Goal: Task Accomplishment & Management: Manage account settings

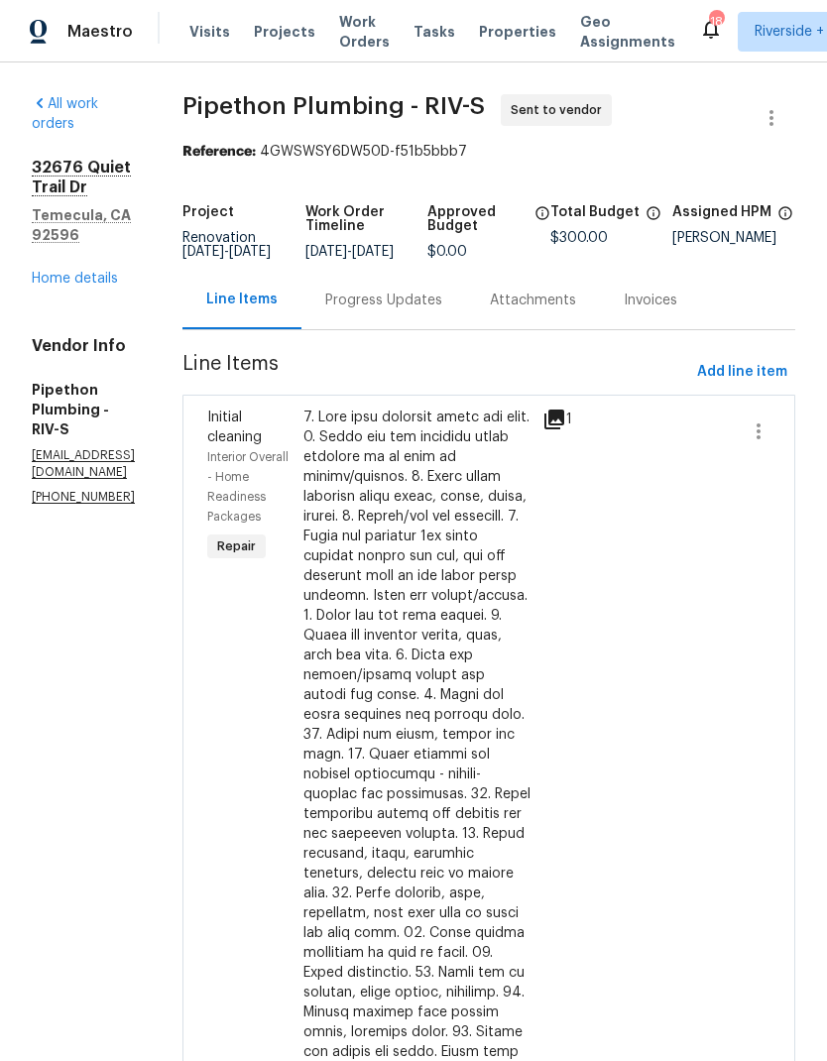
scroll to position [-2, 0]
click at [265, 39] on span "Projects" at bounding box center [284, 32] width 61 height 20
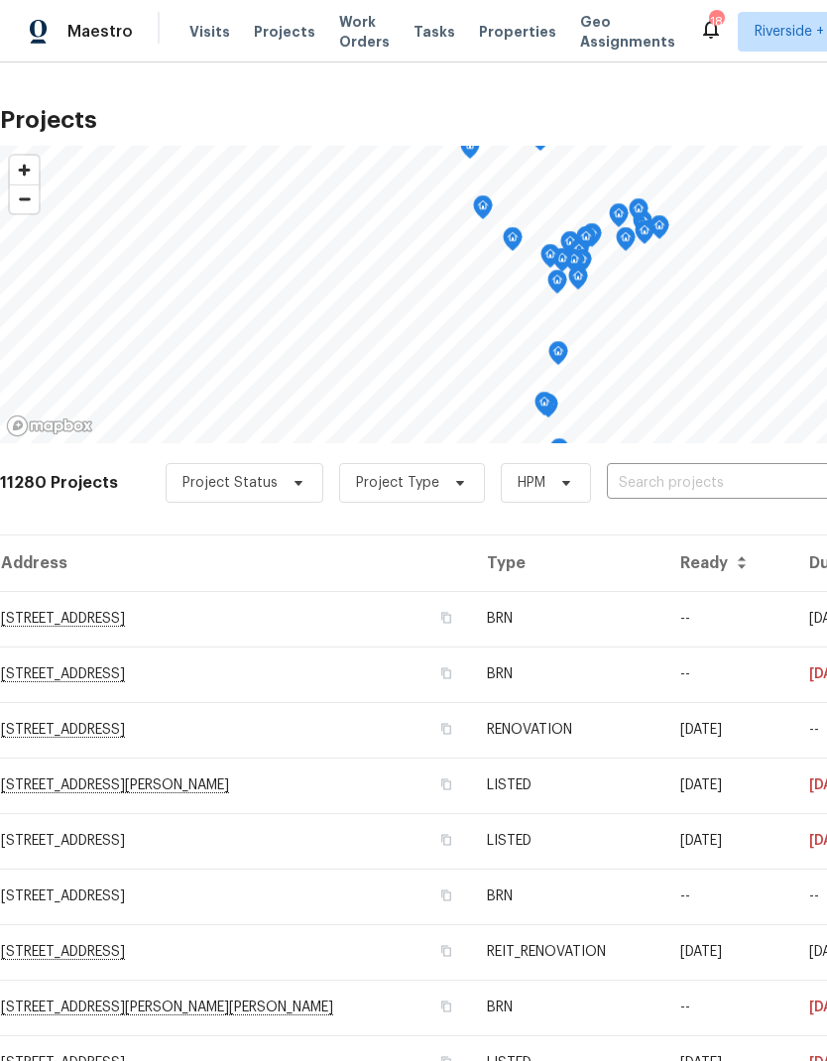
click at [729, 478] on input "text" at bounding box center [720, 483] width 227 height 31
type input "24 bell"
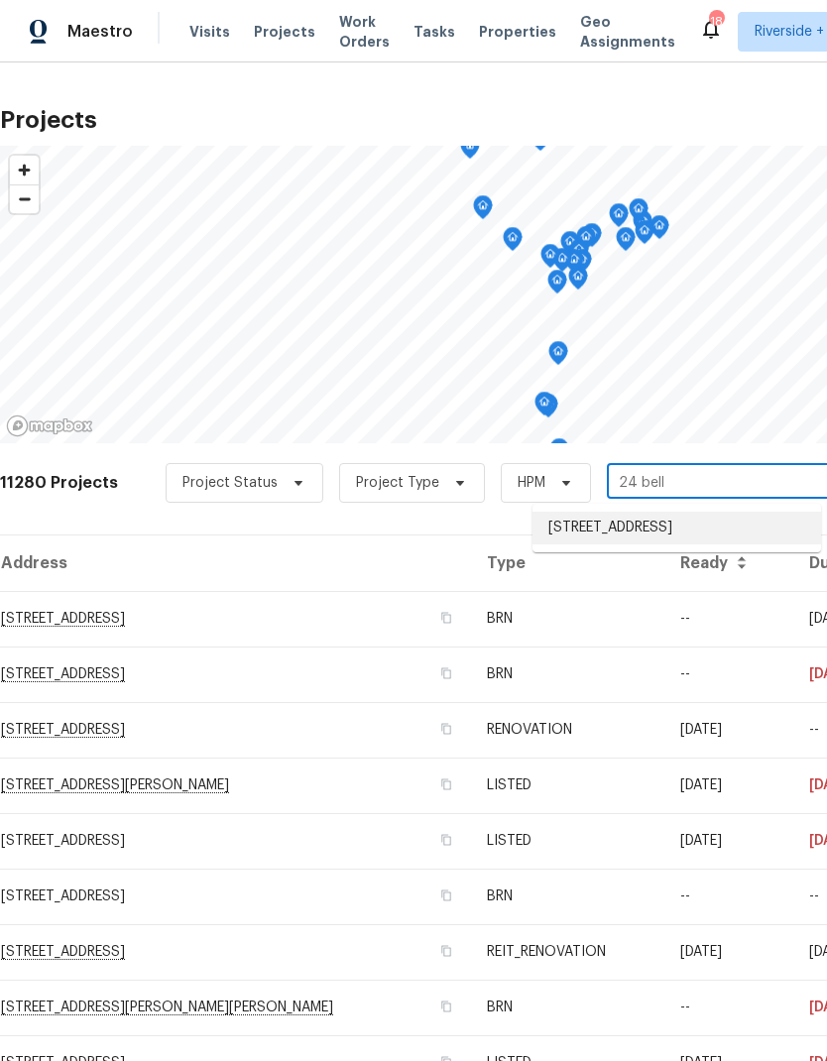
click at [717, 539] on li "[STREET_ADDRESS]" at bounding box center [676, 528] width 289 height 33
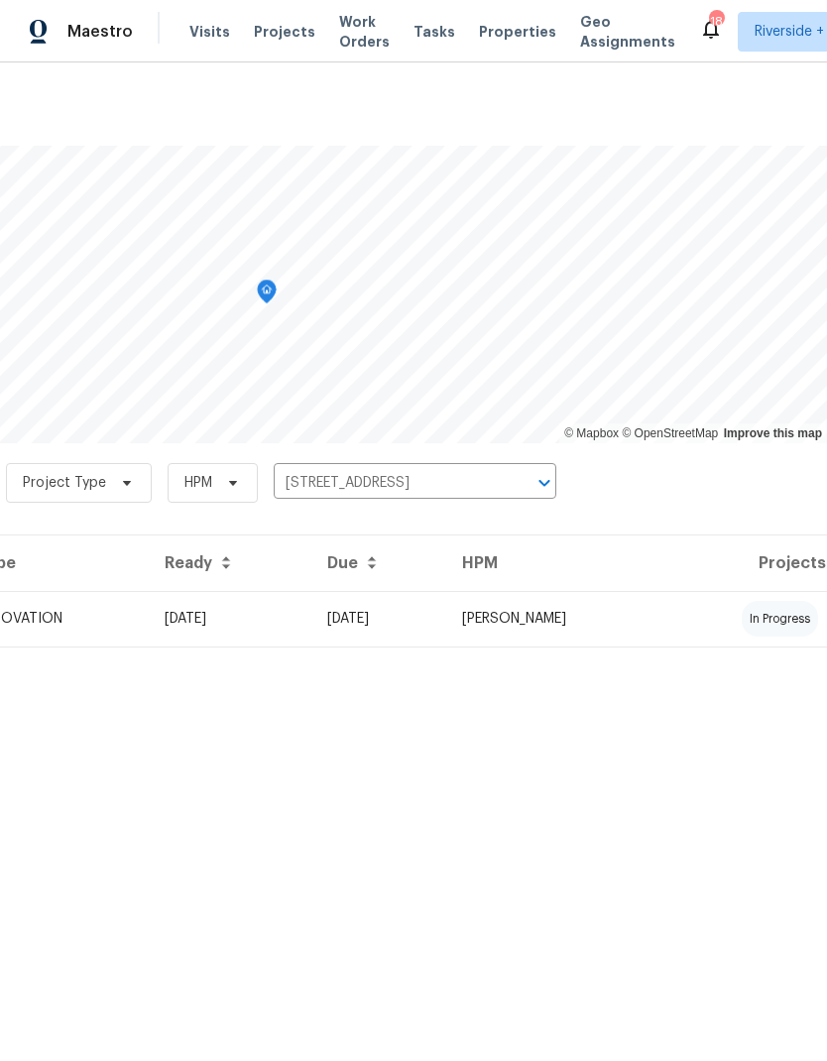
scroll to position [0, 293]
click at [706, 616] on td "in progress" at bounding box center [745, 619] width 163 height 56
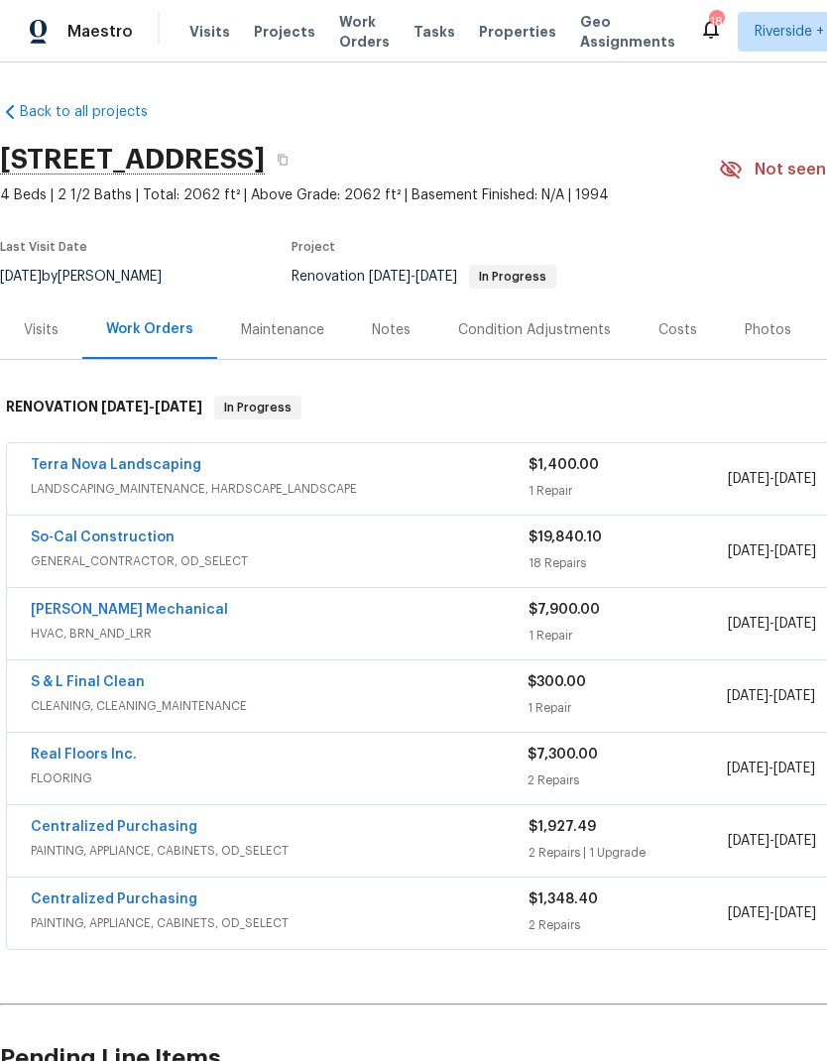
click at [91, 534] on link "So-Cal Construction" at bounding box center [103, 537] width 144 height 14
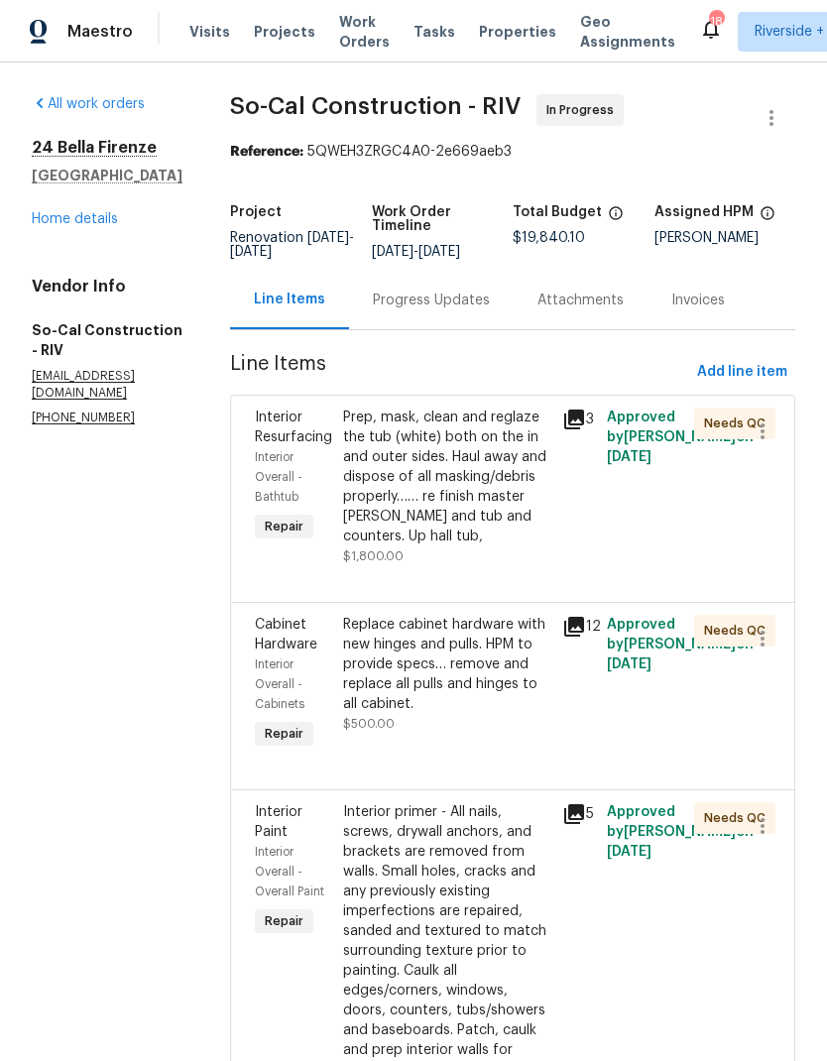
click at [470, 524] on div "Prep, mask, clean and reglaze the tub (white) both on the in and outer sides. H…" at bounding box center [447, 476] width 208 height 139
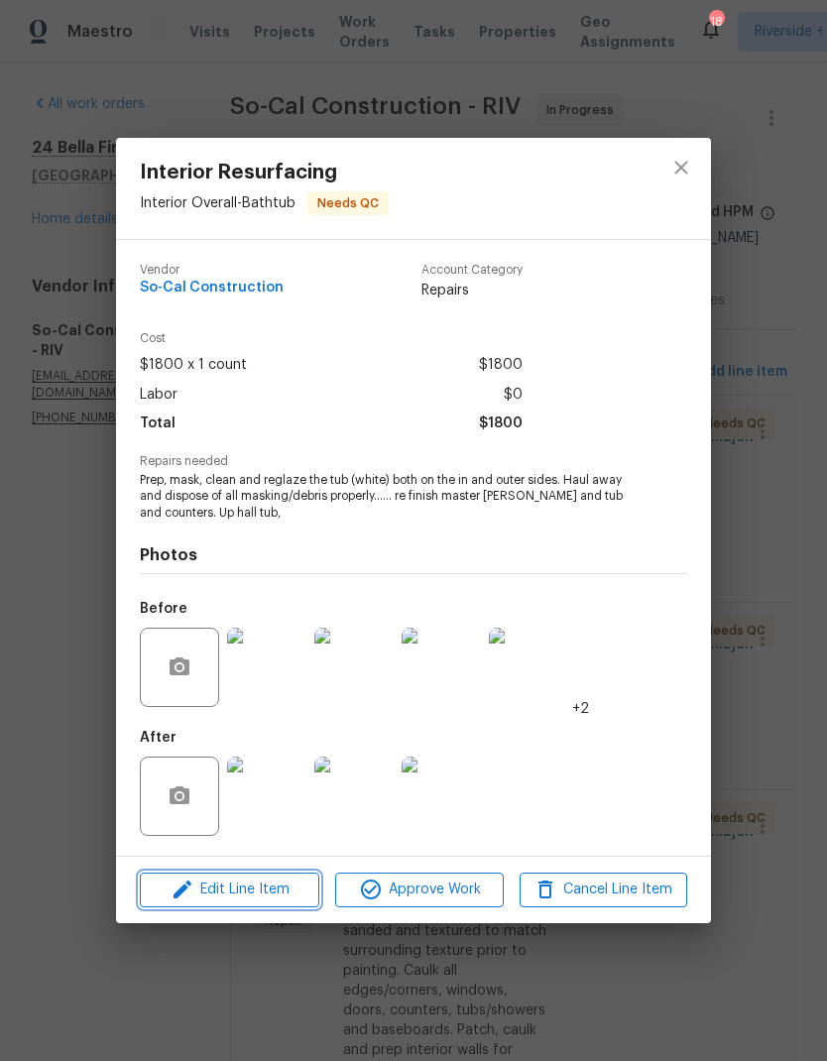
click at [226, 891] on span "Edit Line Item" at bounding box center [230, 889] width 168 height 25
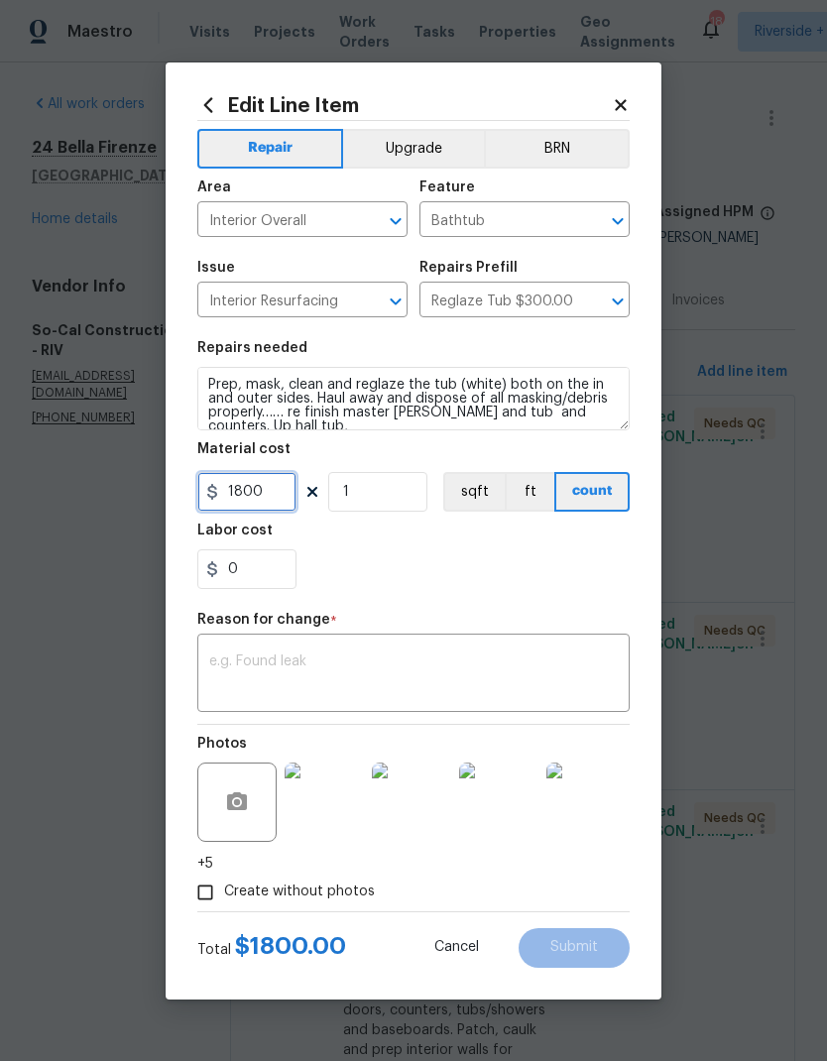
click at [293, 488] on input "1800" at bounding box center [246, 492] width 99 height 40
type input "2500"
click at [233, 632] on div "Reason for change *" at bounding box center [413, 626] width 432 height 26
click at [230, 642] on div "x ​" at bounding box center [413, 675] width 432 height 73
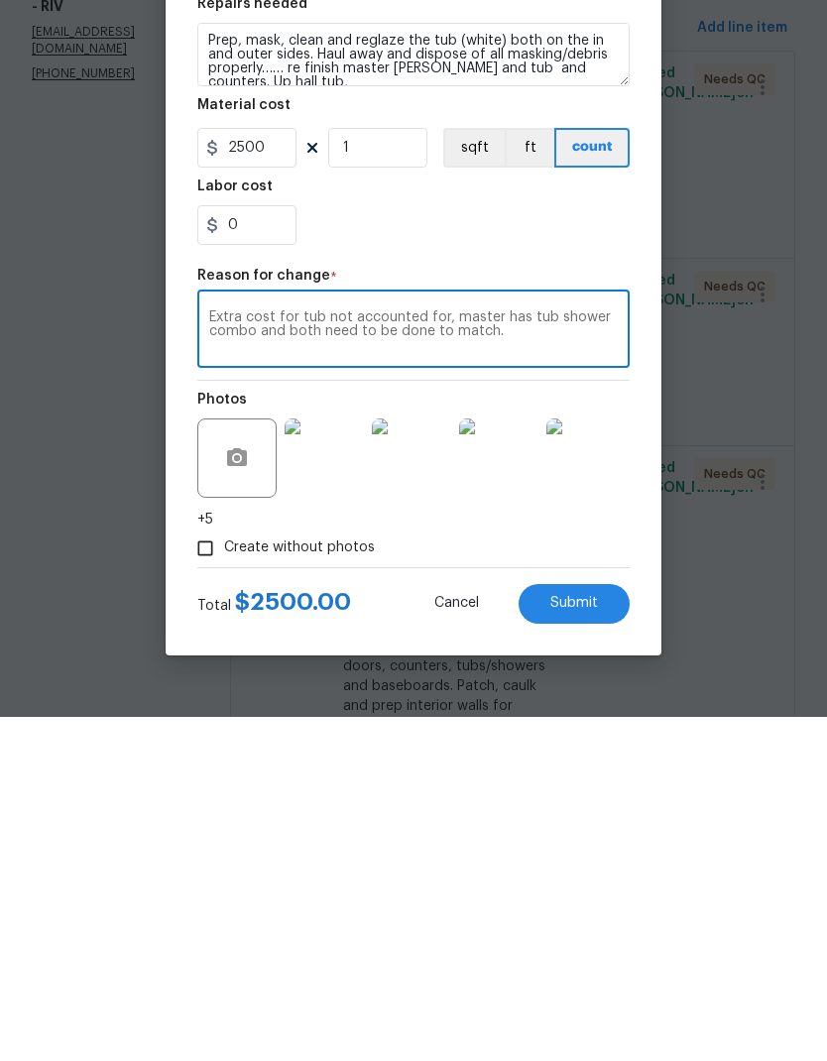
type textarea "Extra cost for tub not accounted for, master has tub shower combo and both need…"
click at [587, 928] on button "Submit" at bounding box center [574, 948] width 111 height 40
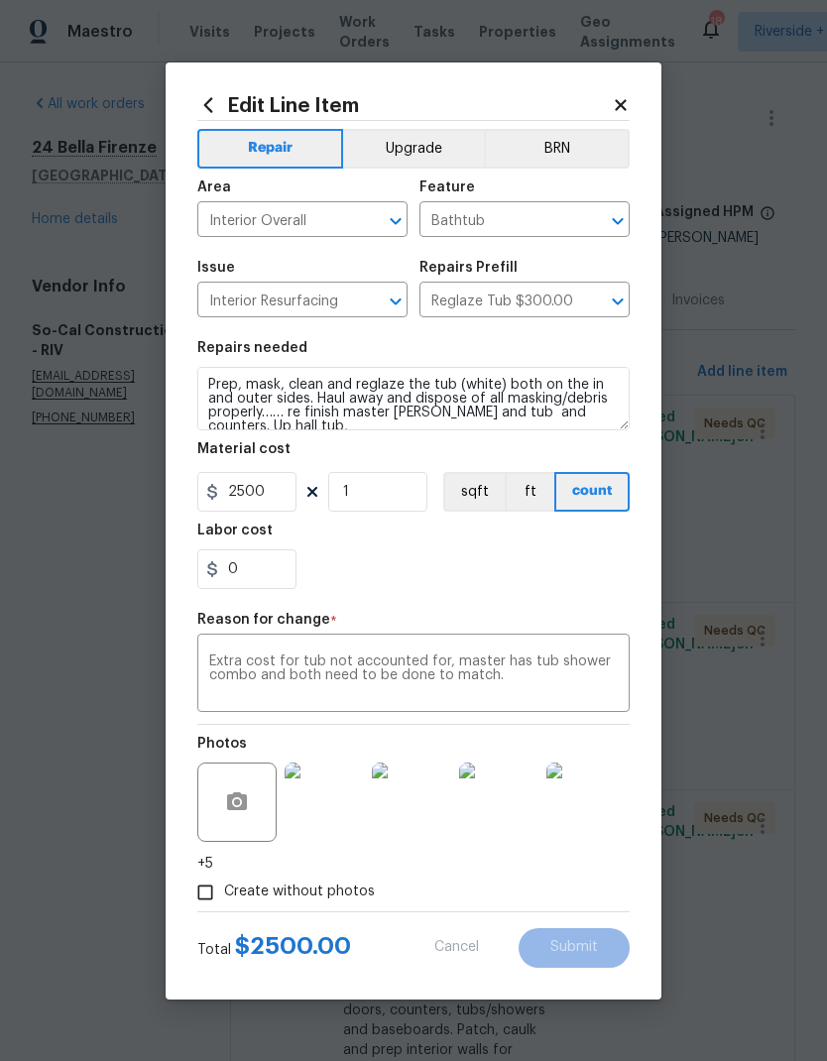
type input "1800"
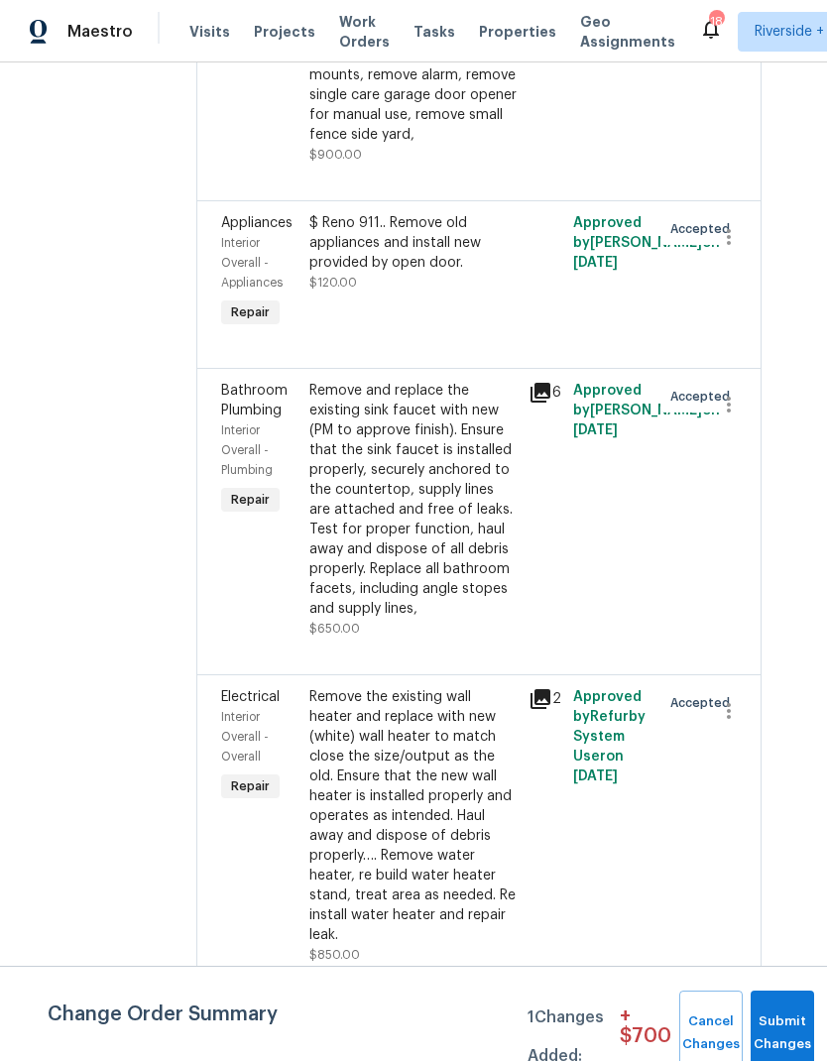
scroll to position [4761, 34]
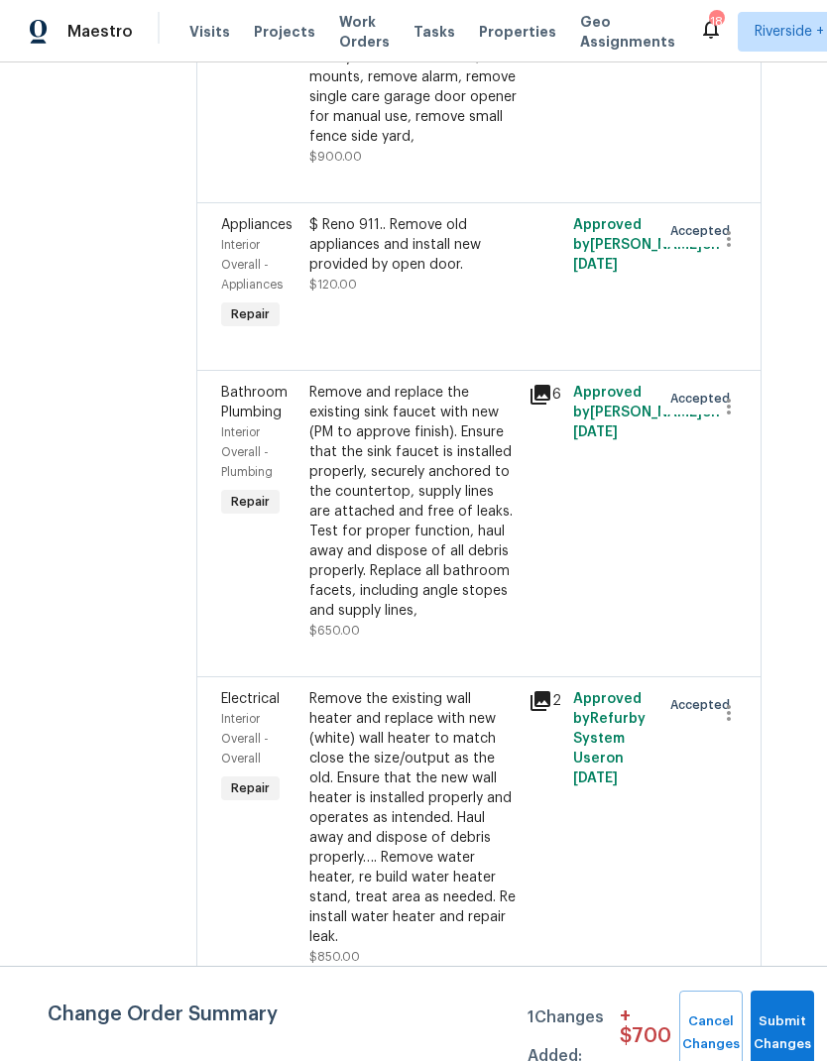
click at [798, 729] on div "All work orders [GEOGRAPHIC_DATA] Home details Vendor Info So-Cal Construction …" at bounding box center [413, 561] width 827 height 998
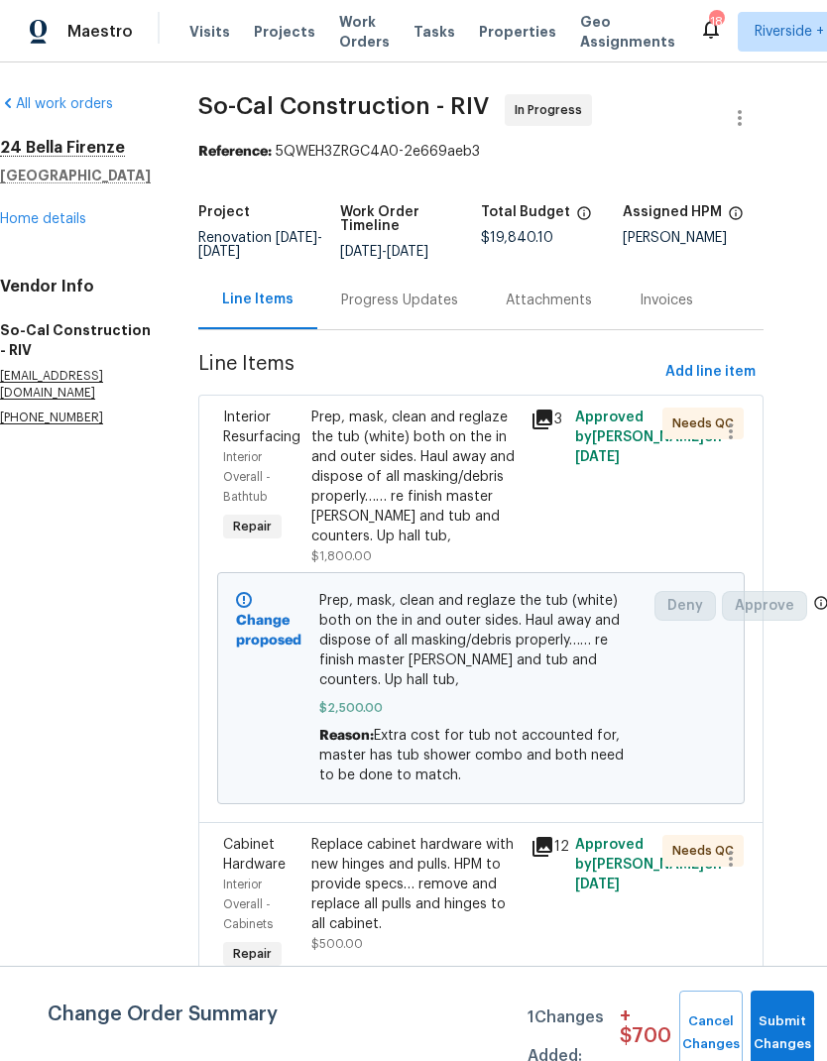
scroll to position [0, 32]
click at [37, 212] on link "Home details" at bounding box center [43, 219] width 86 height 14
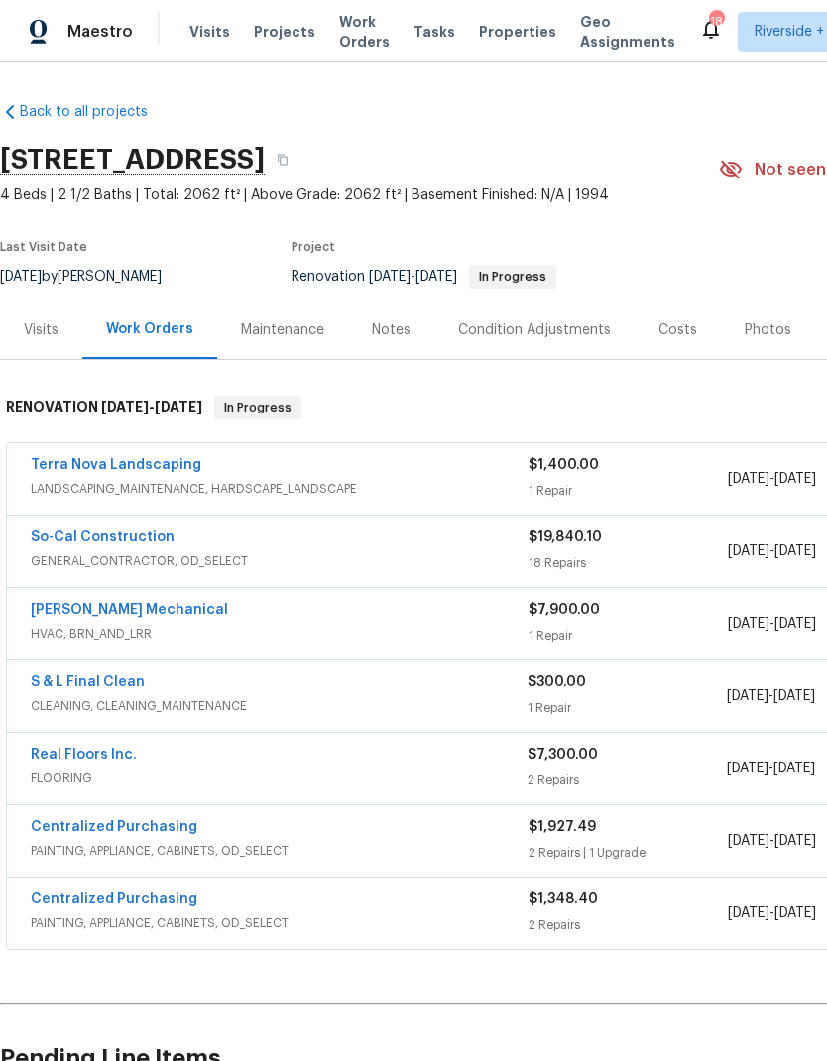
click at [79, 530] on link "So-Cal Construction" at bounding box center [103, 537] width 144 height 14
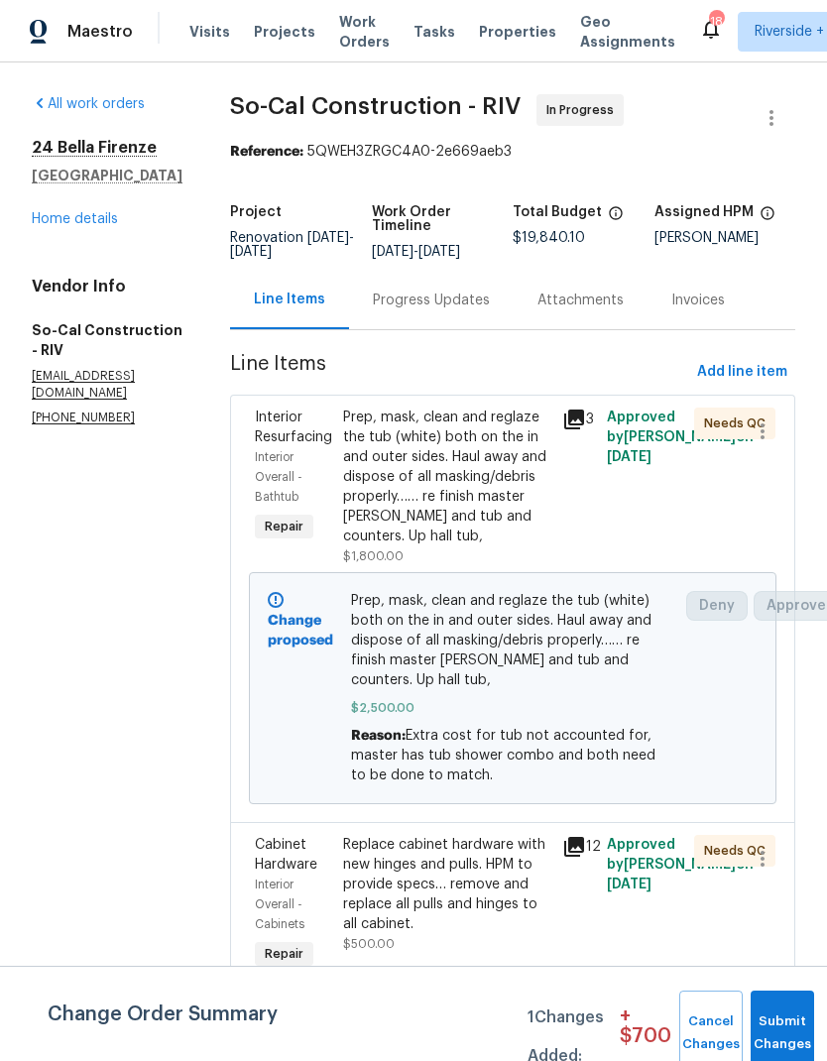
click at [456, 310] on div "Progress Updates" at bounding box center [431, 300] width 117 height 20
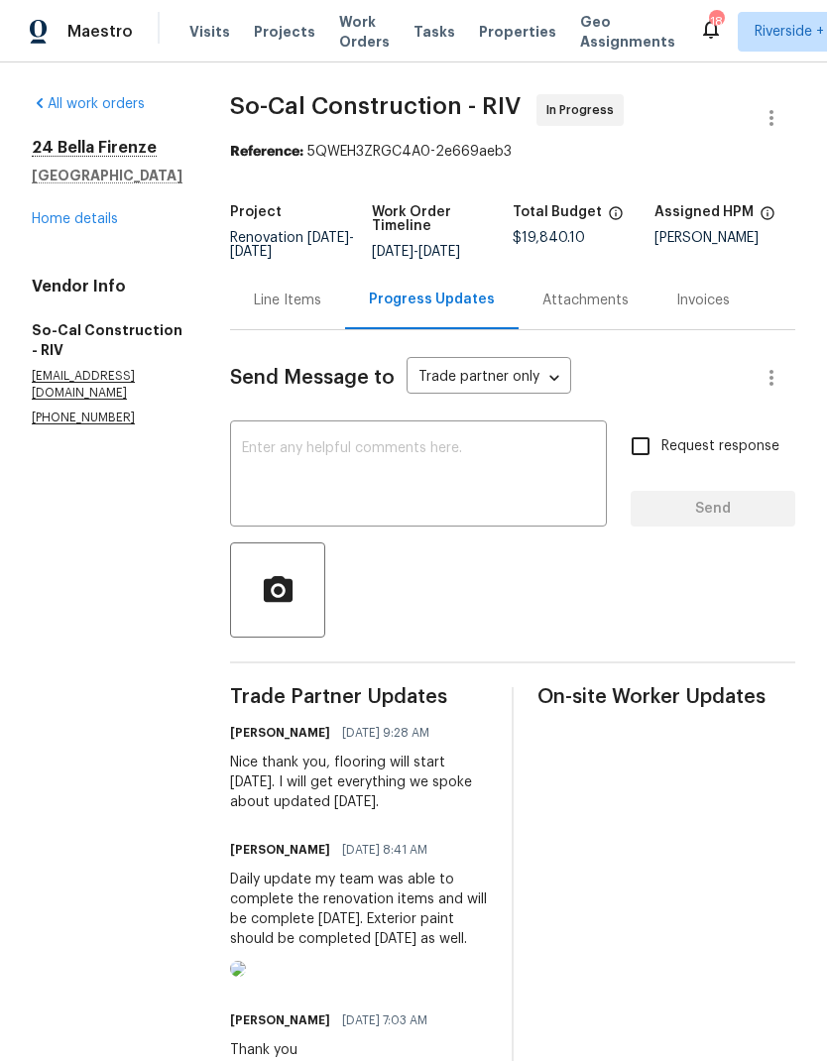
click at [64, 224] on link "Home details" at bounding box center [75, 219] width 86 height 14
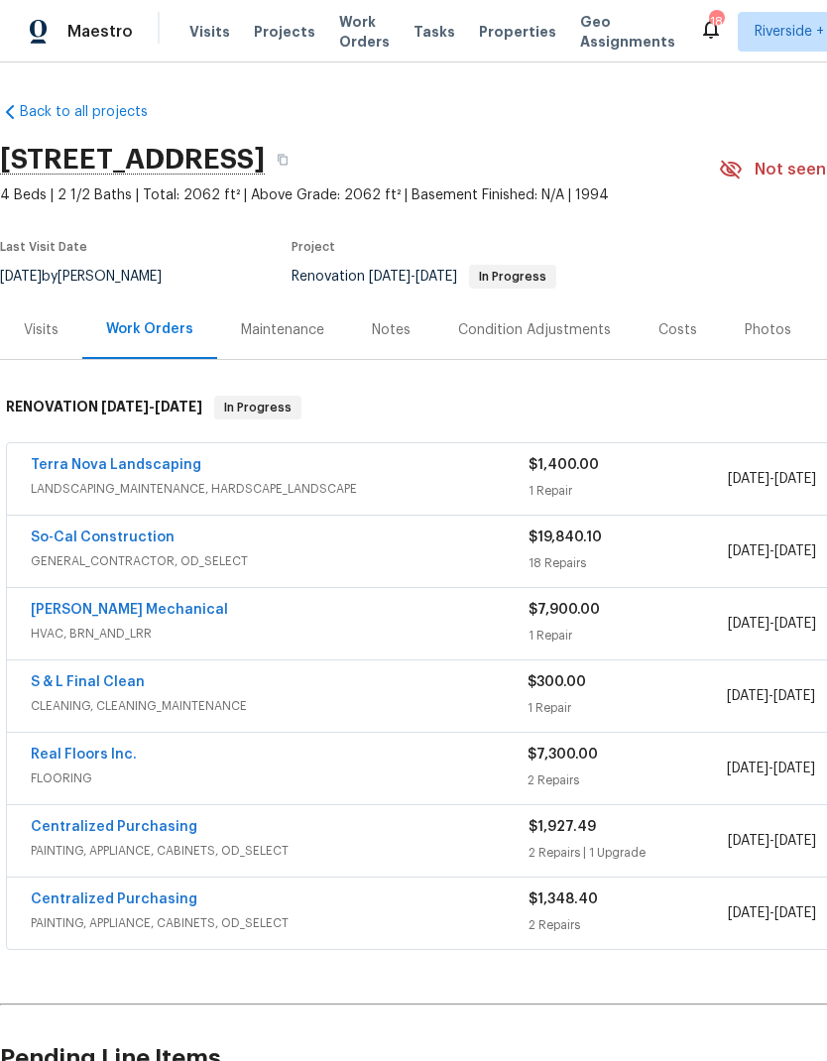
click at [75, 541] on link "So-Cal Construction" at bounding box center [103, 537] width 144 height 14
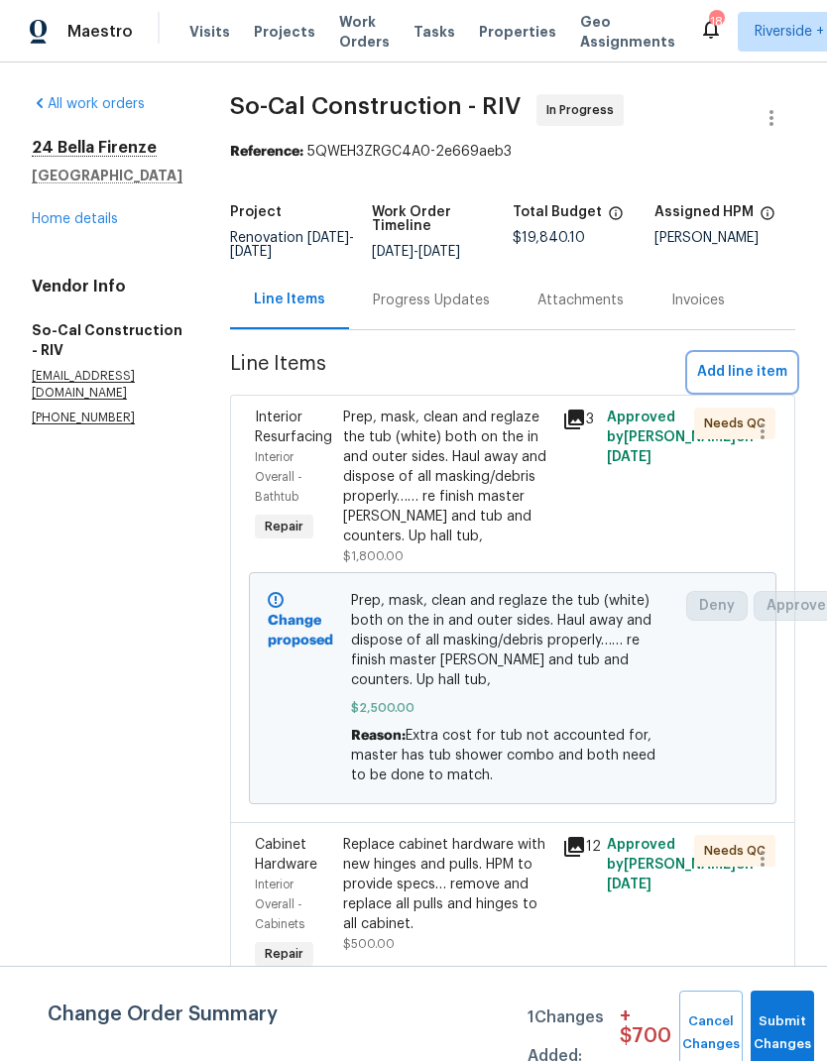
click at [749, 385] on span "Add line item" at bounding box center [742, 372] width 90 height 25
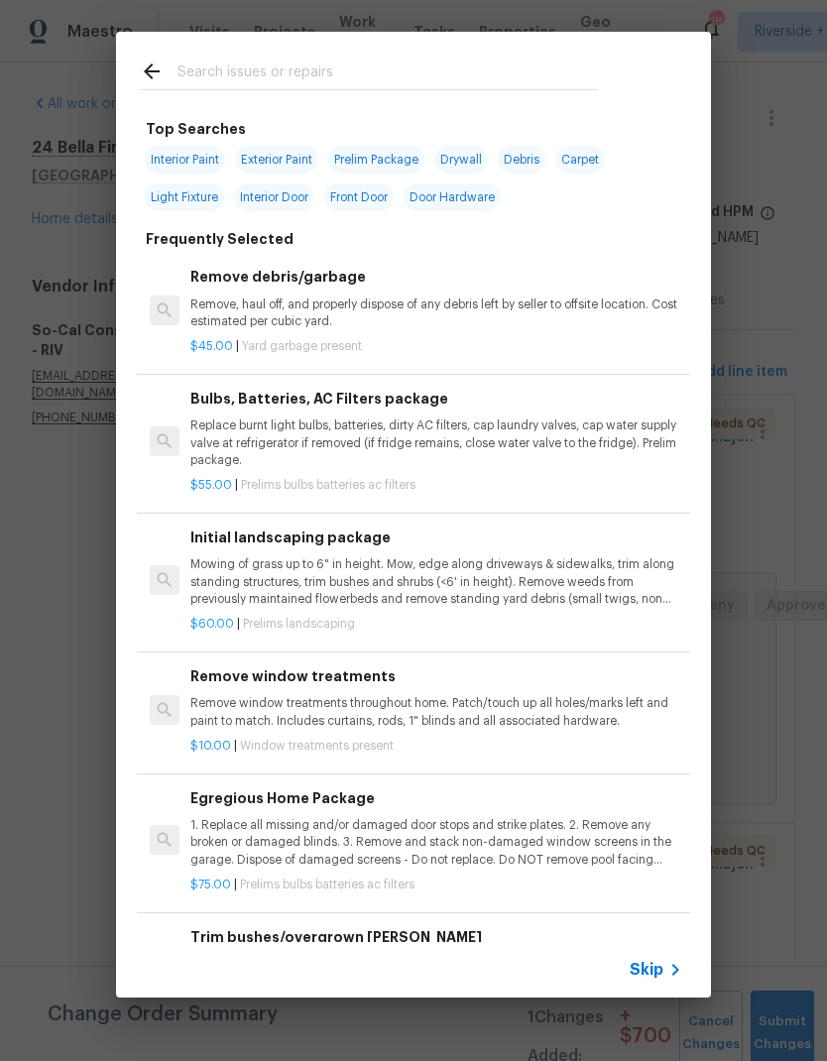
click at [224, 74] on input "text" at bounding box center [387, 74] width 420 height 30
type input "Bulbs"
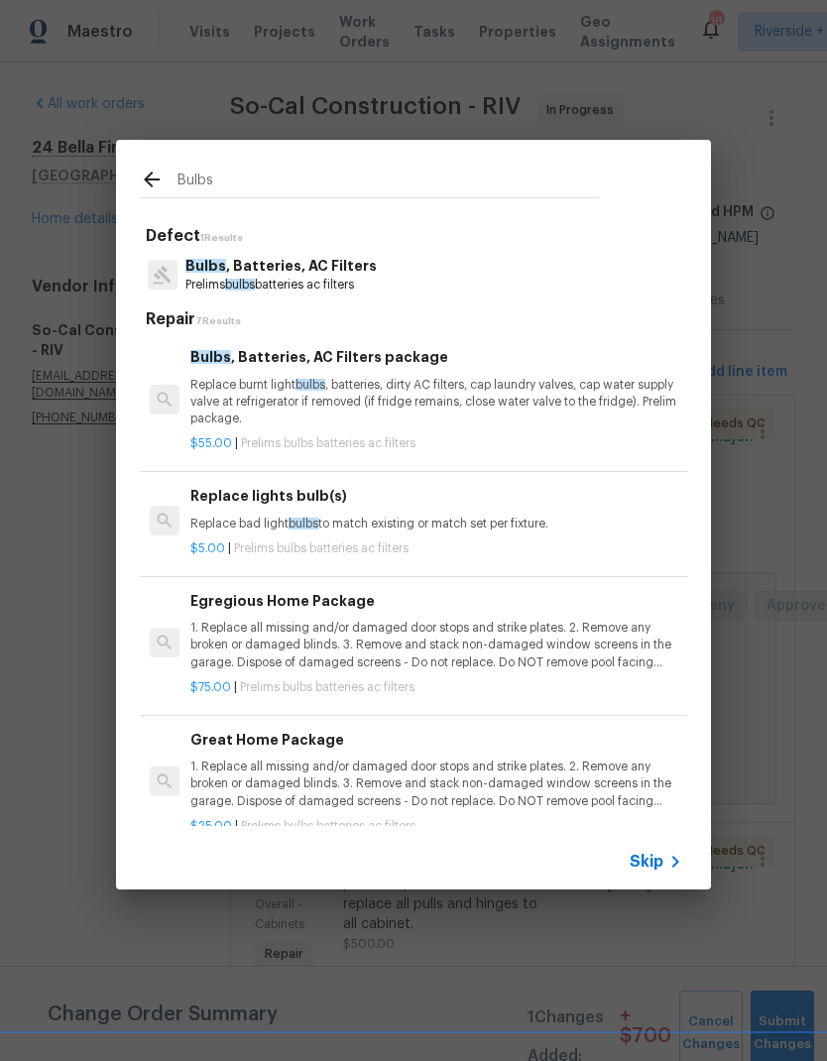
click at [268, 273] on p "Bulbs , Batteries, AC Filters" at bounding box center [280, 266] width 191 height 21
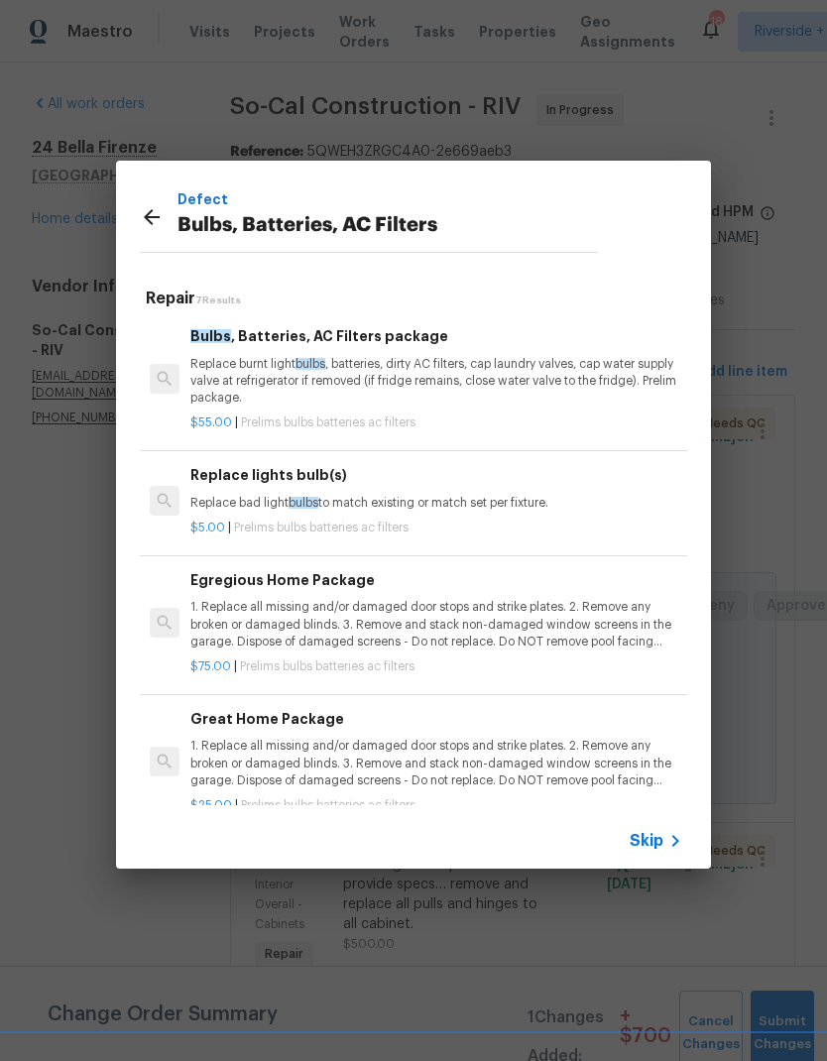
click at [291, 618] on p "1. Replace all missing and/or damaged door stops and strike plates. 2. Remove a…" at bounding box center [436, 624] width 492 height 51
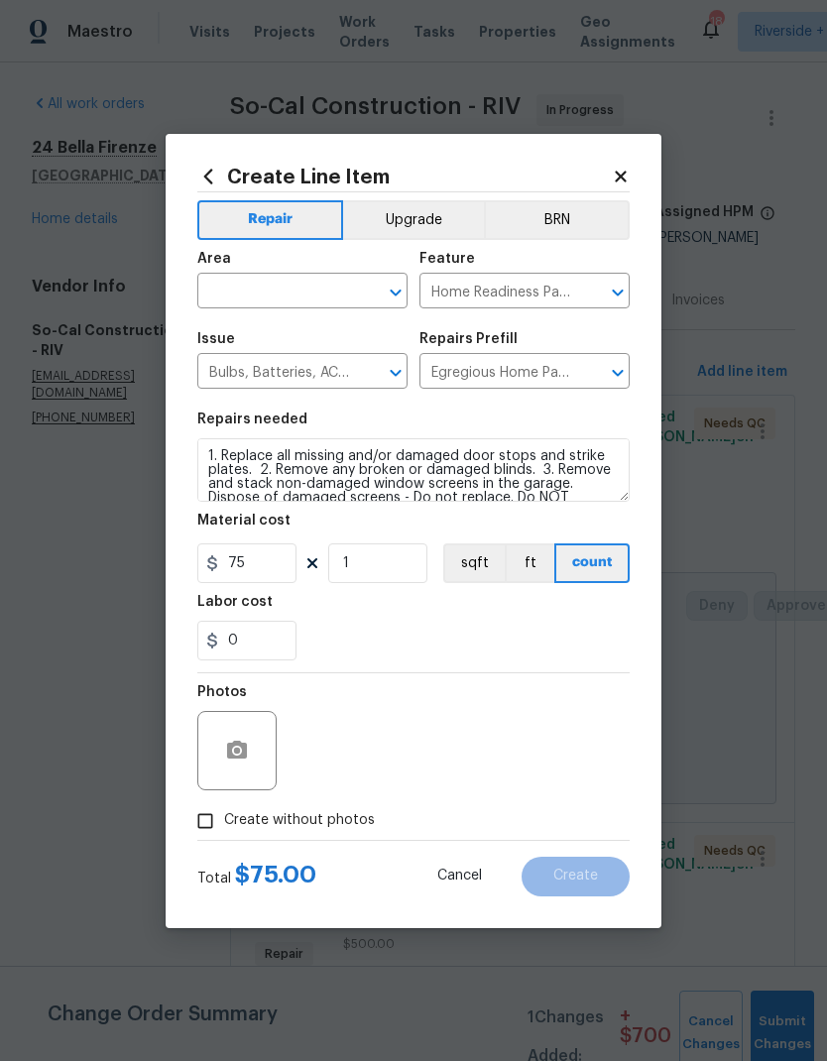
click at [242, 289] on input "text" at bounding box center [274, 293] width 155 height 31
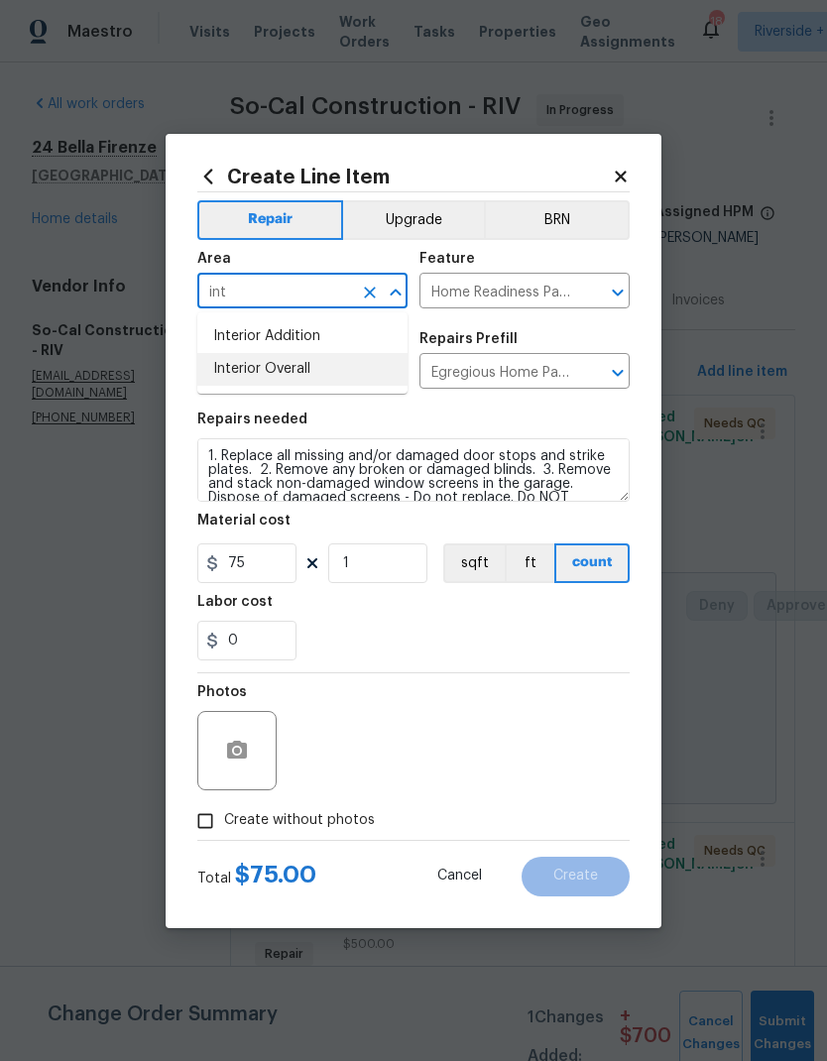
click at [237, 375] on li "Interior Overall" at bounding box center [302, 369] width 210 height 33
type input "Interior Overall"
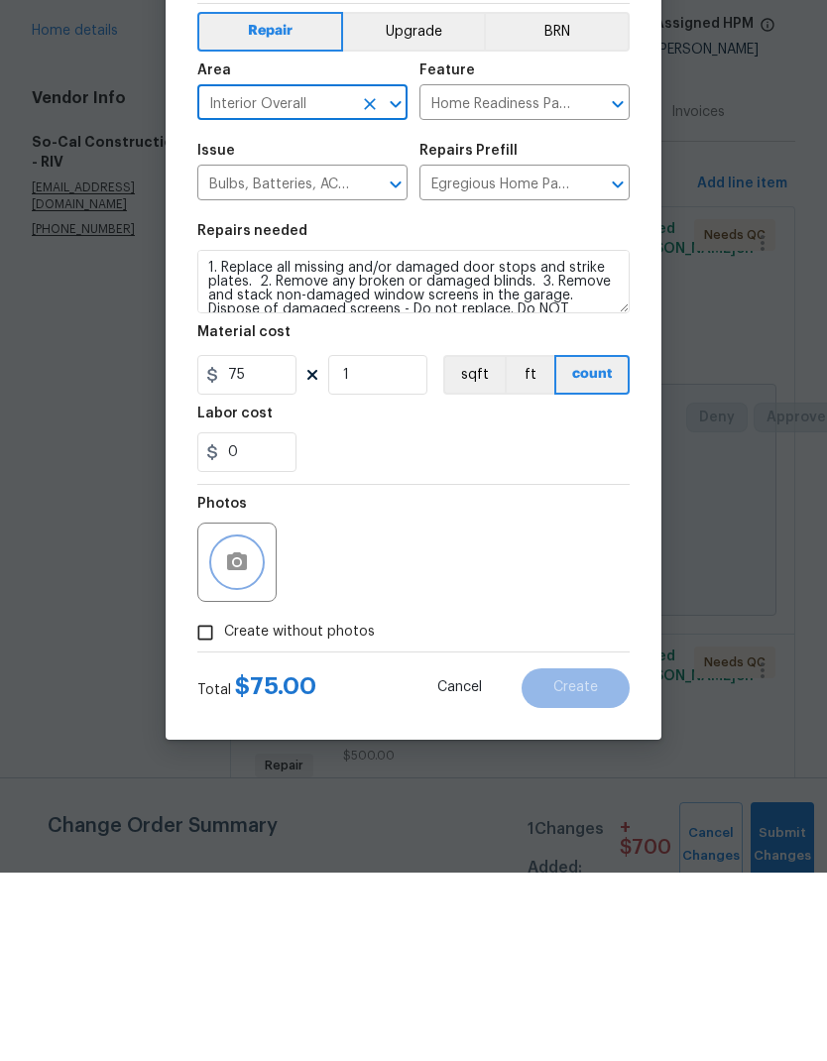
click at [236, 747] on circle "button" at bounding box center [237, 750] width 6 height 6
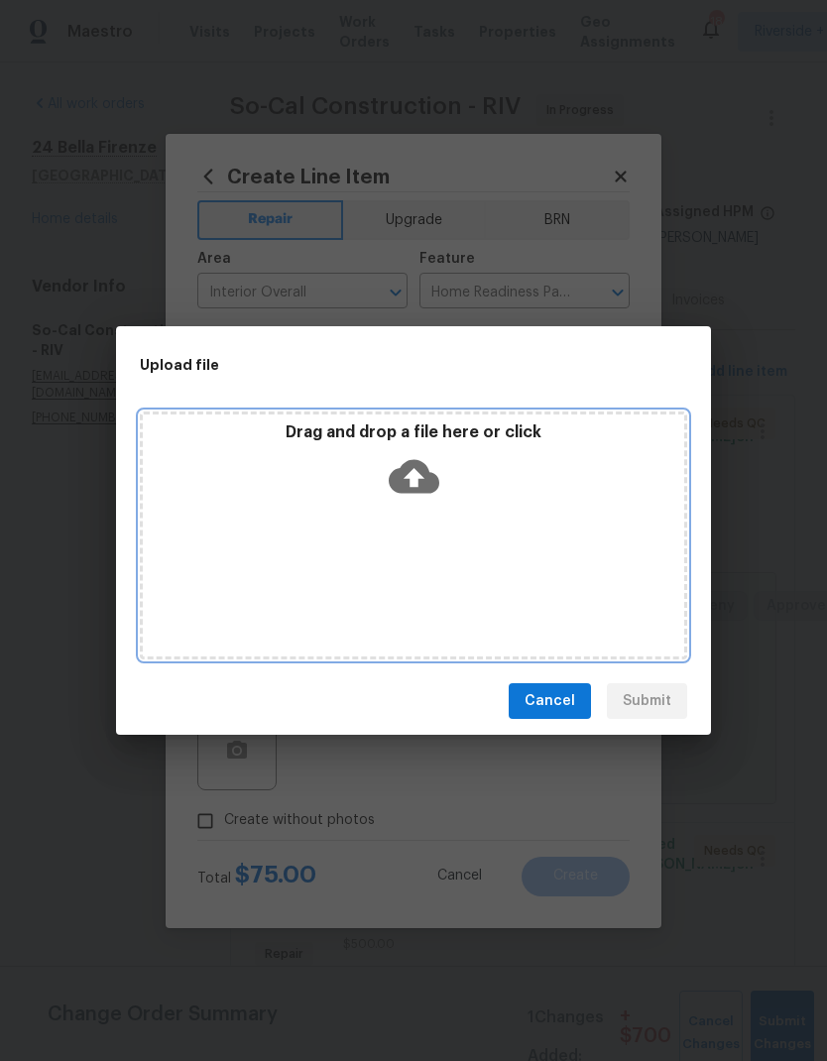
click at [423, 469] on icon at bounding box center [414, 477] width 51 height 34
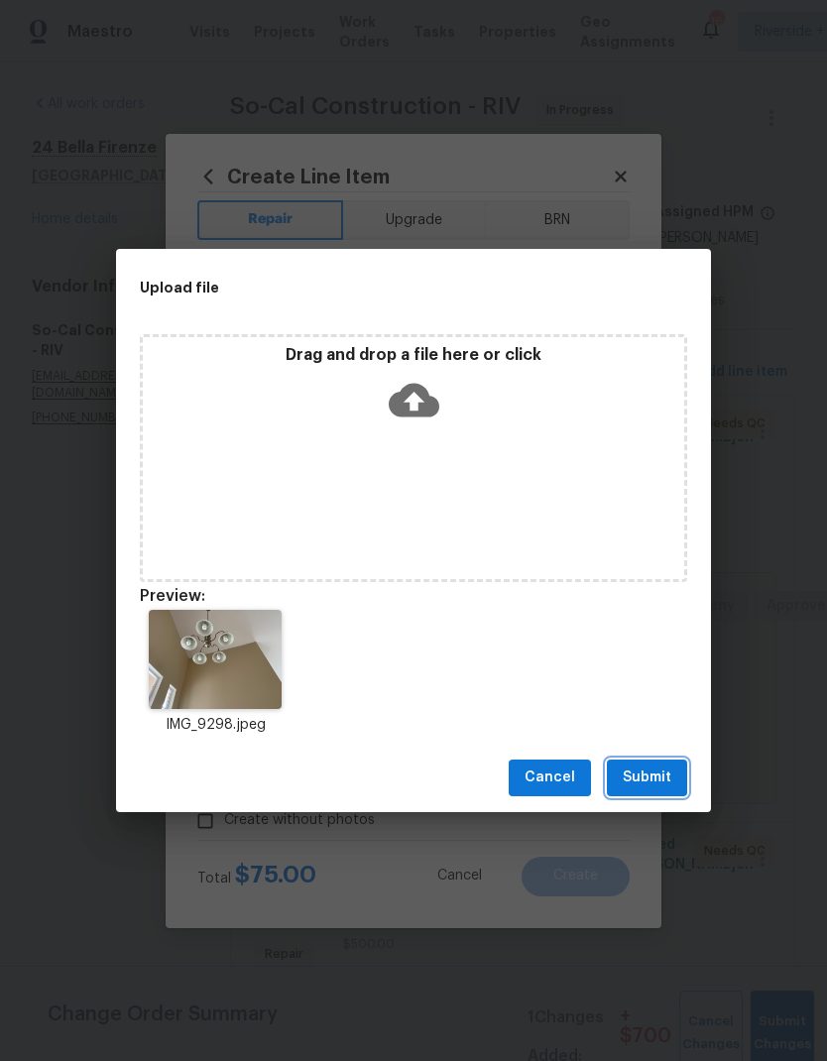
click at [642, 767] on span "Submit" at bounding box center [647, 777] width 49 height 25
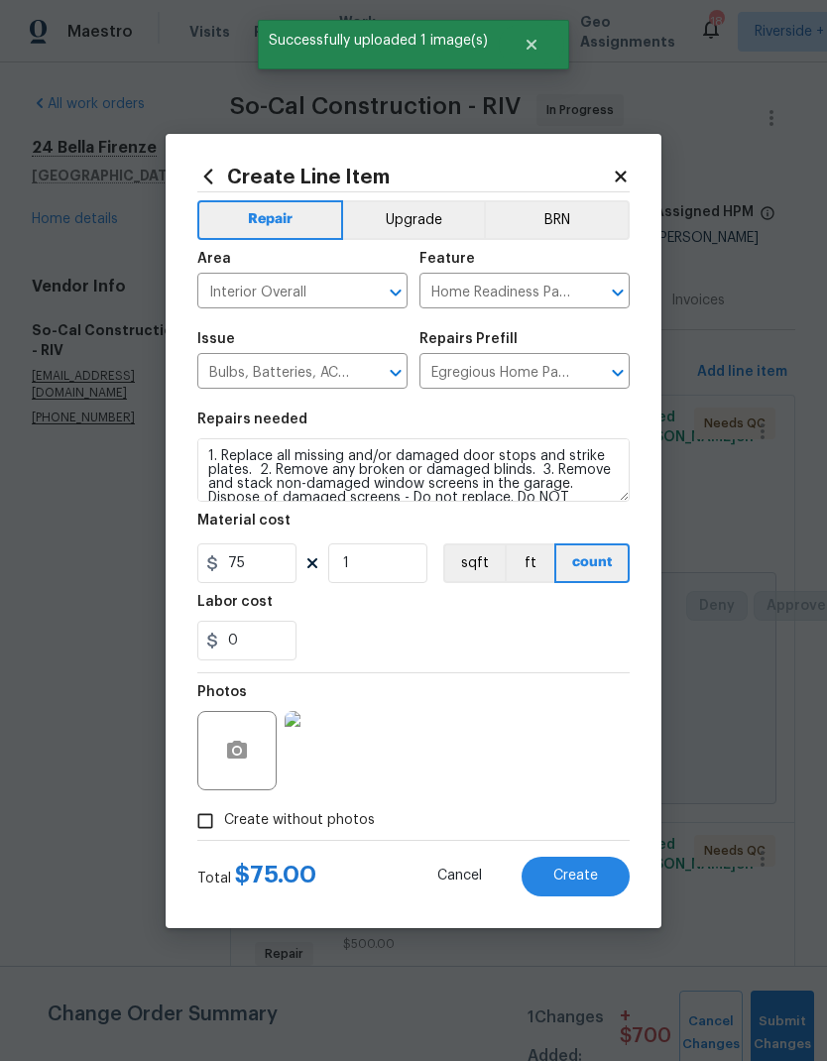
click at [575, 879] on span "Create" at bounding box center [575, 876] width 45 height 15
type input "0"
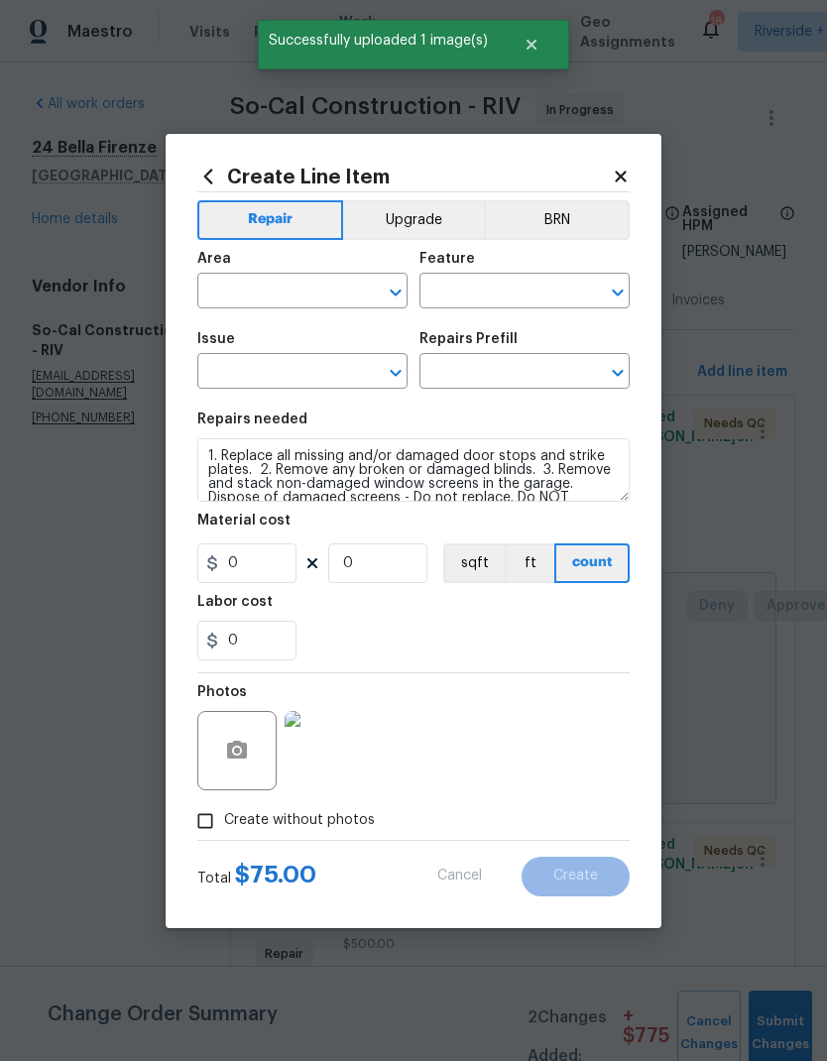
scroll to position [0, 0]
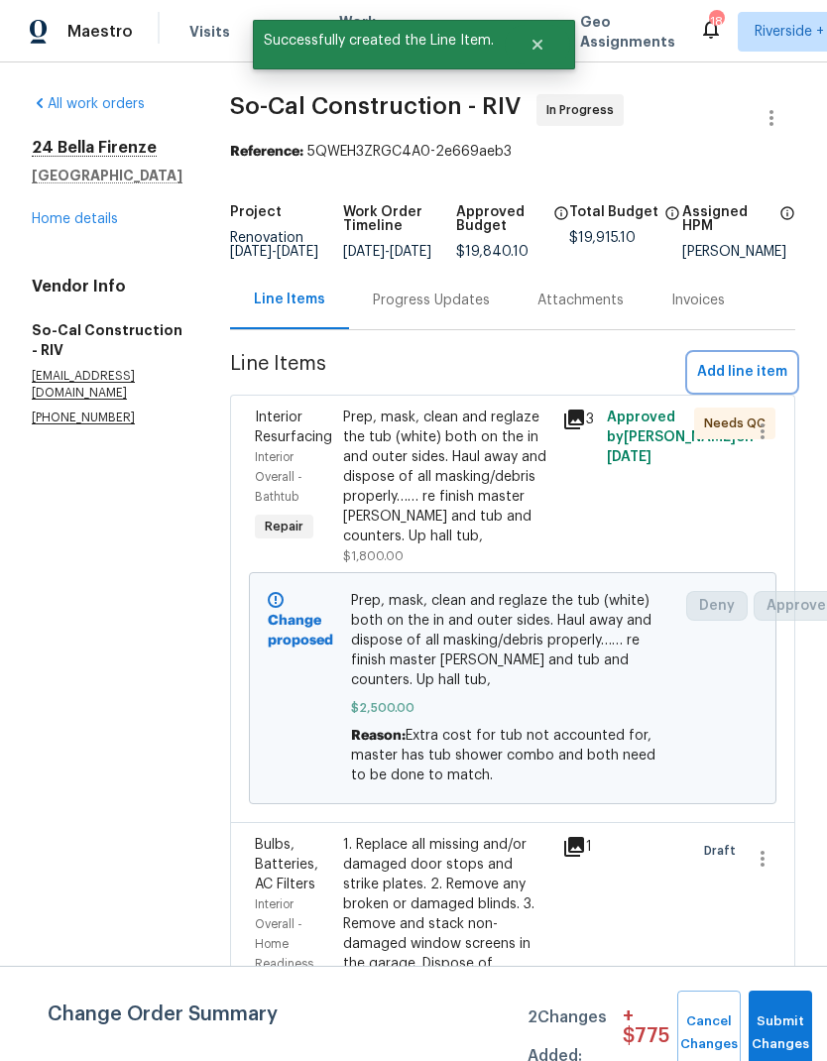
click at [742, 385] on span "Add line item" at bounding box center [742, 372] width 90 height 25
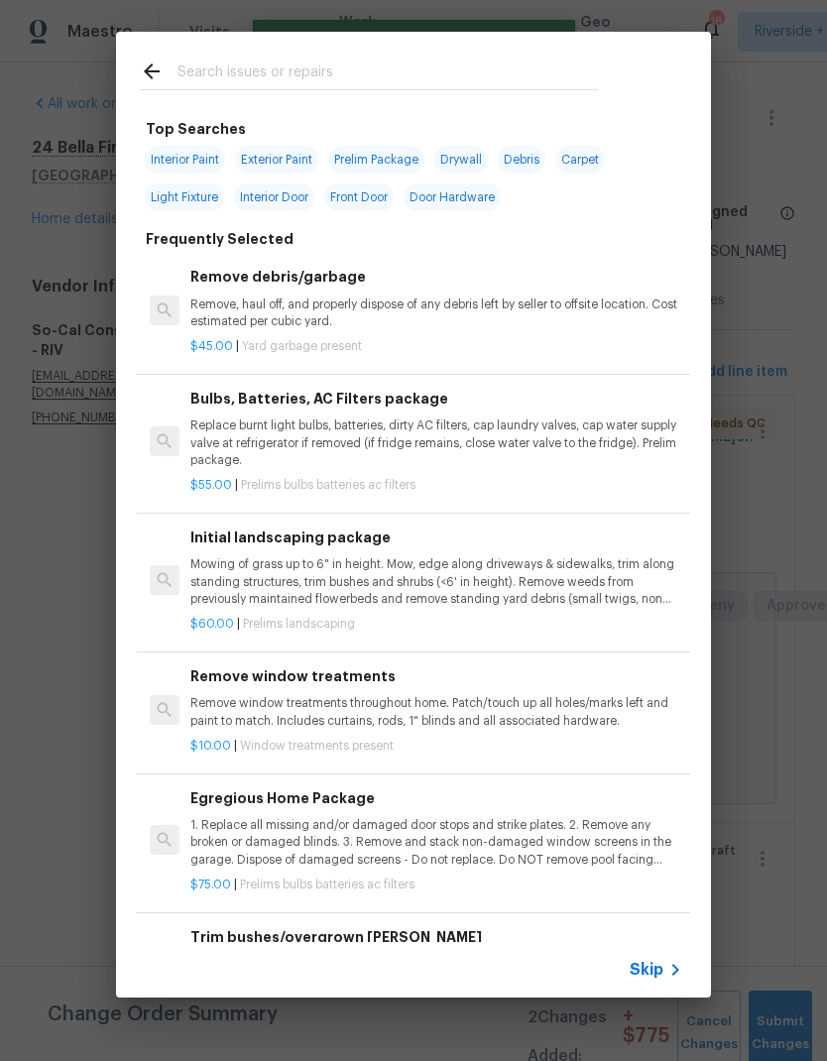
click at [513, 61] on input "text" at bounding box center [387, 74] width 420 height 30
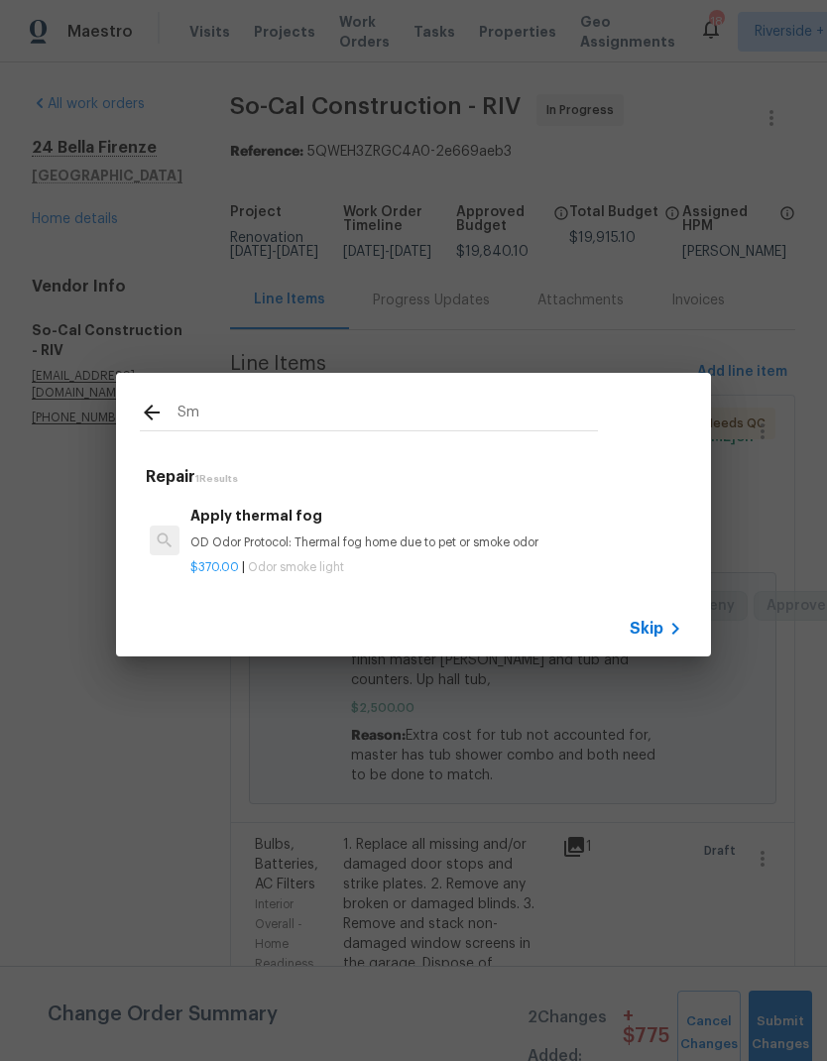
type input "S"
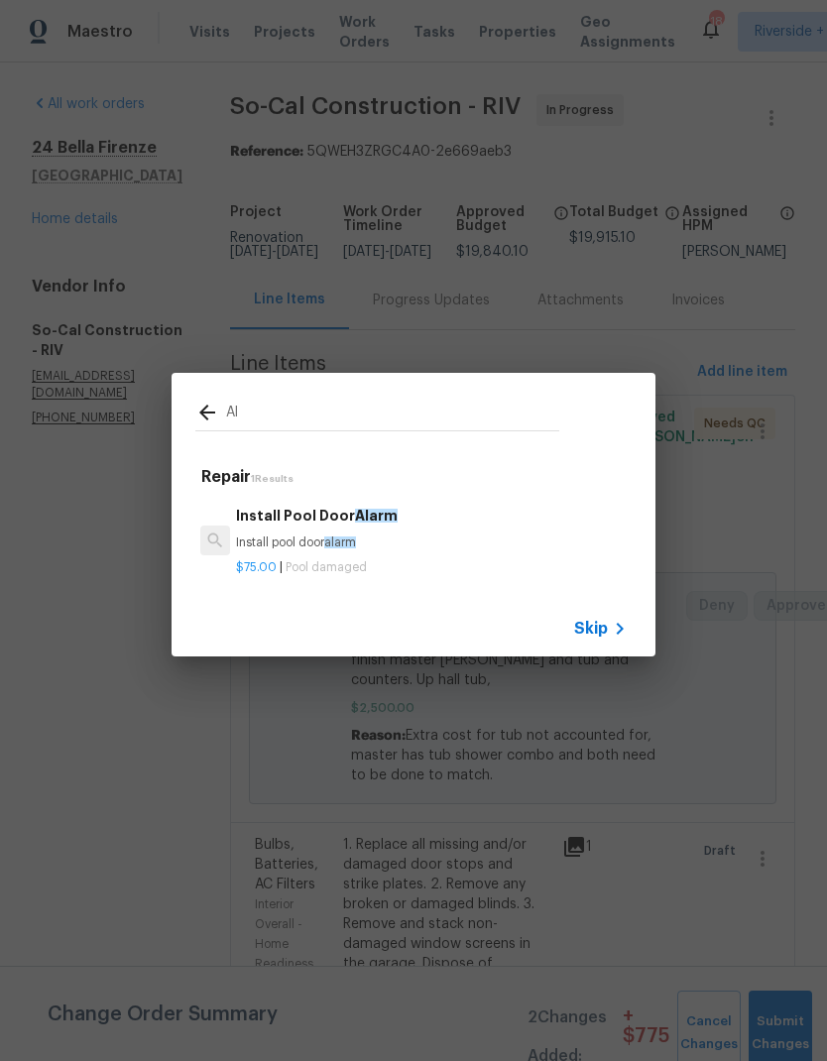
type input "A"
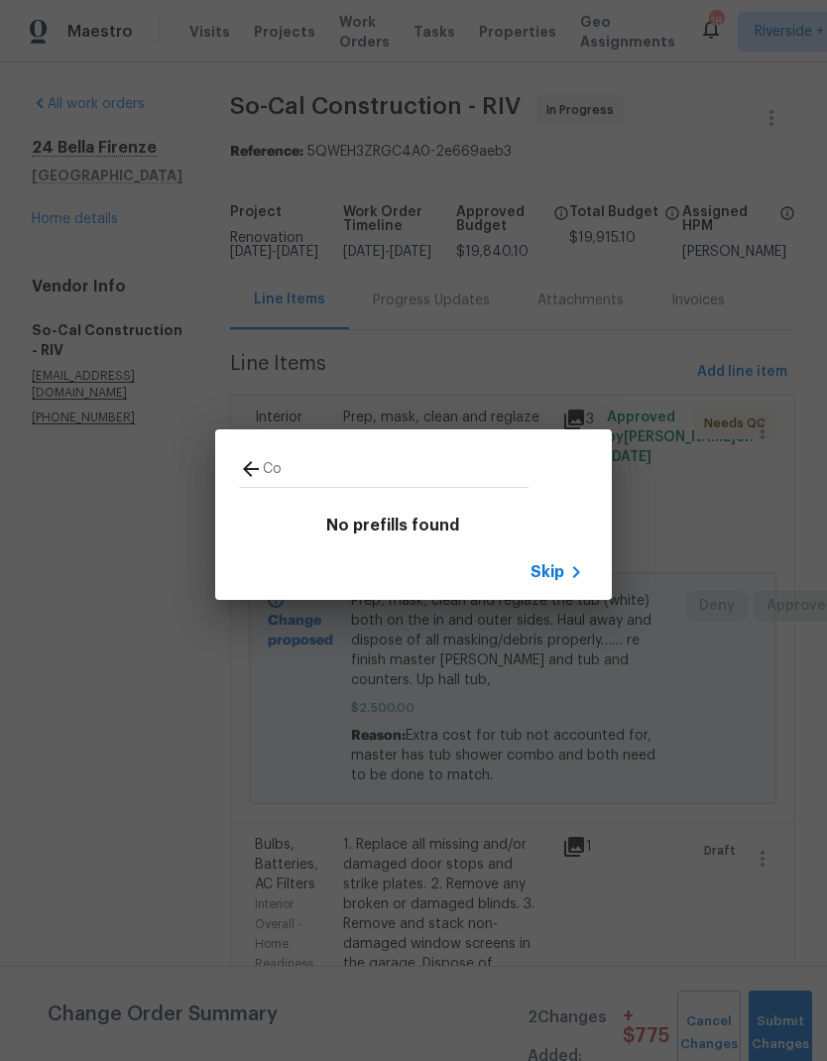
type input "C"
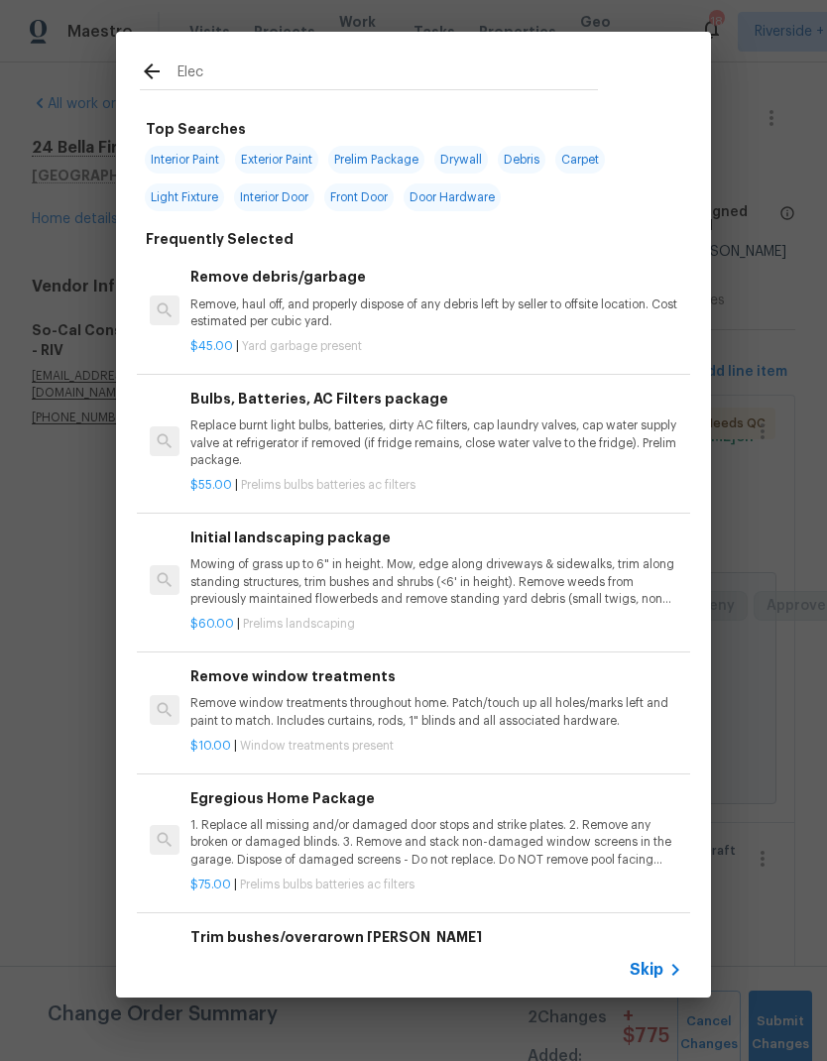
type input "Elect"
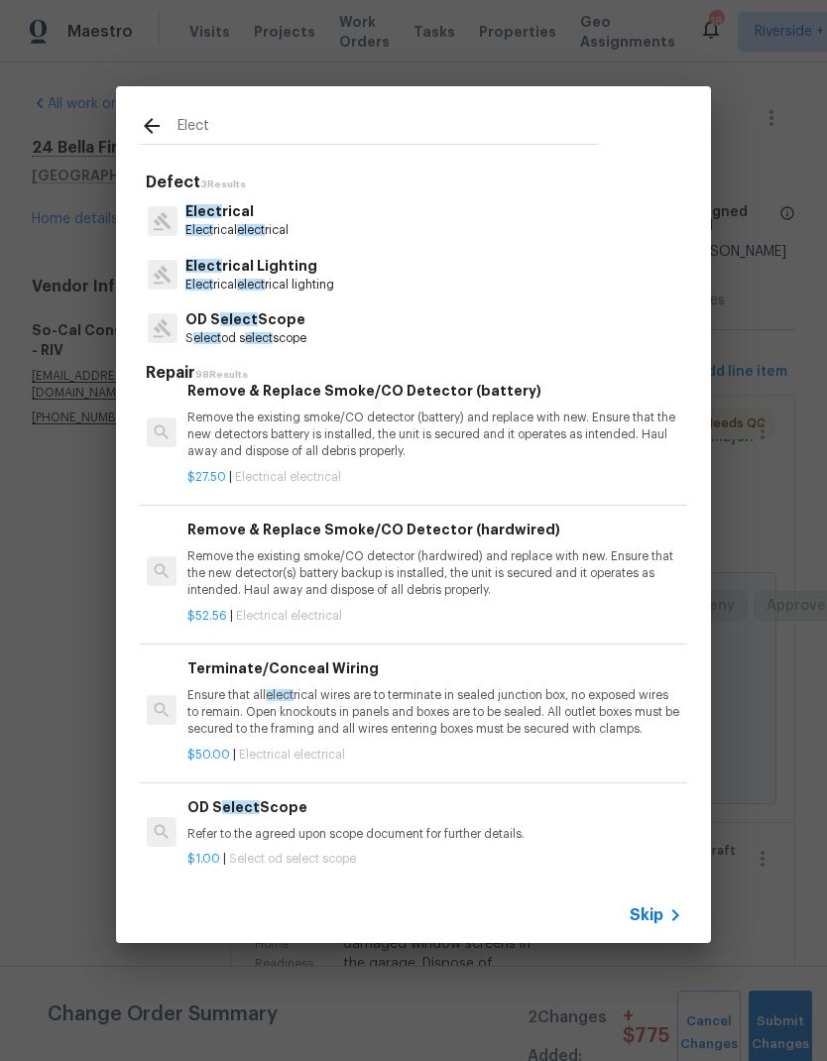
scroll to position [231, 3]
click at [508, 554] on p "Remove the existing smoke/CO detector (hardwired) and replace with new. Ensure …" at bounding box center [433, 572] width 492 height 51
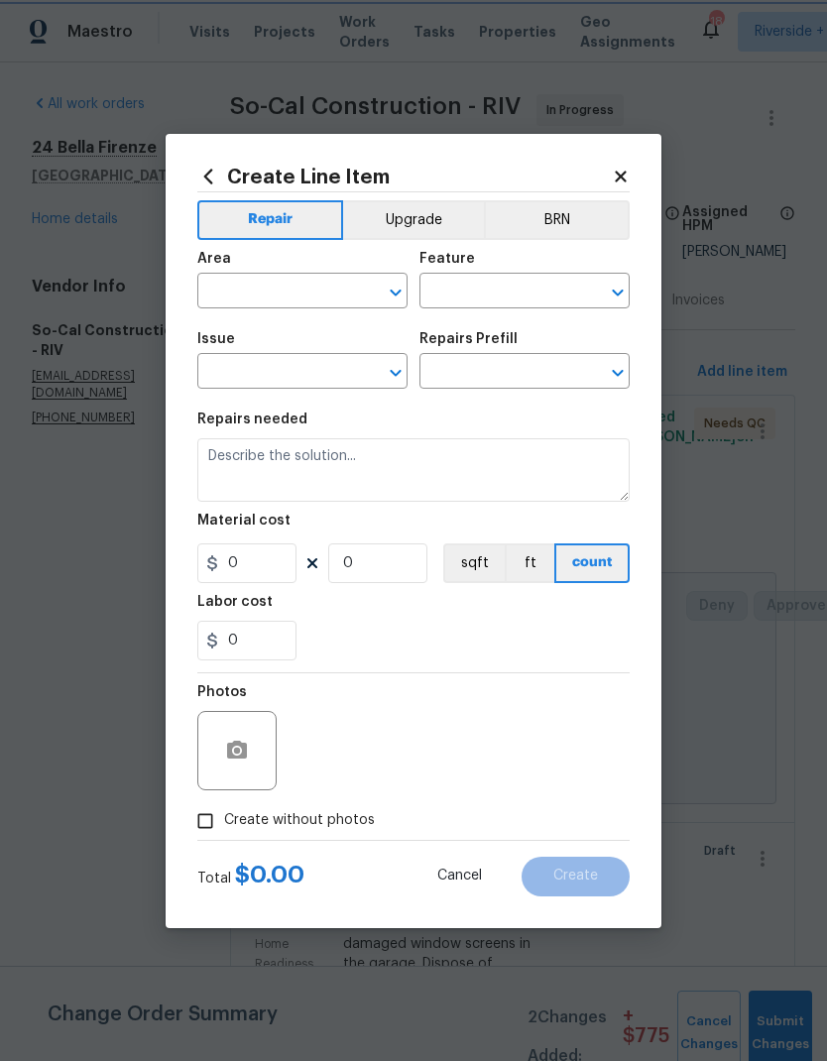
type input "Electrical"
type input "Remove & Replace Smoke/CO Detector (hardwired) $52.56"
type textarea "Remove the existing smoke/CO detector (hardwired) and replace with new. Ensure …"
type input "52.56"
type input "1"
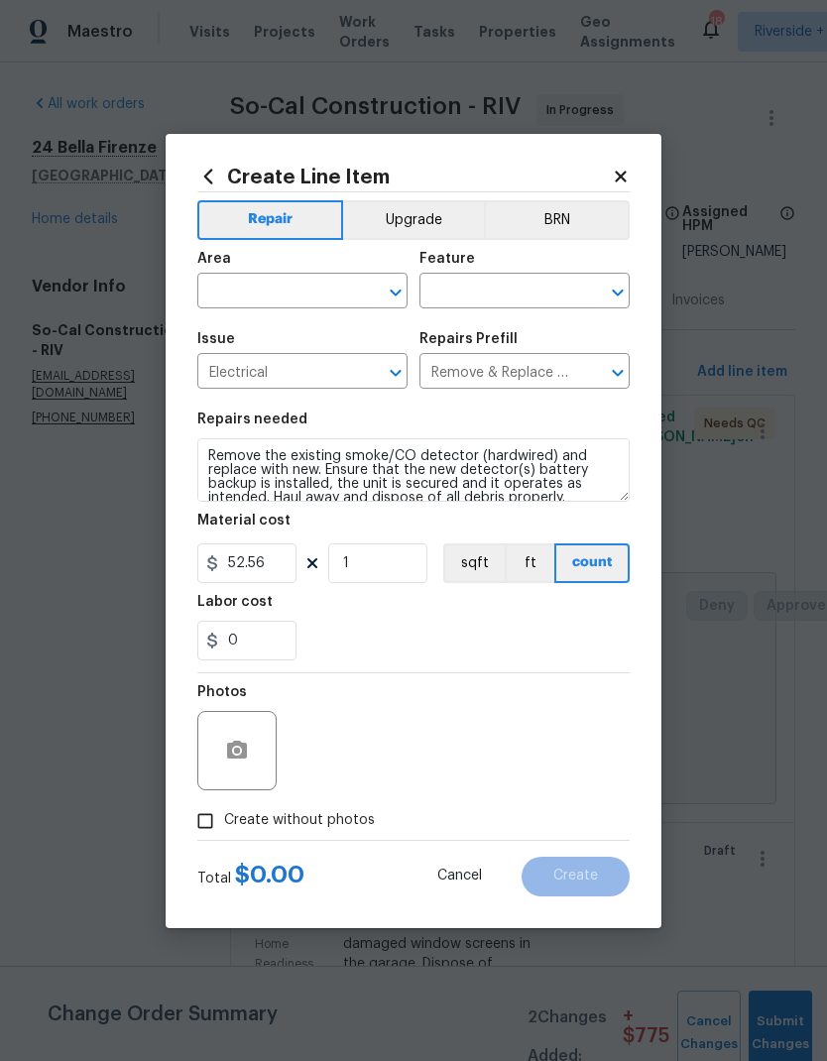
click at [508, 553] on button "ft" at bounding box center [530, 563] width 50 height 40
click at [251, 299] on input "text" at bounding box center [274, 293] width 155 height 31
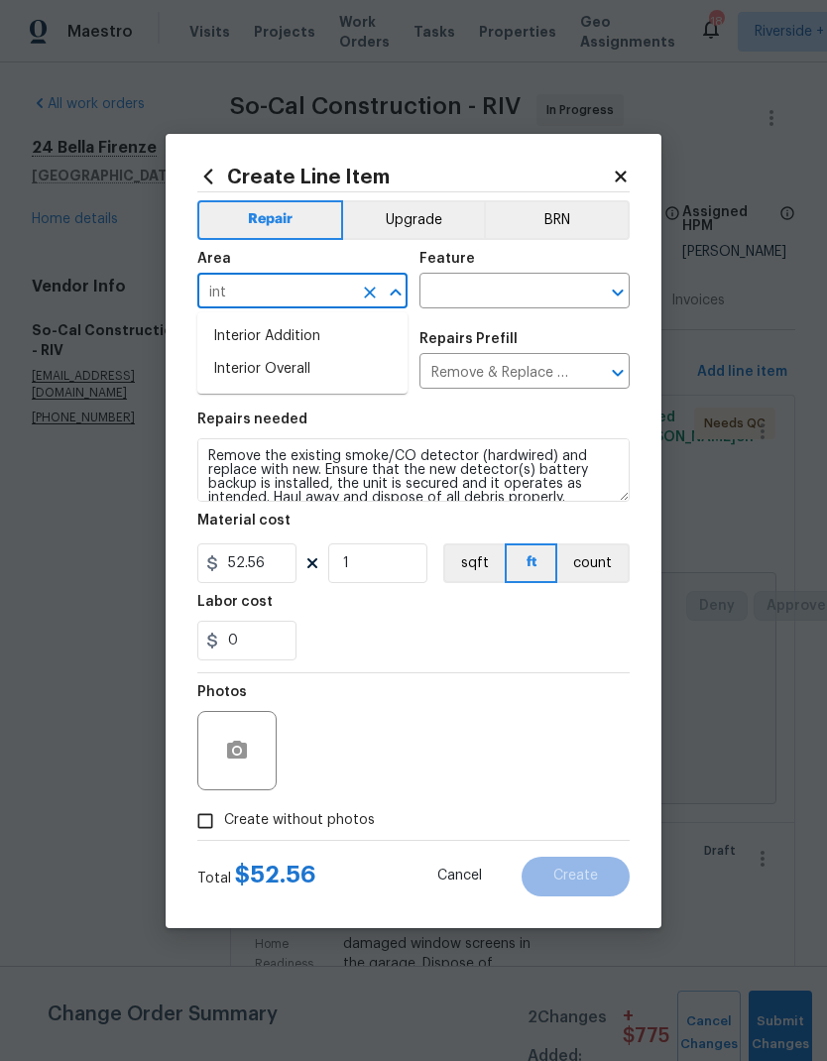
click at [254, 378] on li "Interior Overall" at bounding box center [302, 369] width 210 height 33
type input "Interior Overall"
click at [365, 567] on input "1" at bounding box center [377, 563] width 99 height 40
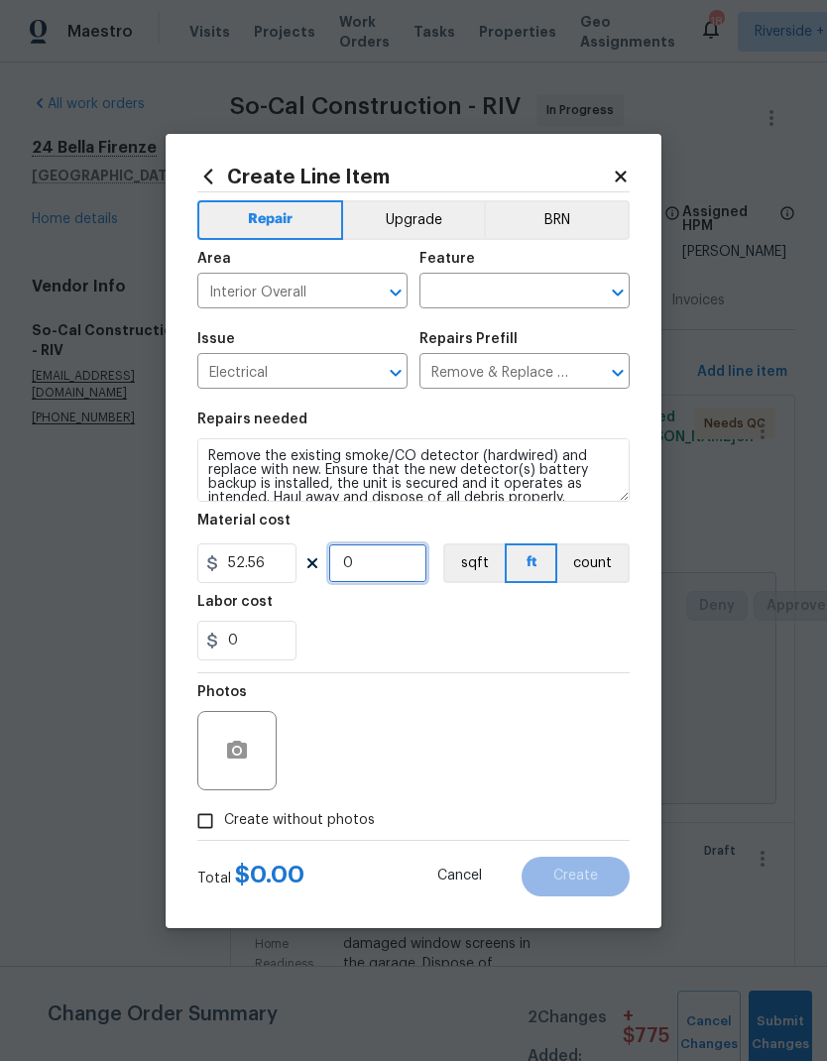
type input "2"
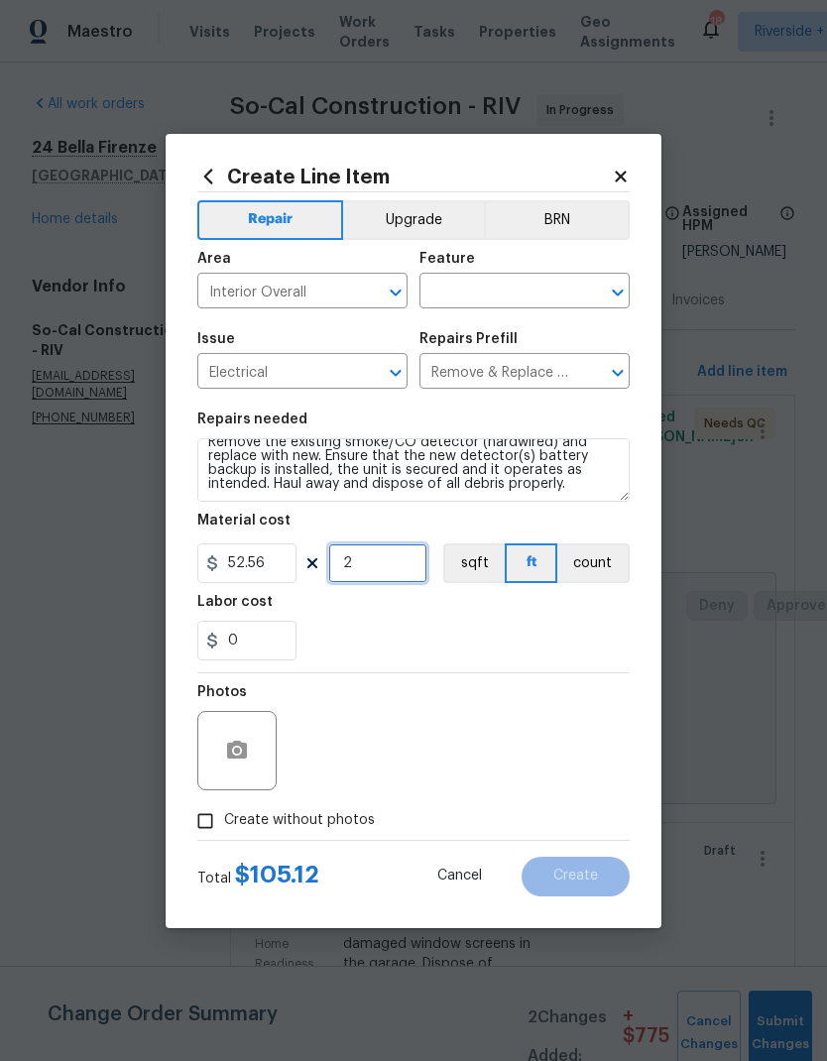
scroll to position [14, 0]
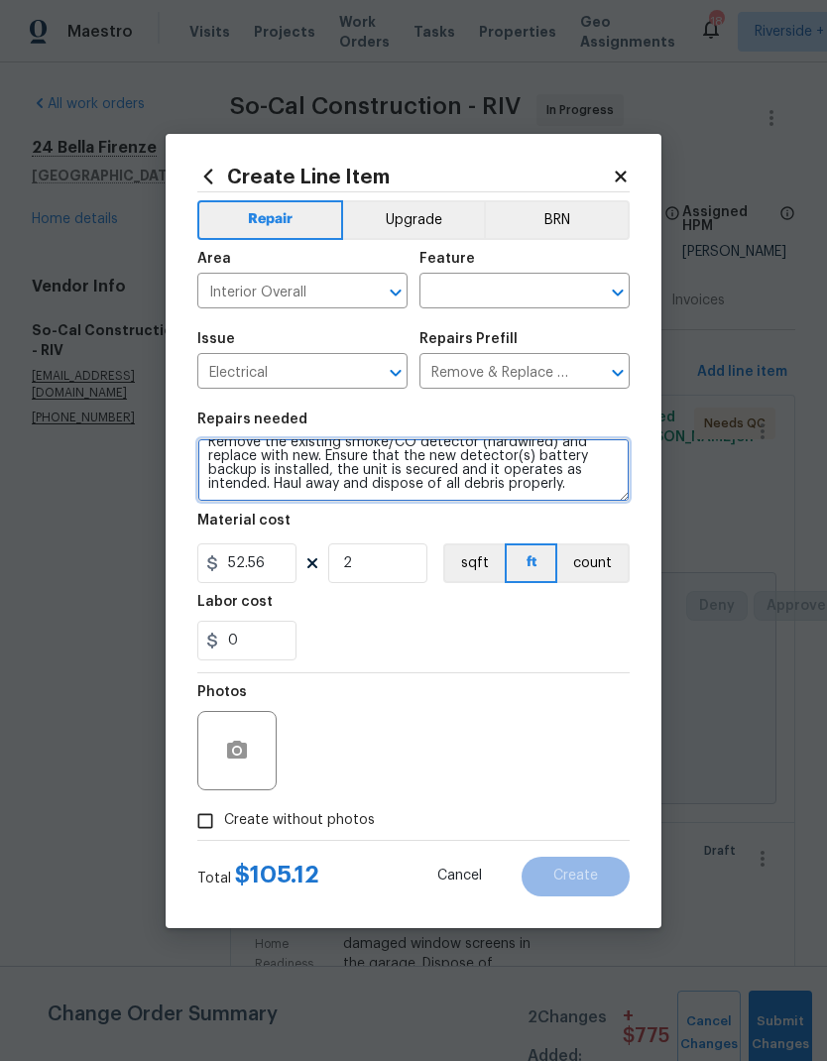
click at [591, 485] on textarea "Remove the existing smoke/CO detector (hardwired) and replace with new. Ensure …" at bounding box center [413, 469] width 432 height 63
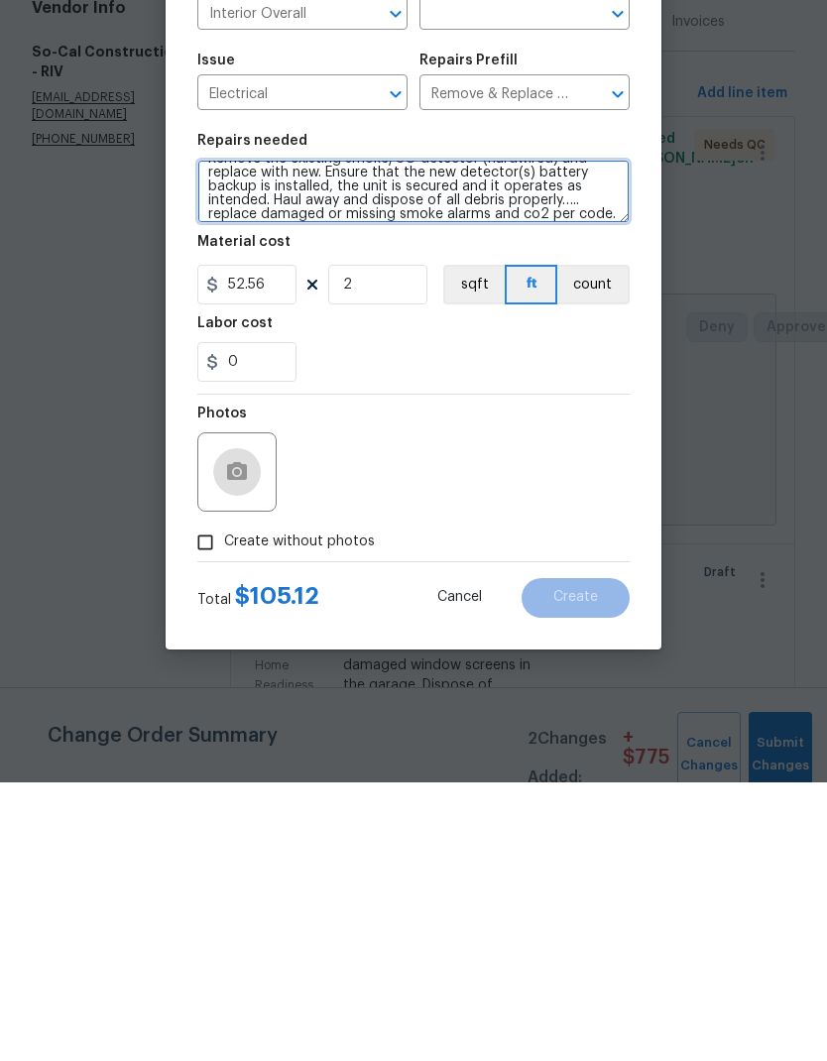
type textarea "Remove the existing smoke/CO detector (hardwired) and replace with new. Ensure …"
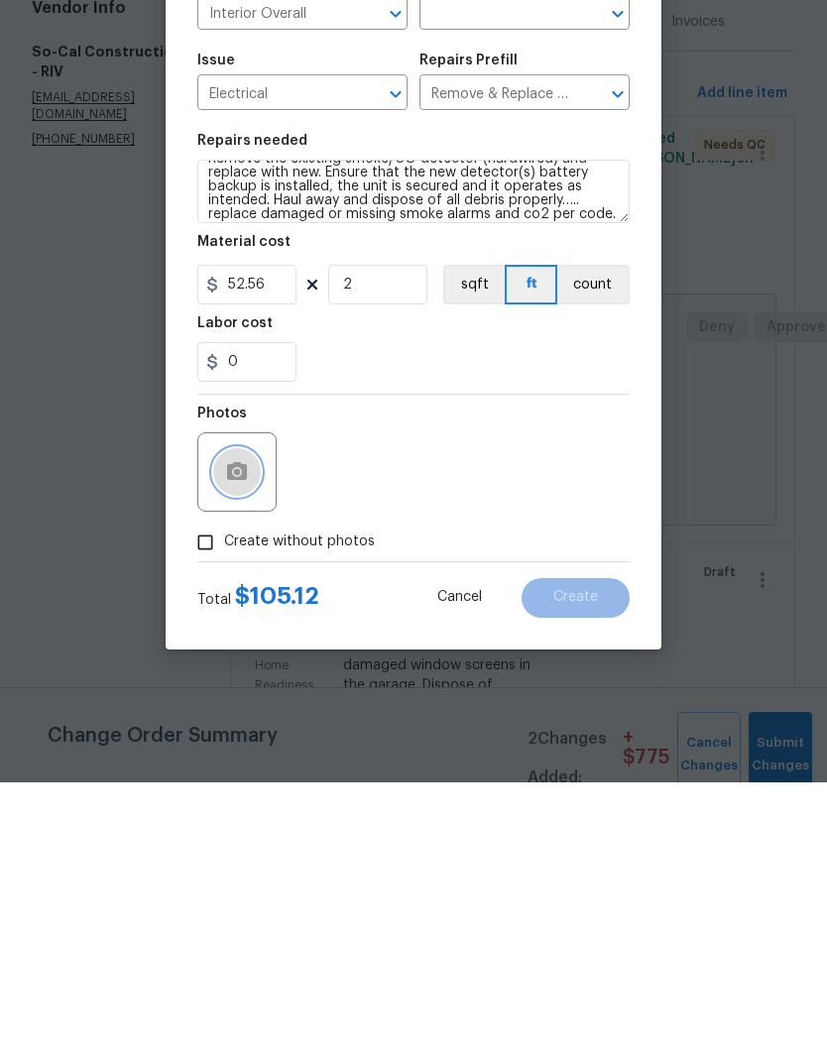
click at [242, 741] on icon "button" at bounding box center [237, 750] width 20 height 18
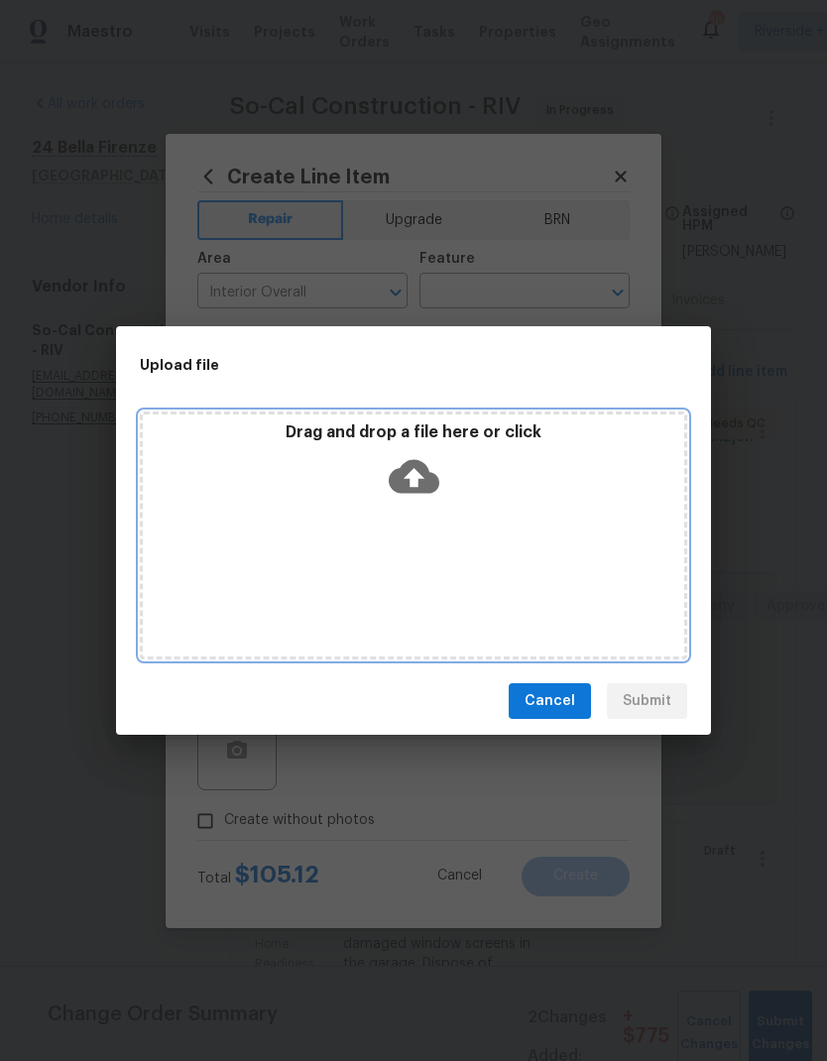
click at [398, 482] on icon at bounding box center [414, 477] width 51 height 34
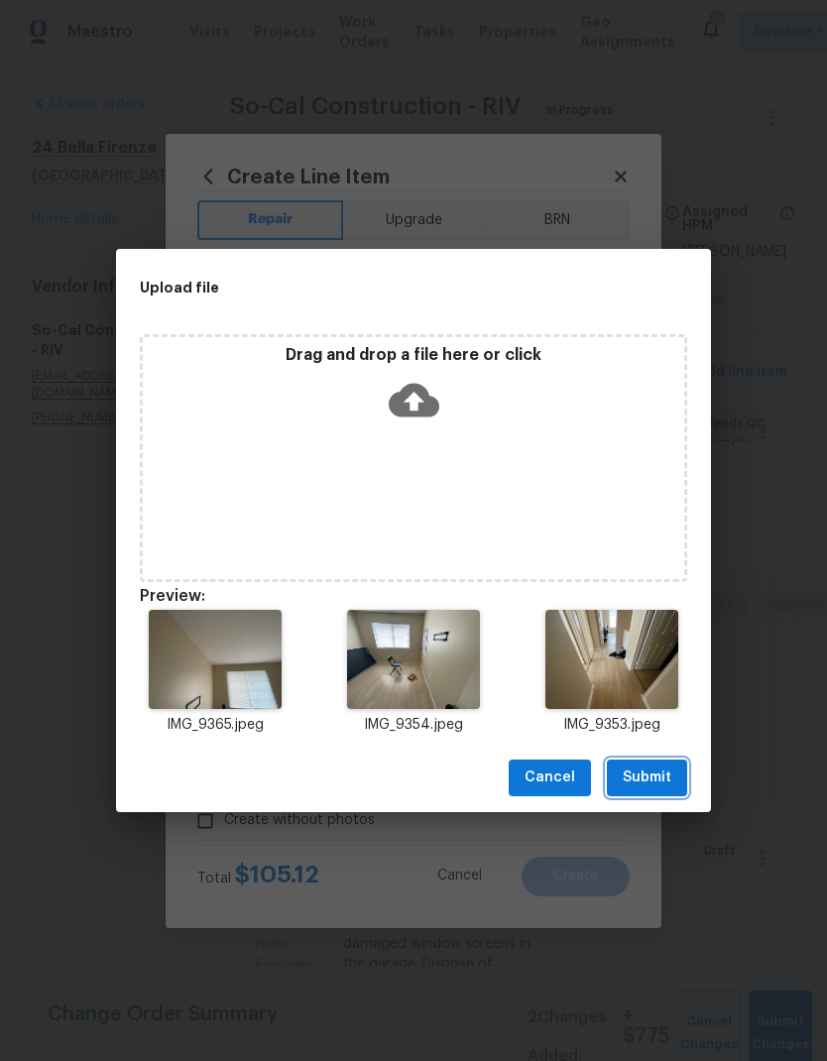
click at [647, 777] on span "Submit" at bounding box center [647, 777] width 49 height 25
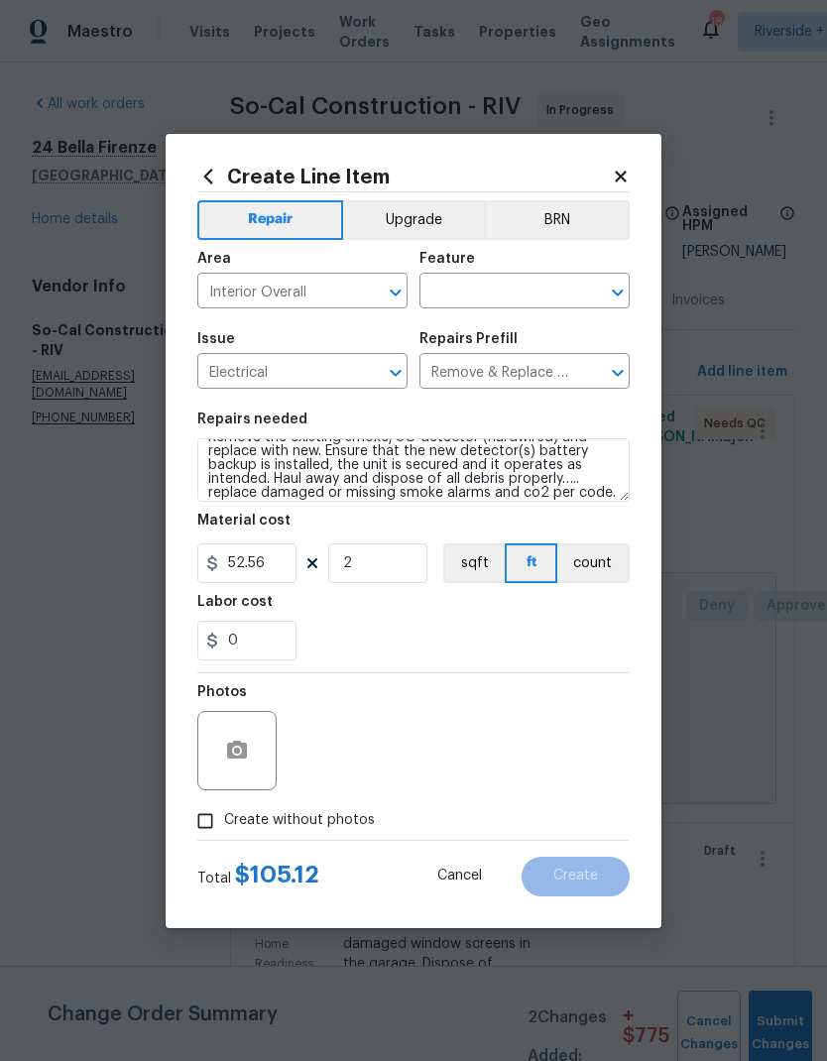
click at [544, 287] on input "text" at bounding box center [496, 293] width 155 height 31
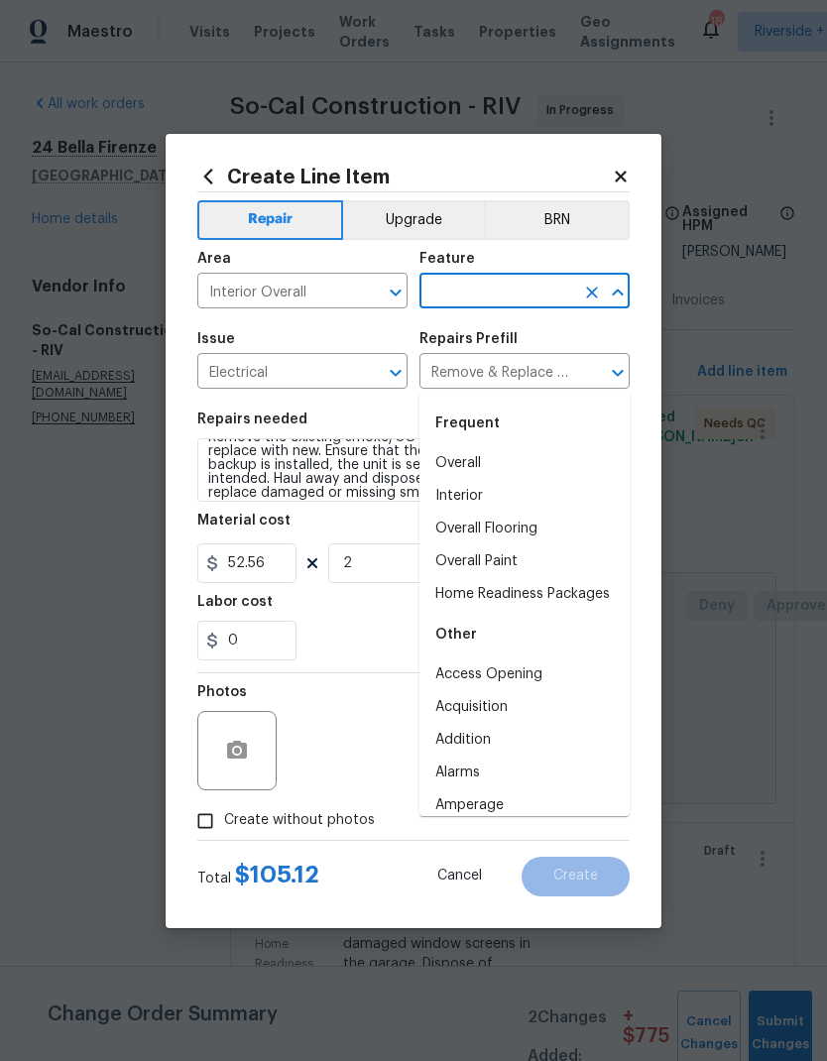
click at [515, 447] on li "Overall" at bounding box center [524, 463] width 210 height 33
type input "Overall"
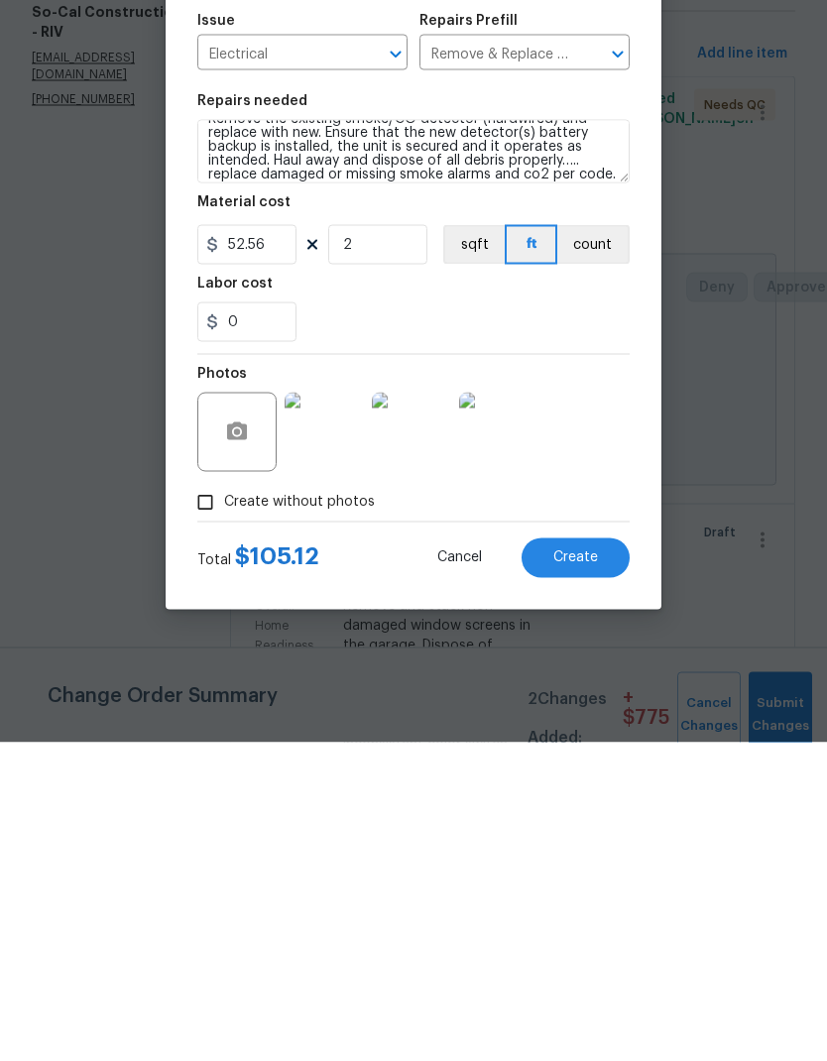
click at [580, 869] on span "Create" at bounding box center [575, 876] width 45 height 15
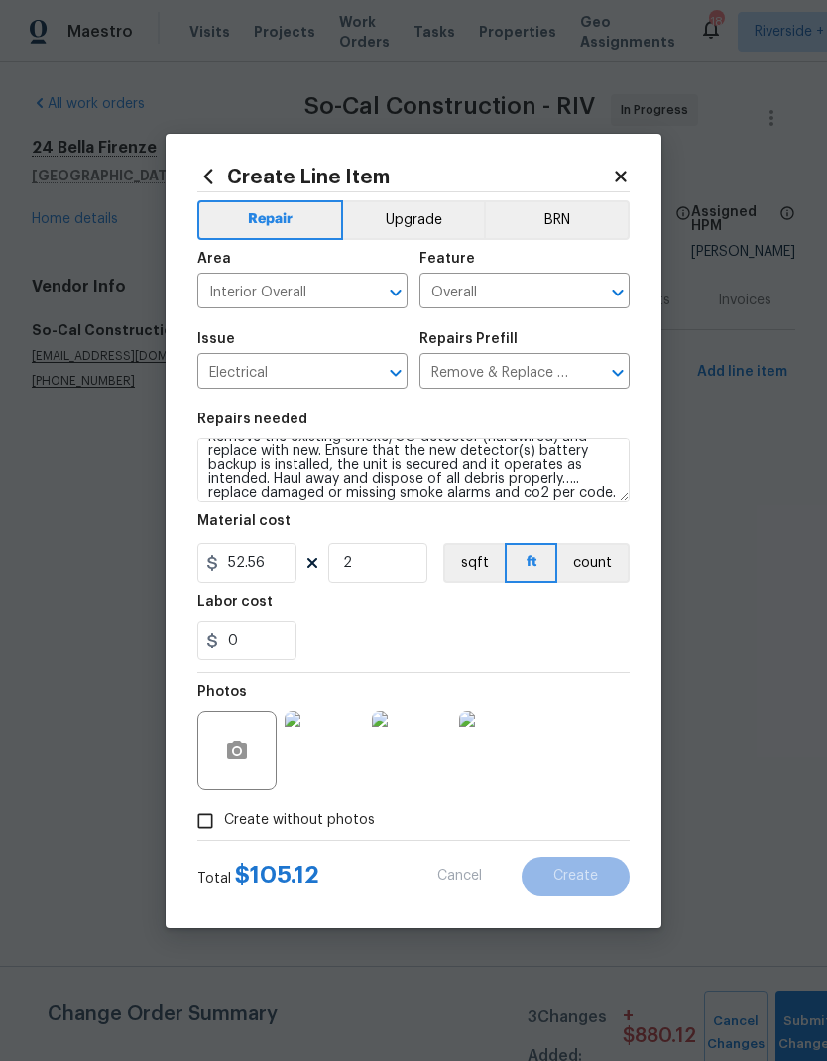
scroll to position [0, 0]
type input "0"
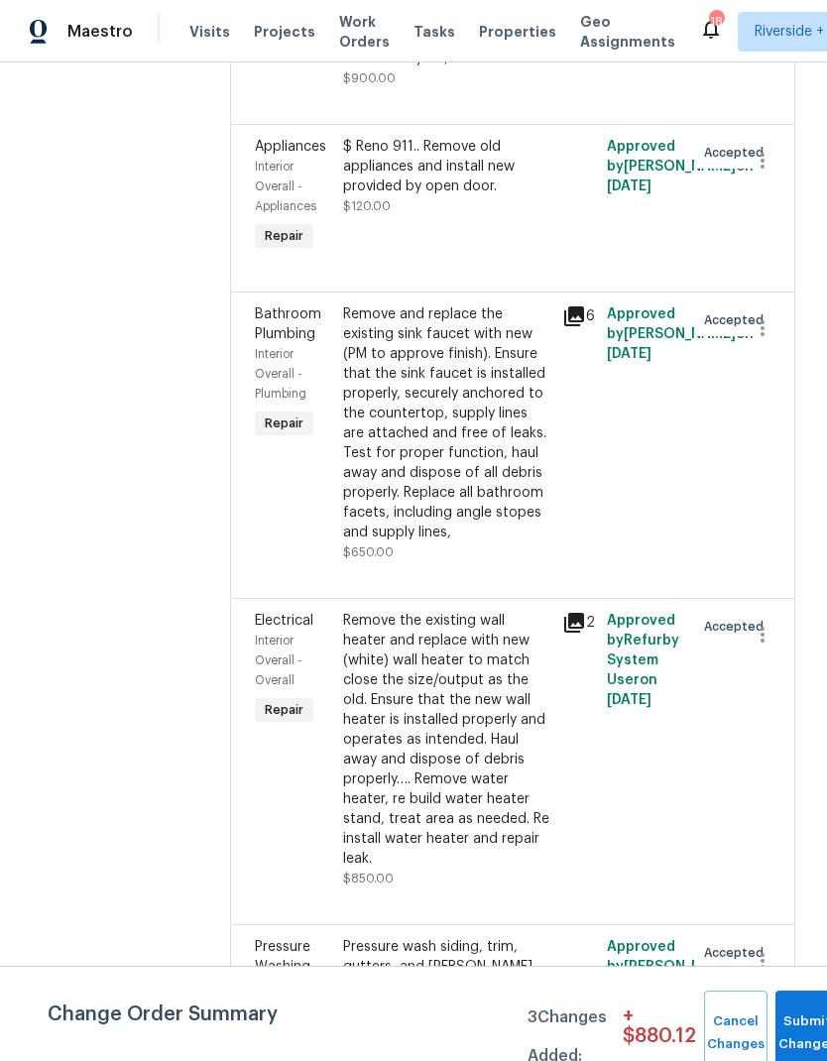
scroll to position [6516, 0]
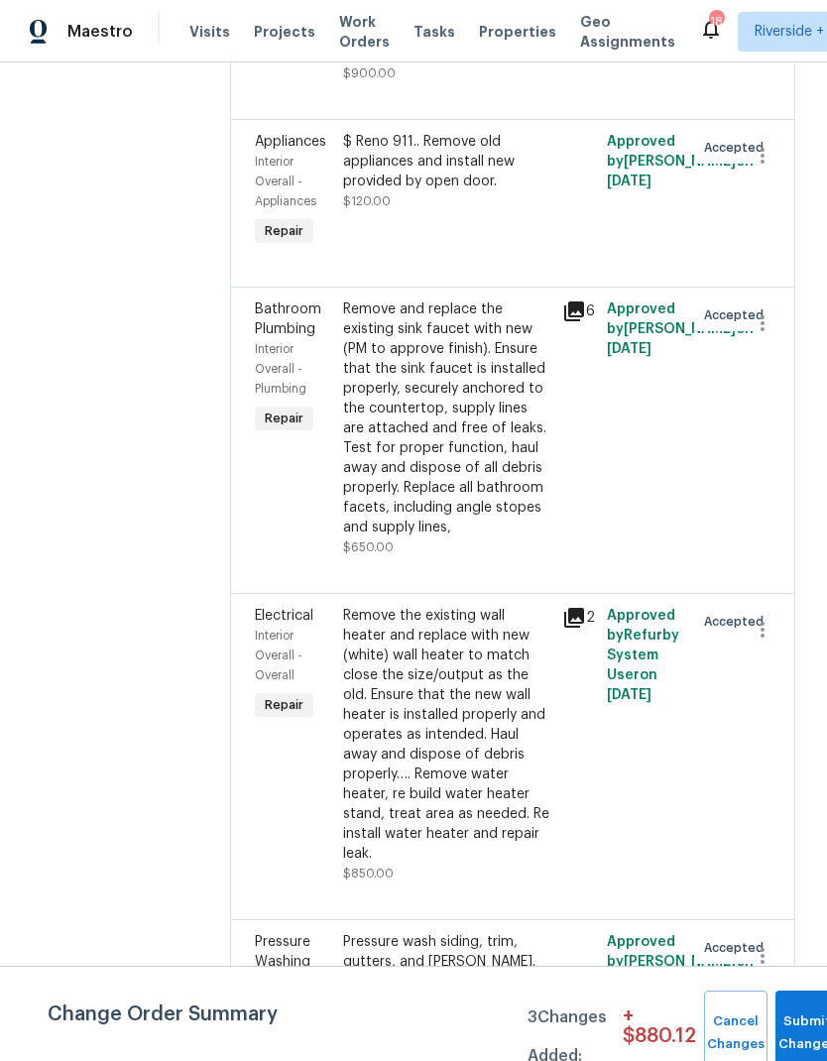
click at [463, 537] on div "Remove and replace the existing sink faucet with new (PM to approve finish). En…" at bounding box center [447, 418] width 208 height 238
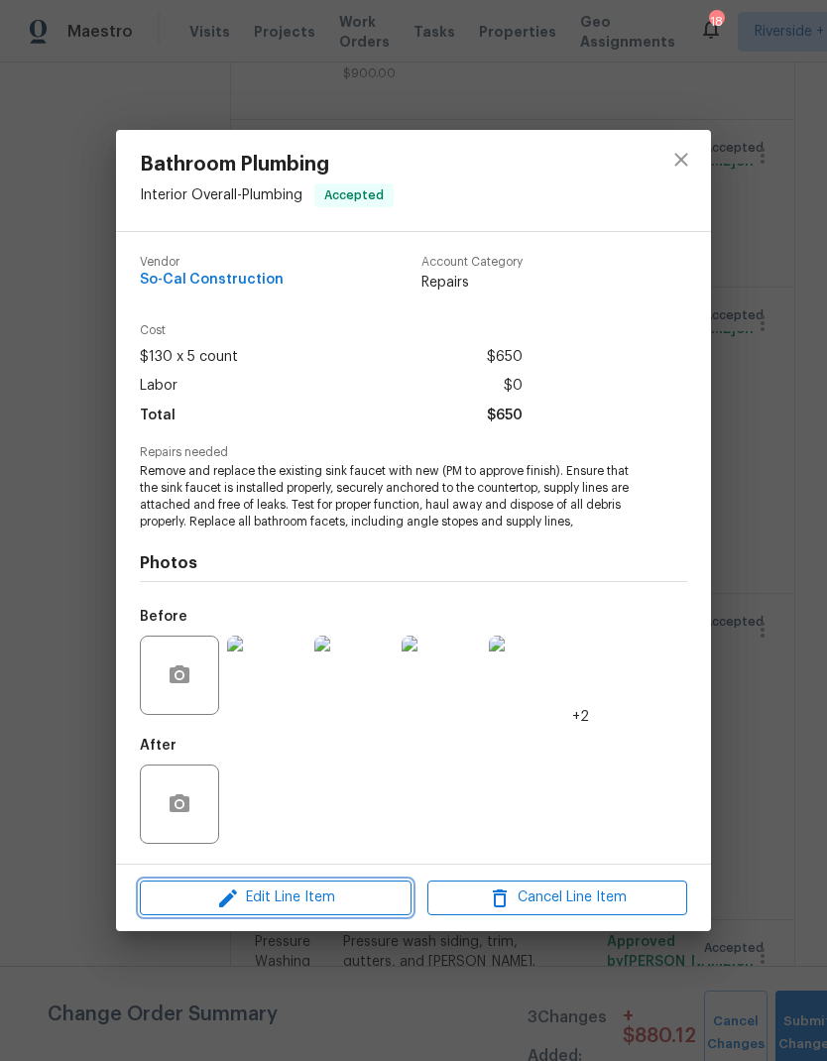
click at [249, 901] on span "Edit Line Item" at bounding box center [276, 897] width 260 height 25
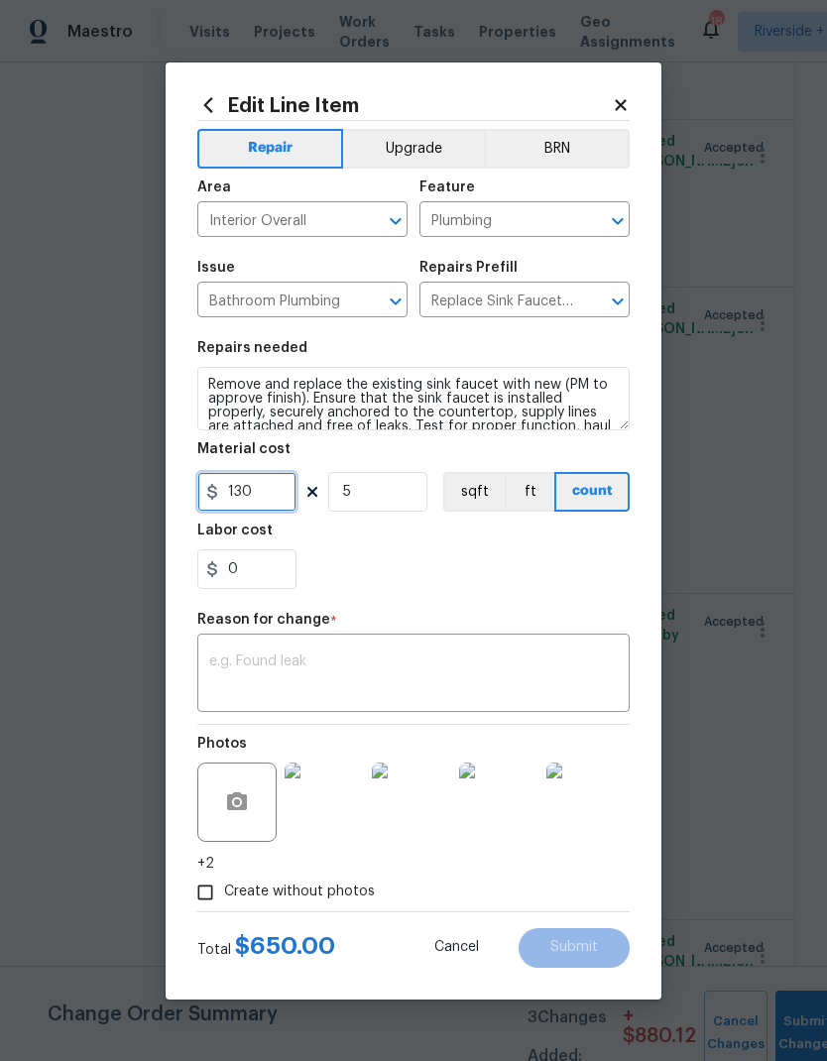
click at [271, 495] on input "130" at bounding box center [246, 492] width 99 height 40
type input "180"
click at [515, 636] on div "Reason for change *" at bounding box center [413, 626] width 432 height 26
click at [527, 666] on textarea at bounding box center [413, 675] width 408 height 42
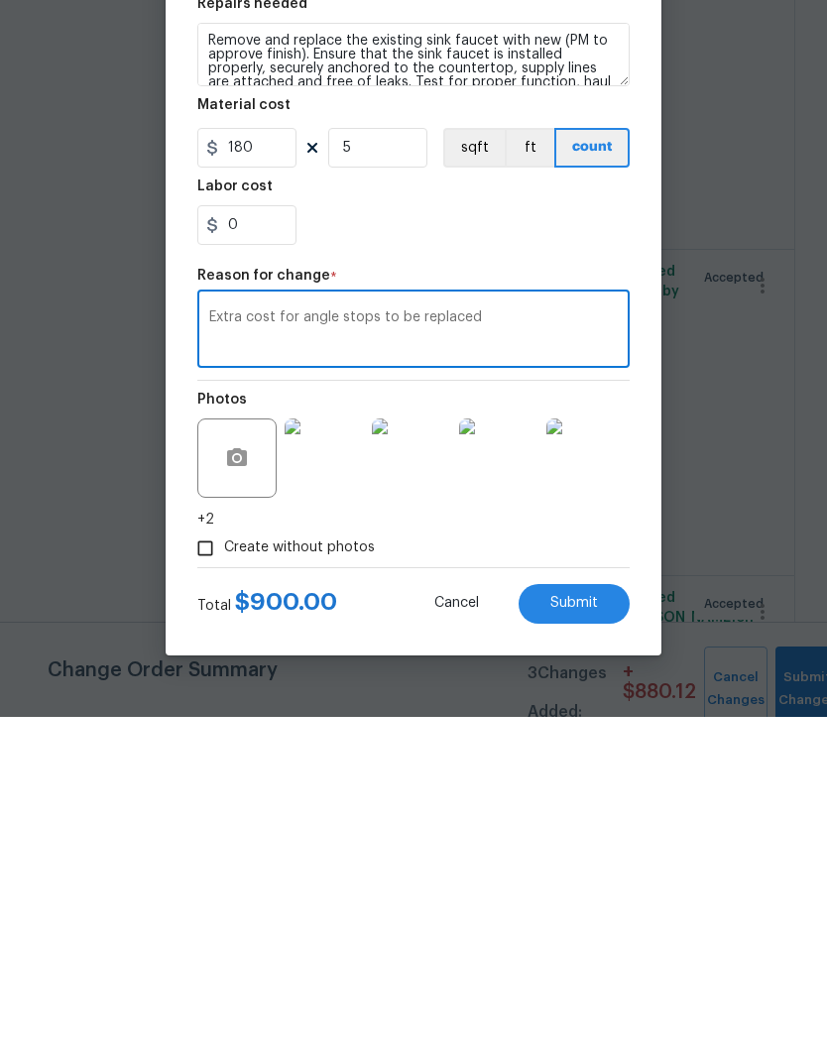
type textarea "Extra cost for angle stops to be replaced"
click at [555, 549] on div "0" at bounding box center [413, 569] width 432 height 40
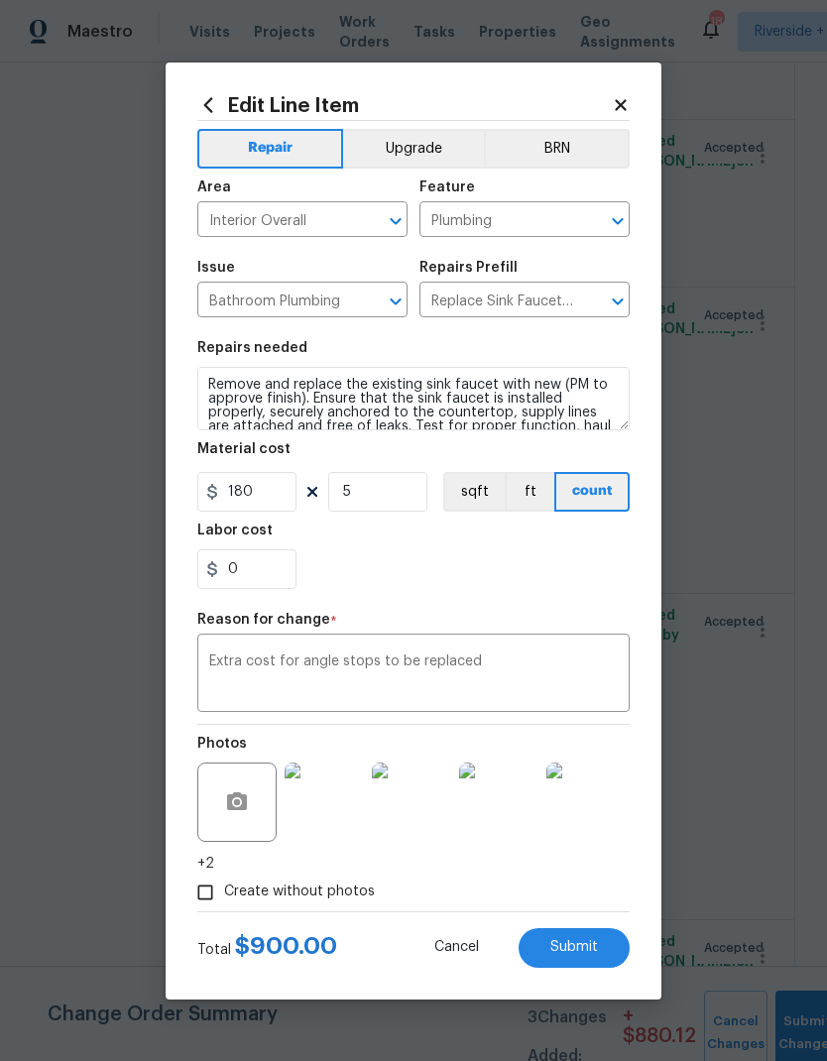
click at [586, 943] on span "Submit" at bounding box center [574, 947] width 48 height 15
type input "130"
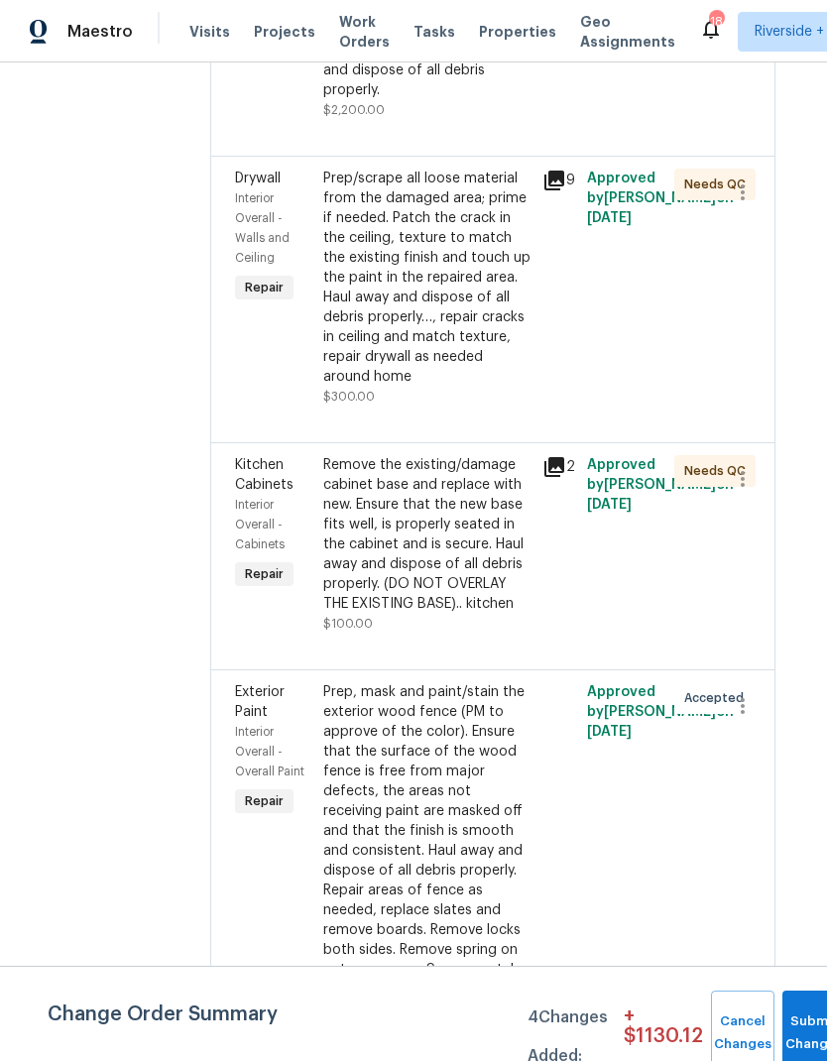
scroll to position [5435, 17]
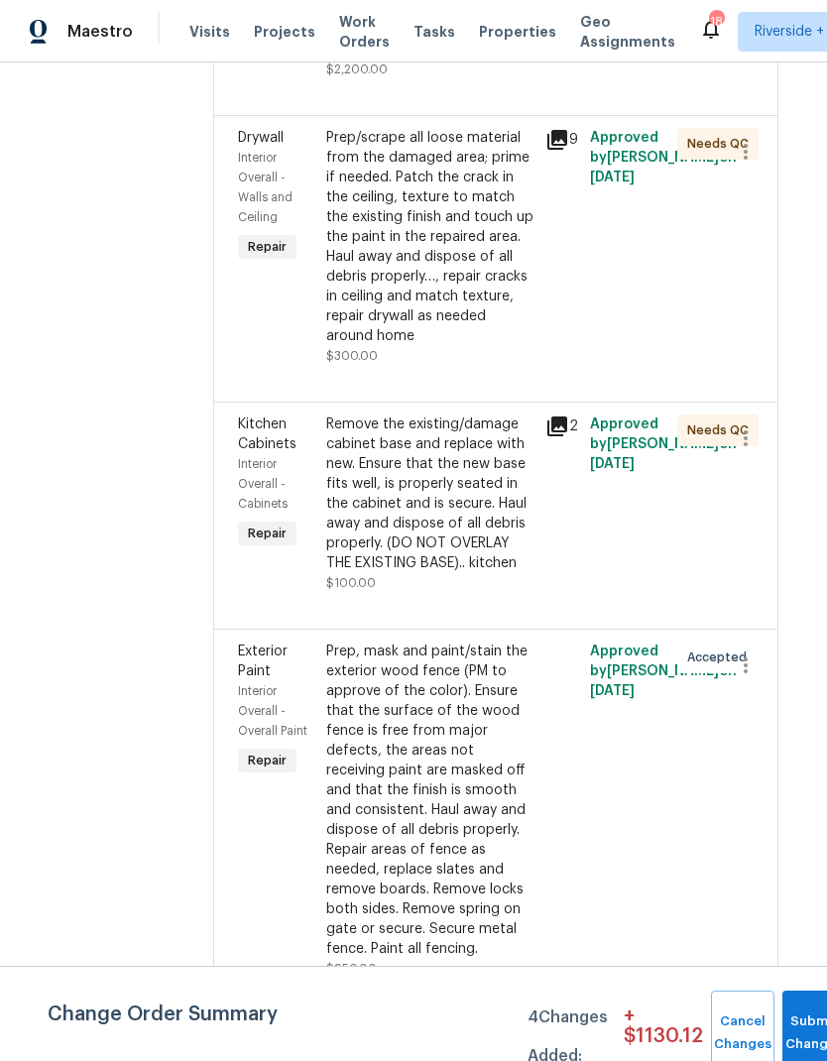
click at [455, 573] on div "Remove the existing/damage cabinet base and replace with new. Ensure that the n…" at bounding box center [430, 493] width 208 height 159
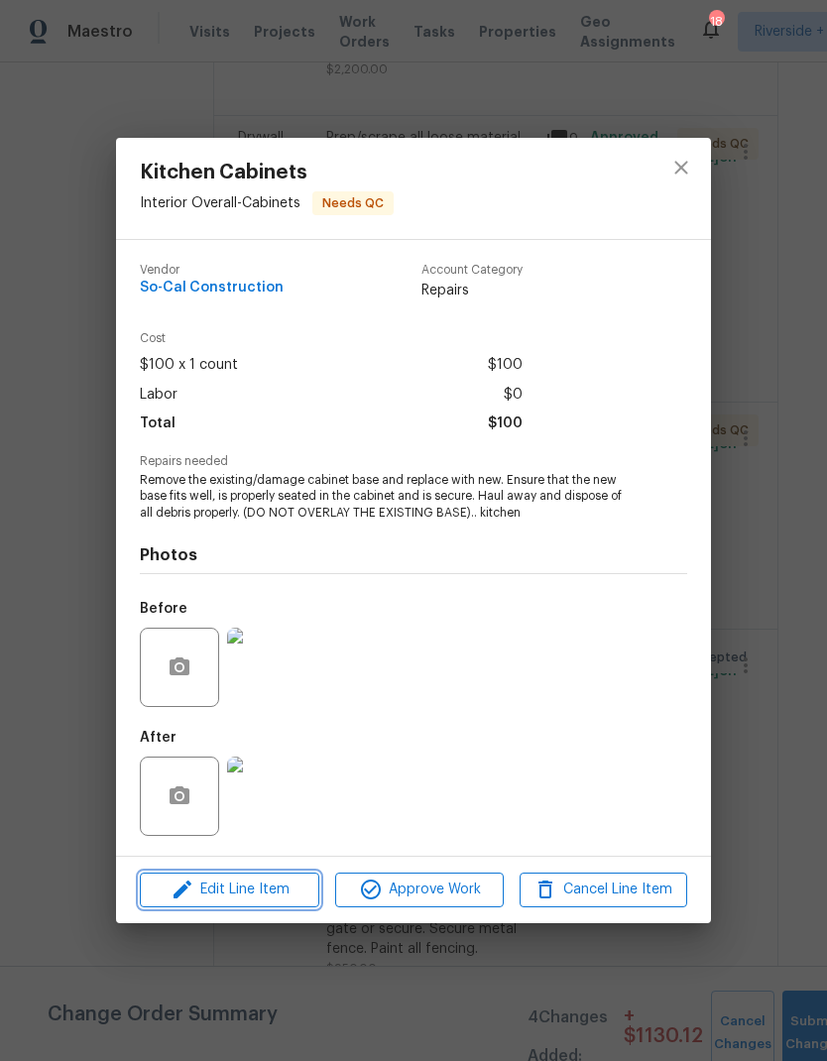
click at [225, 890] on span "Edit Line Item" at bounding box center [230, 889] width 168 height 25
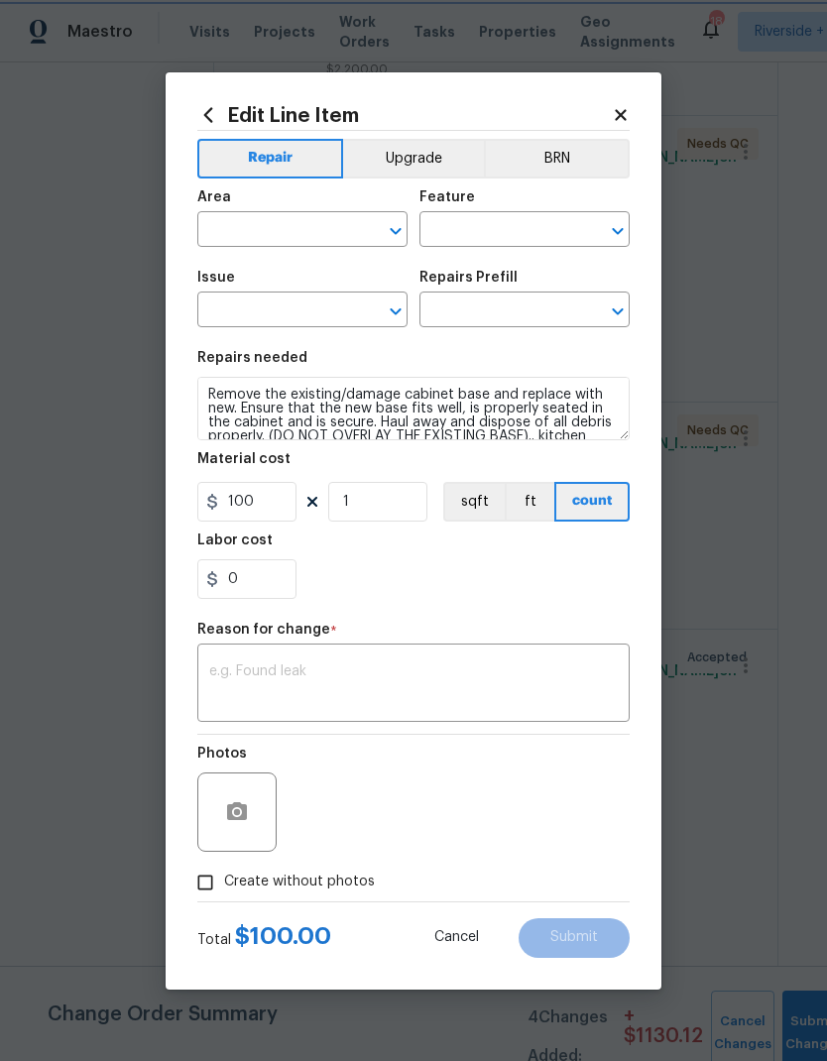
type input "Interior Overall"
type input "Cabinets"
type input "Kitchen Cabinets"
type input "Replace Damaged Cabinet Base $50.00"
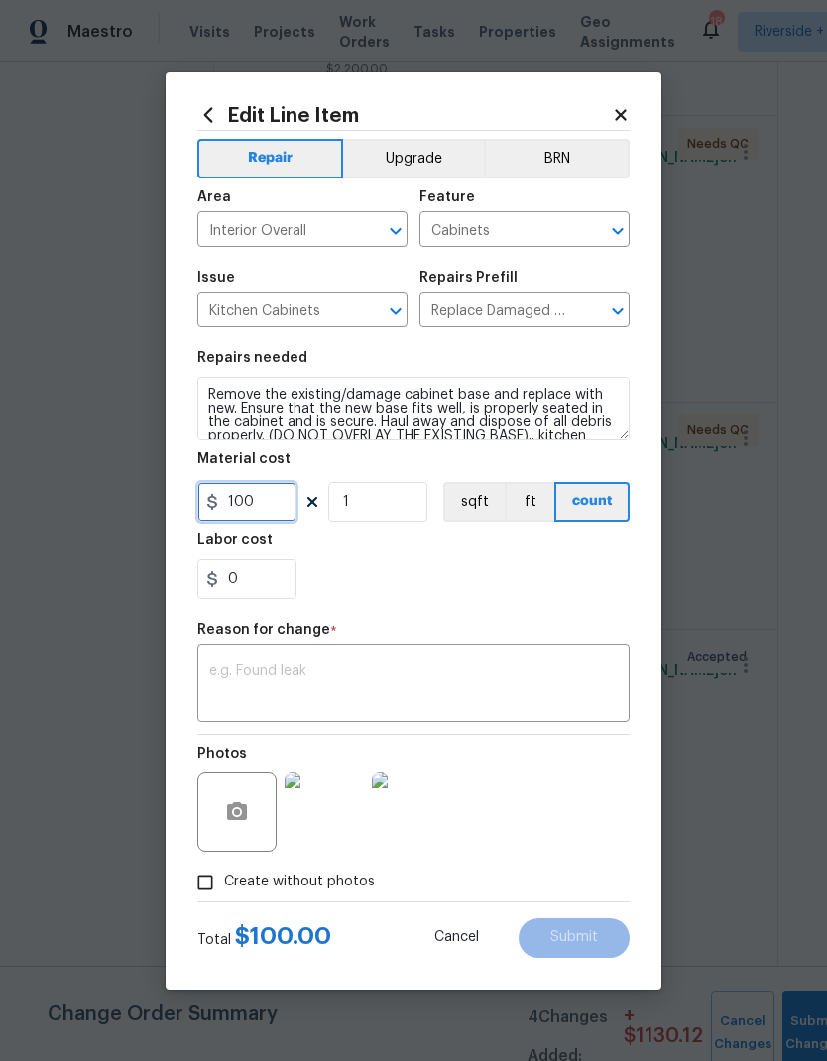
click at [261, 498] on input "100" at bounding box center [246, 502] width 99 height 40
type input "150"
click at [227, 652] on div "x ​" at bounding box center [413, 684] width 432 height 73
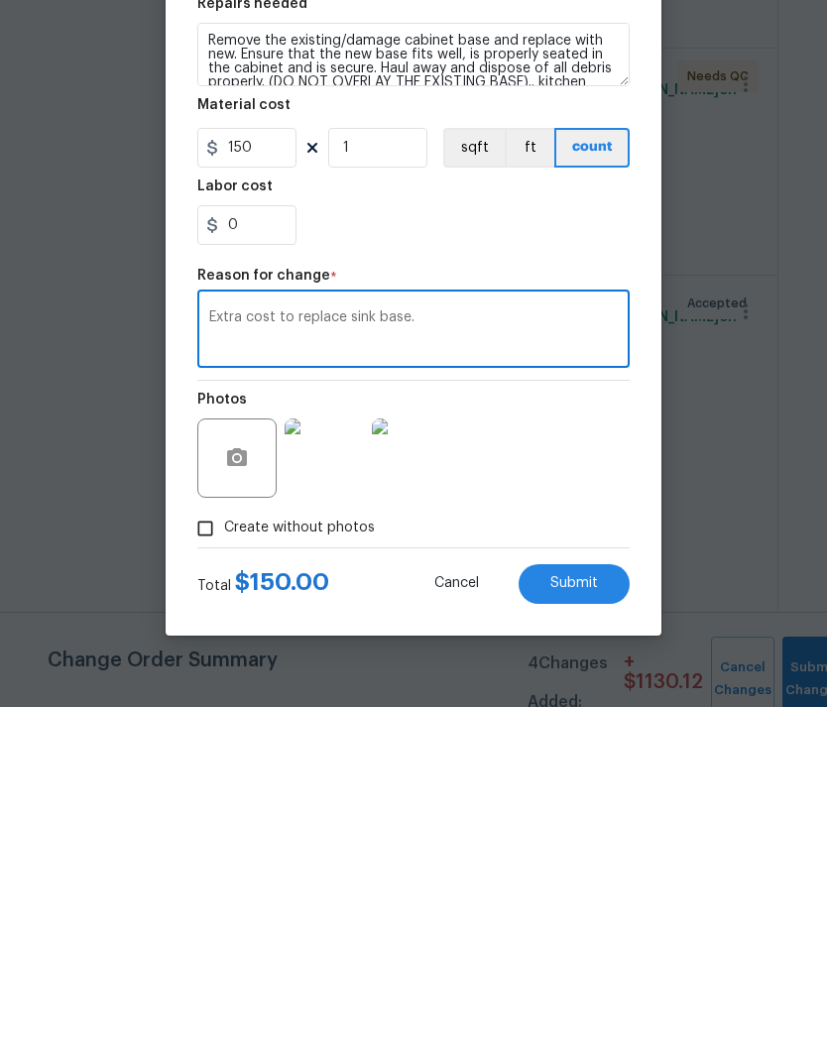
type textarea "Extra cost to replace sink base."
click at [579, 930] on span "Submit" at bounding box center [574, 937] width 48 height 15
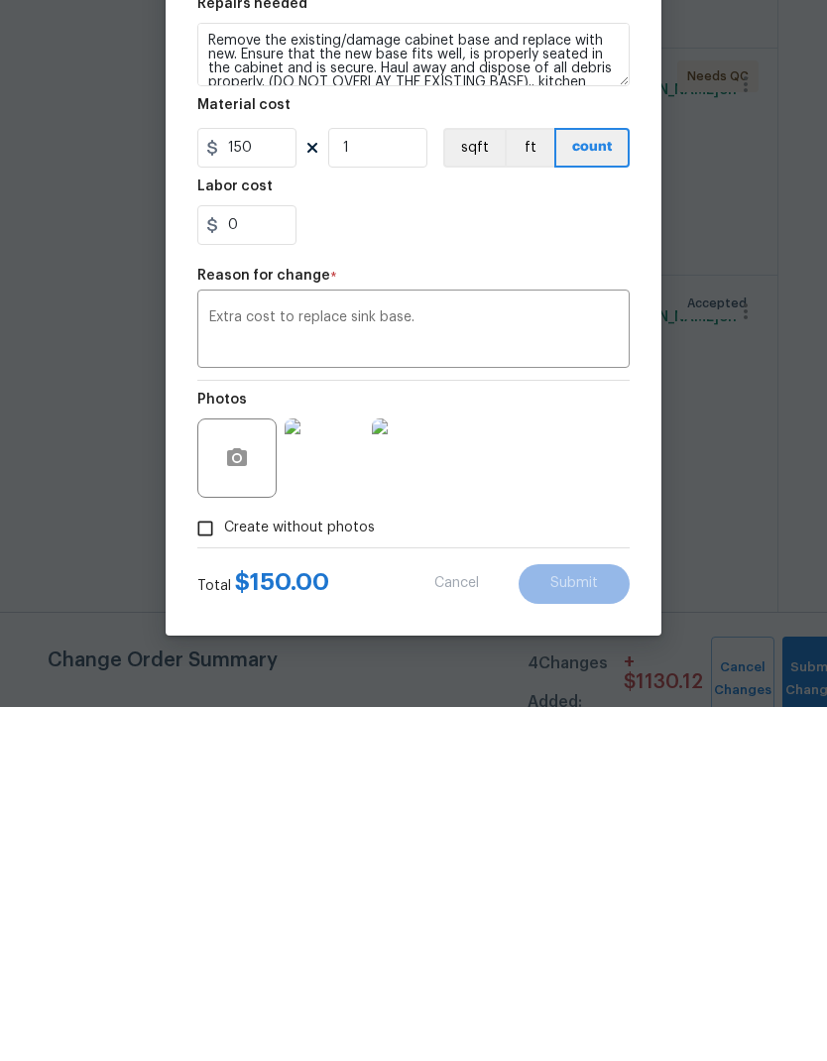
scroll to position [79, 0]
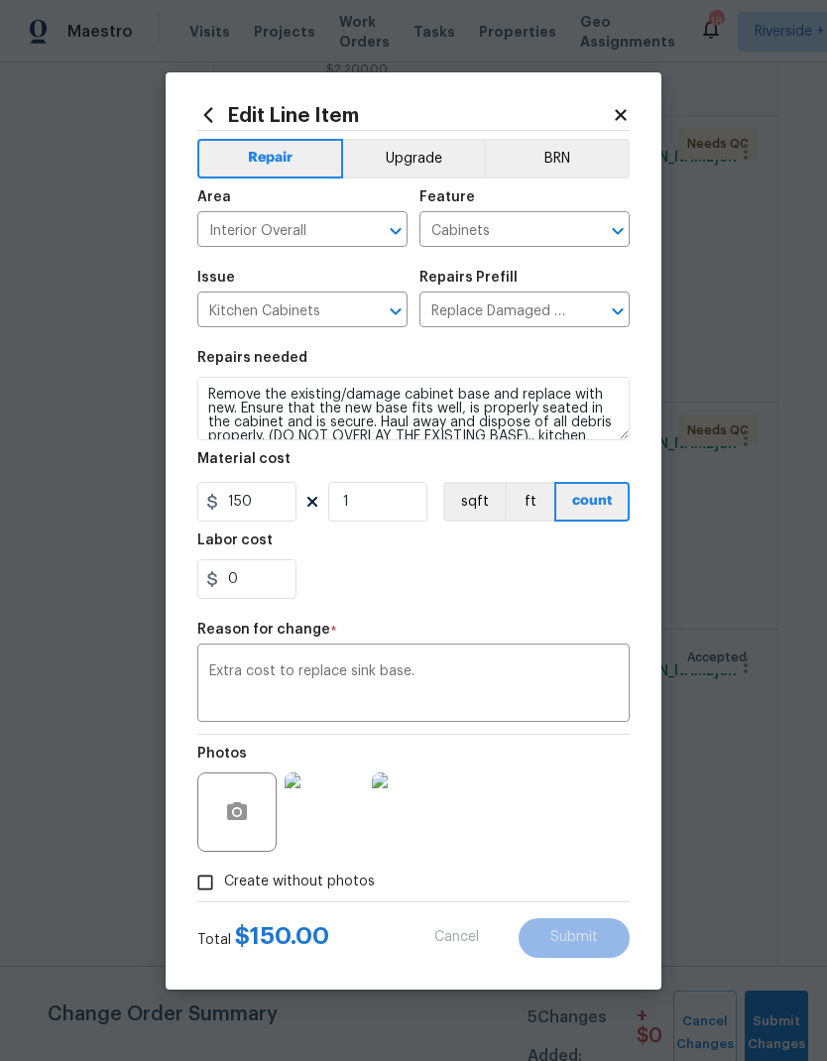
type input "100"
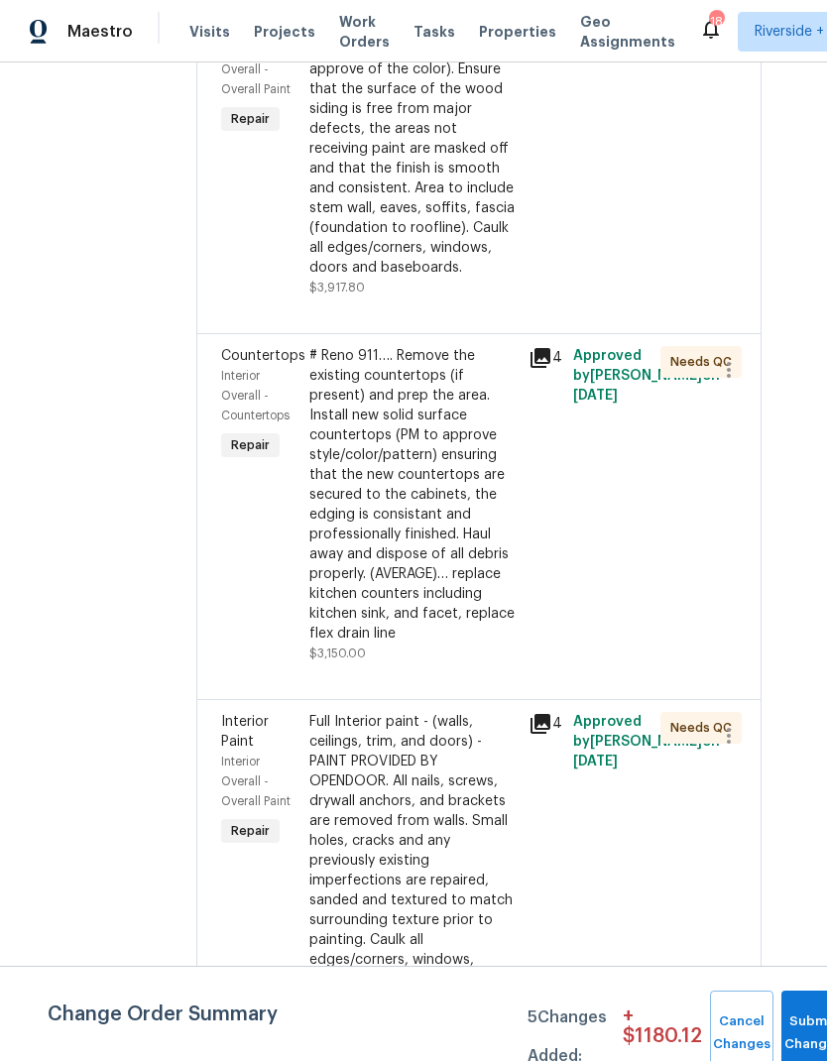
scroll to position [4469, 34]
click at [440, 642] on div "# Reno 911…. Remove the existing countertops (if present) and prep the area. In…" at bounding box center [413, 493] width 208 height 297
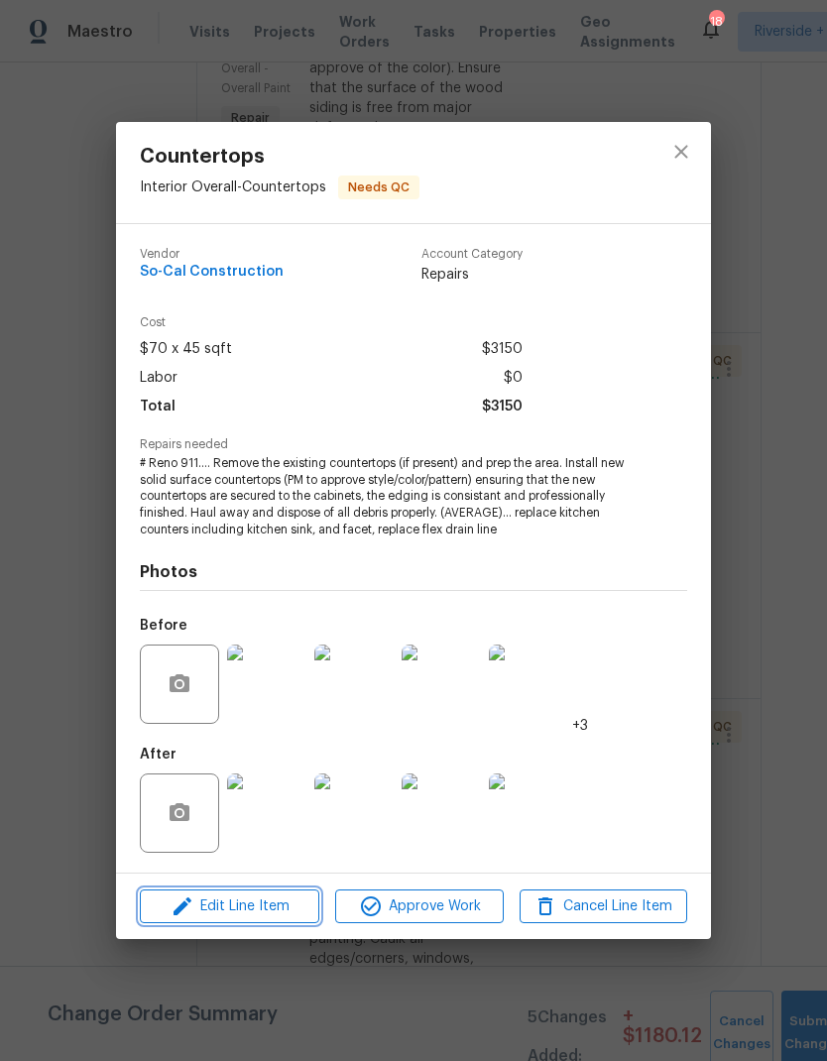
click at [245, 891] on button "Edit Line Item" at bounding box center [229, 906] width 179 height 35
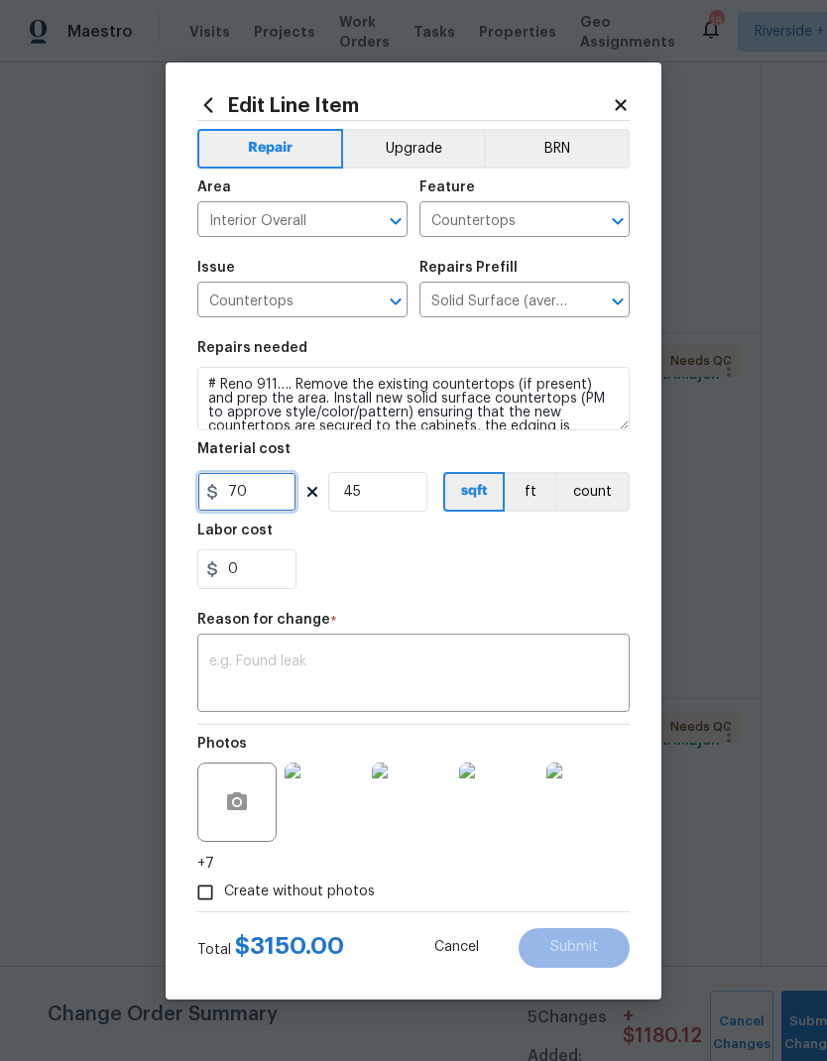
click at [252, 491] on input "70" at bounding box center [246, 492] width 99 height 40
type input "80"
click at [232, 640] on div "x ​" at bounding box center [413, 675] width 432 height 73
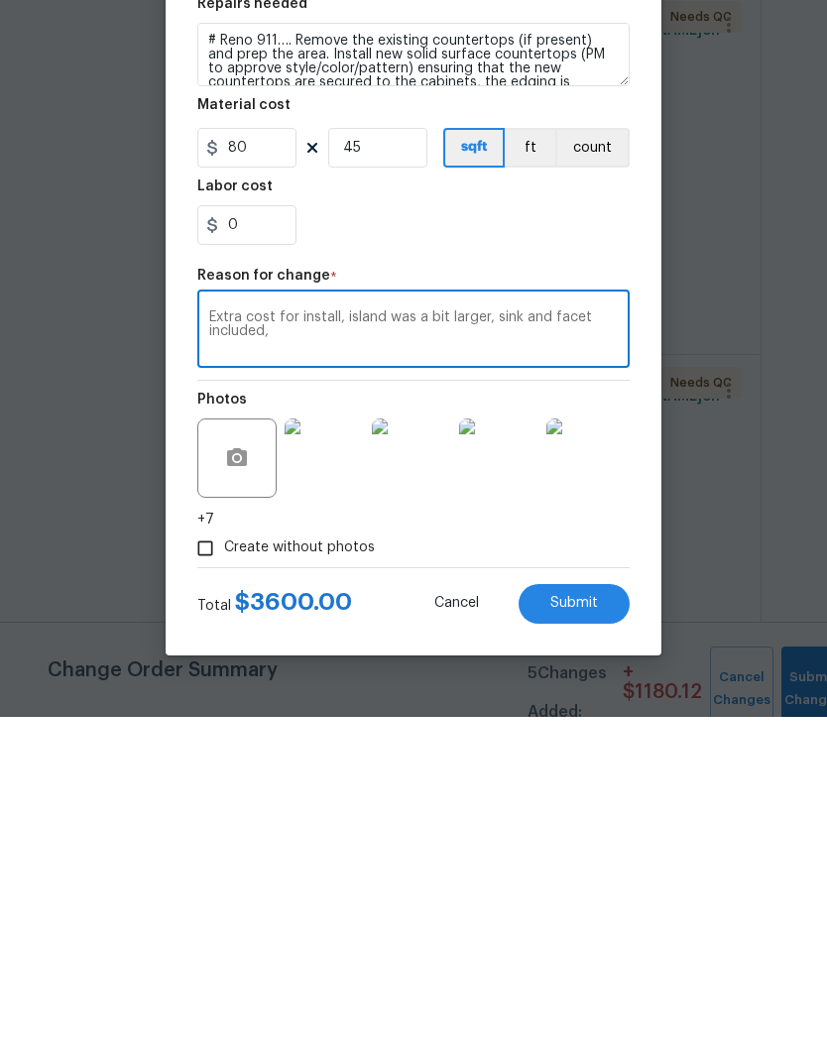
type textarea "Extra cost for install, island was a bit larger, sink and facet included,"
click at [577, 940] on span "Submit" at bounding box center [574, 947] width 48 height 15
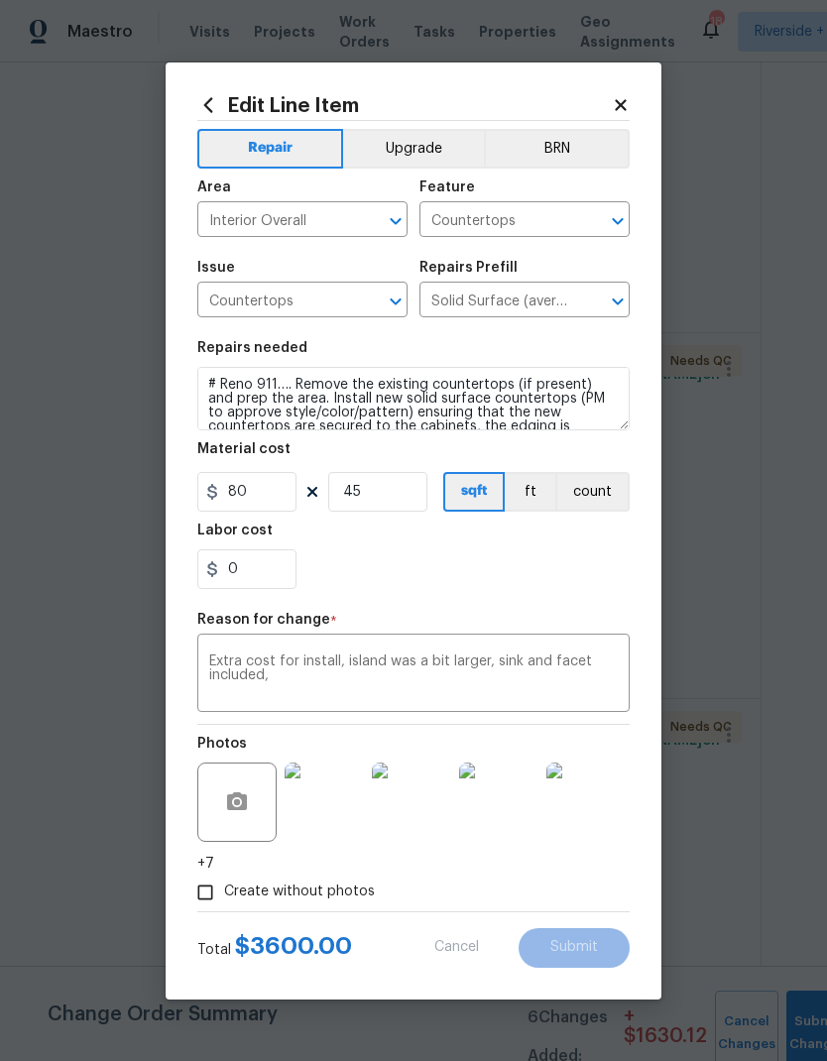
type input "70"
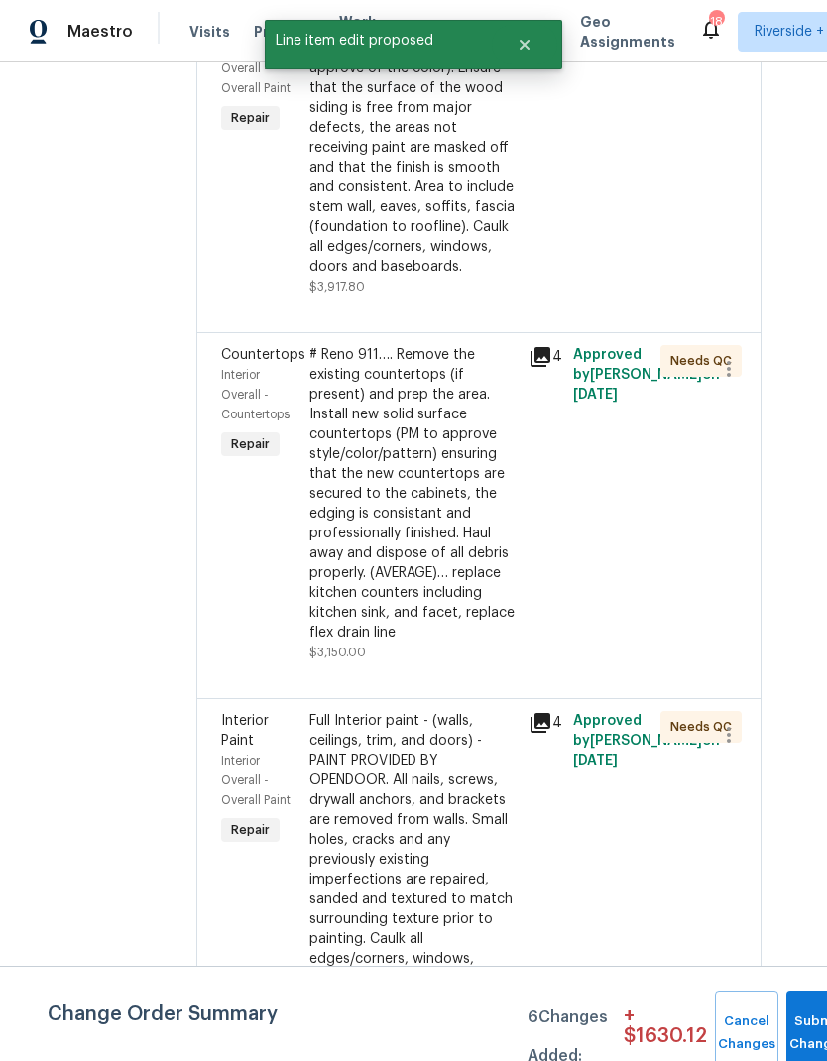
scroll to position [0, 0]
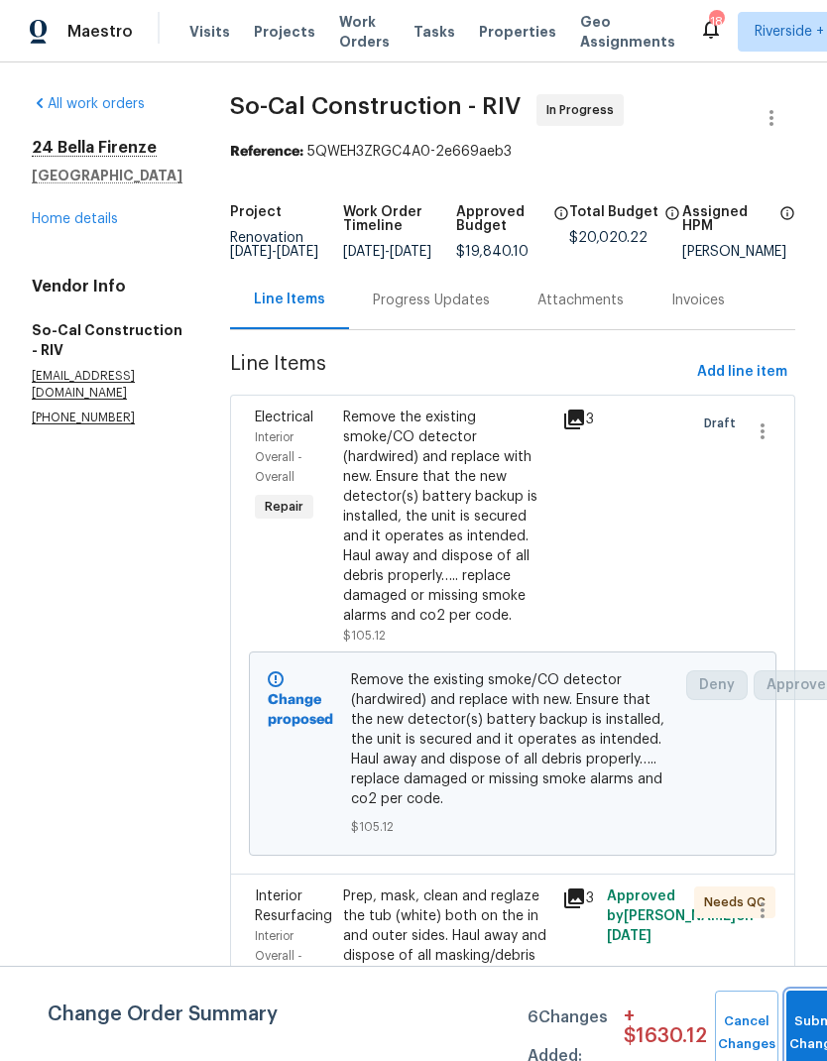
click at [801, 1023] on button "Submit Changes" at bounding box center [817, 1032] width 63 height 85
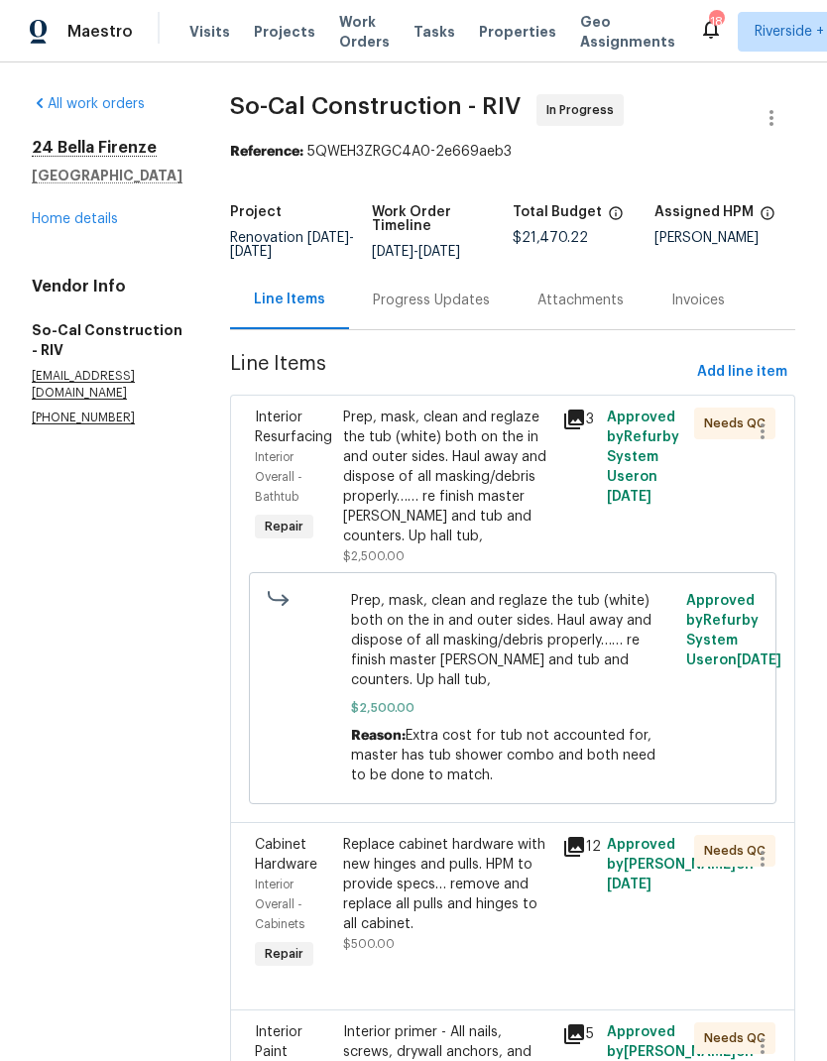
click at [274, 33] on span "Projects" at bounding box center [284, 32] width 61 height 20
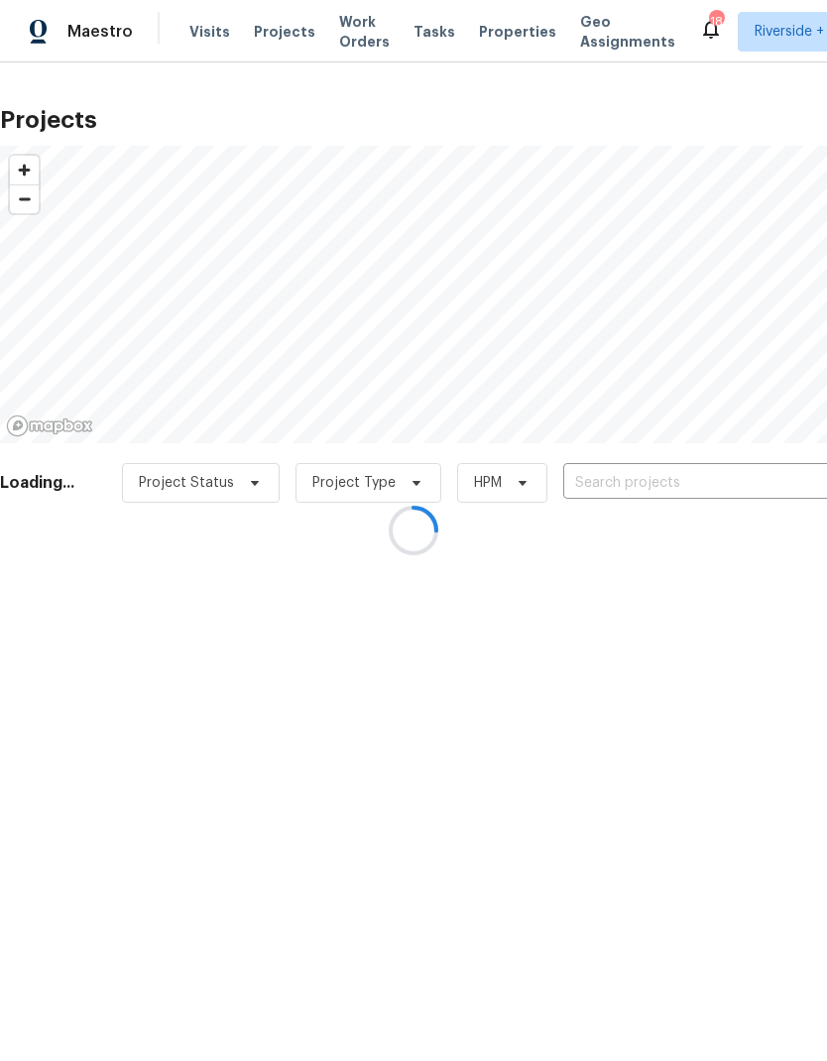
click at [717, 480] on div at bounding box center [413, 530] width 827 height 1061
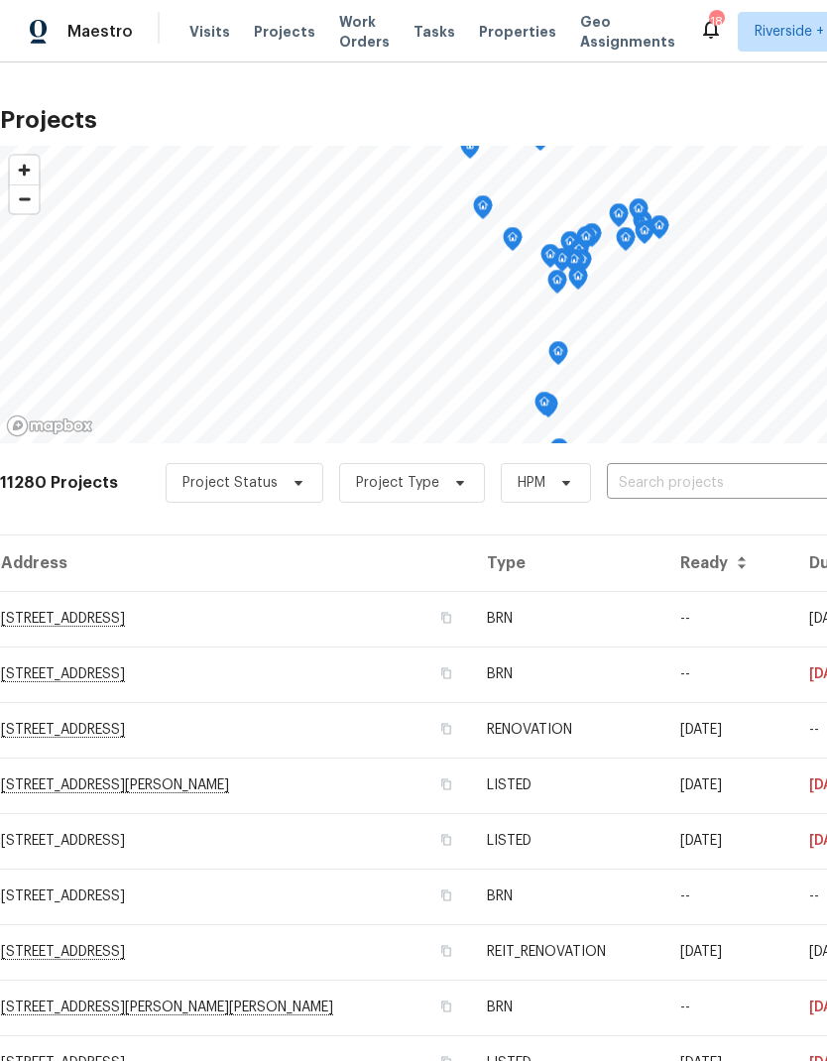
click at [716, 475] on input "text" at bounding box center [720, 483] width 227 height 31
type input "32676"
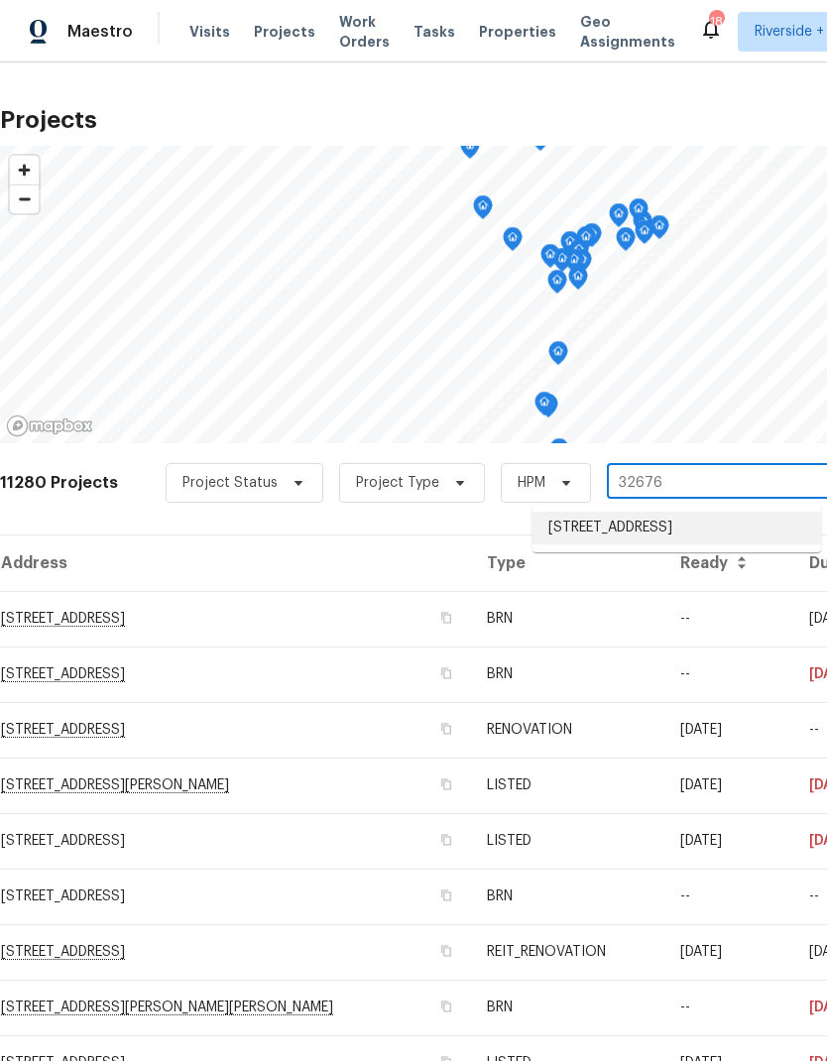
click at [713, 532] on li "[STREET_ADDRESS]" at bounding box center [676, 528] width 289 height 33
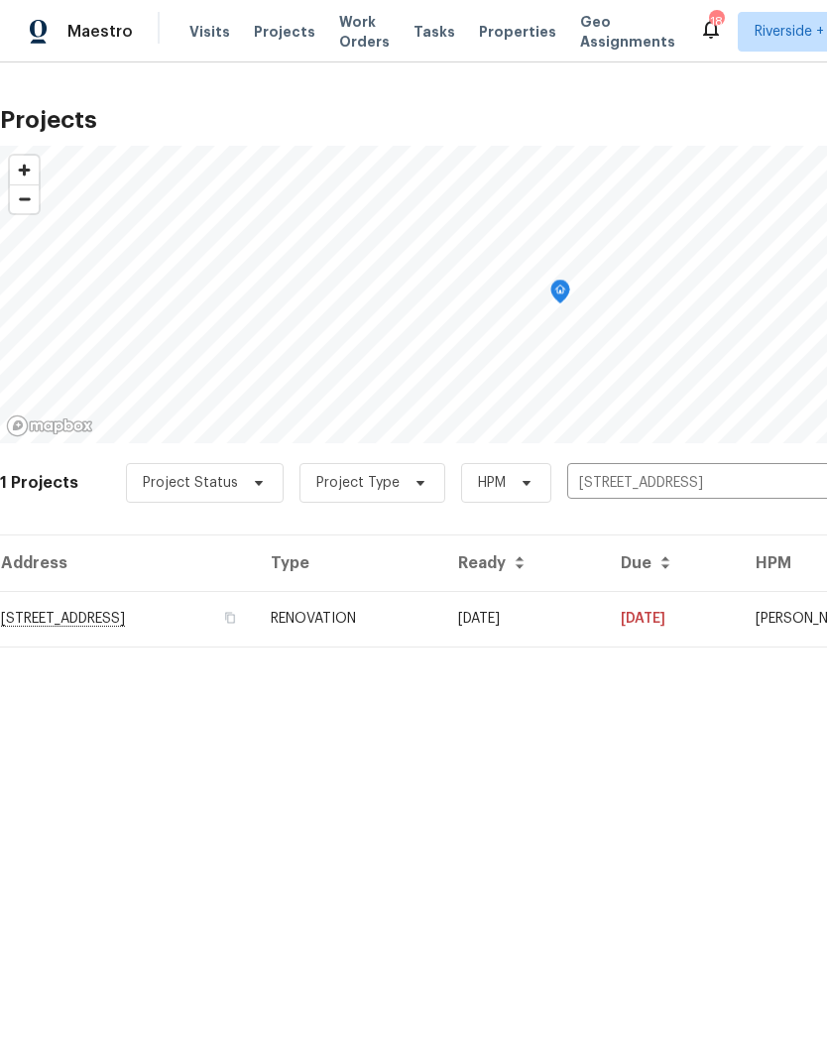
click at [605, 625] on td "[DATE]" at bounding box center [523, 619] width 163 height 56
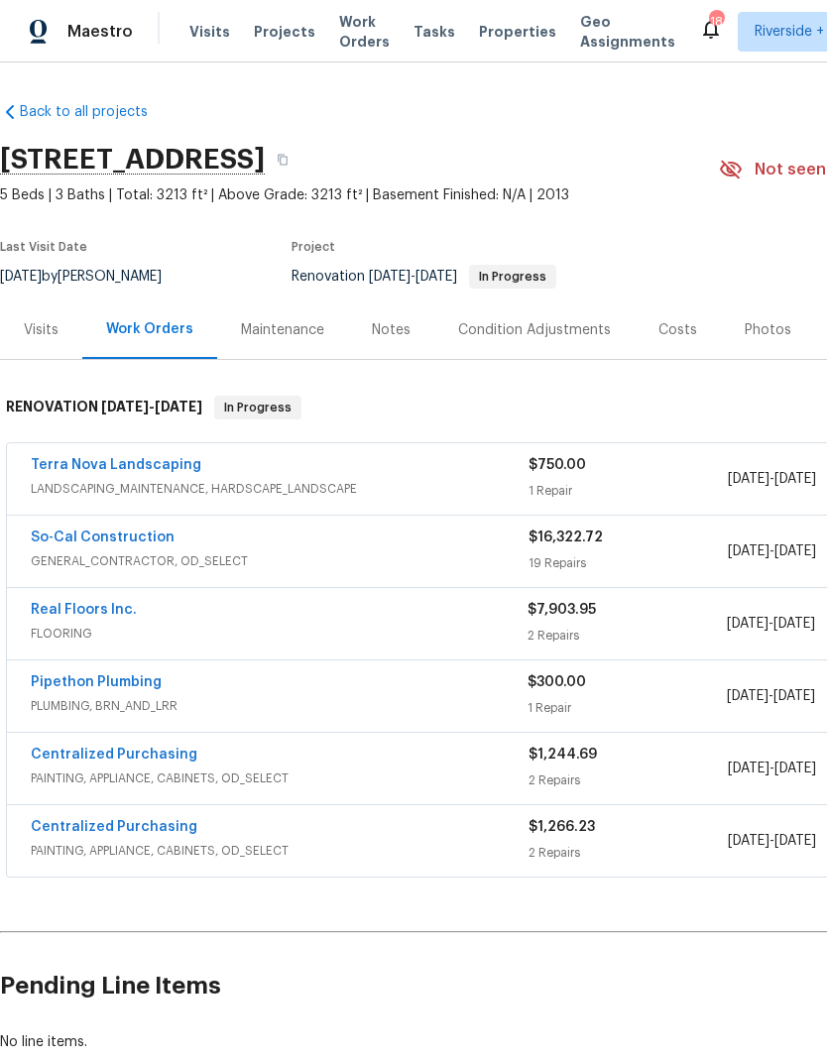
click at [288, 467] on div "Terra Nova Landscaping" at bounding box center [280, 467] width 498 height 24
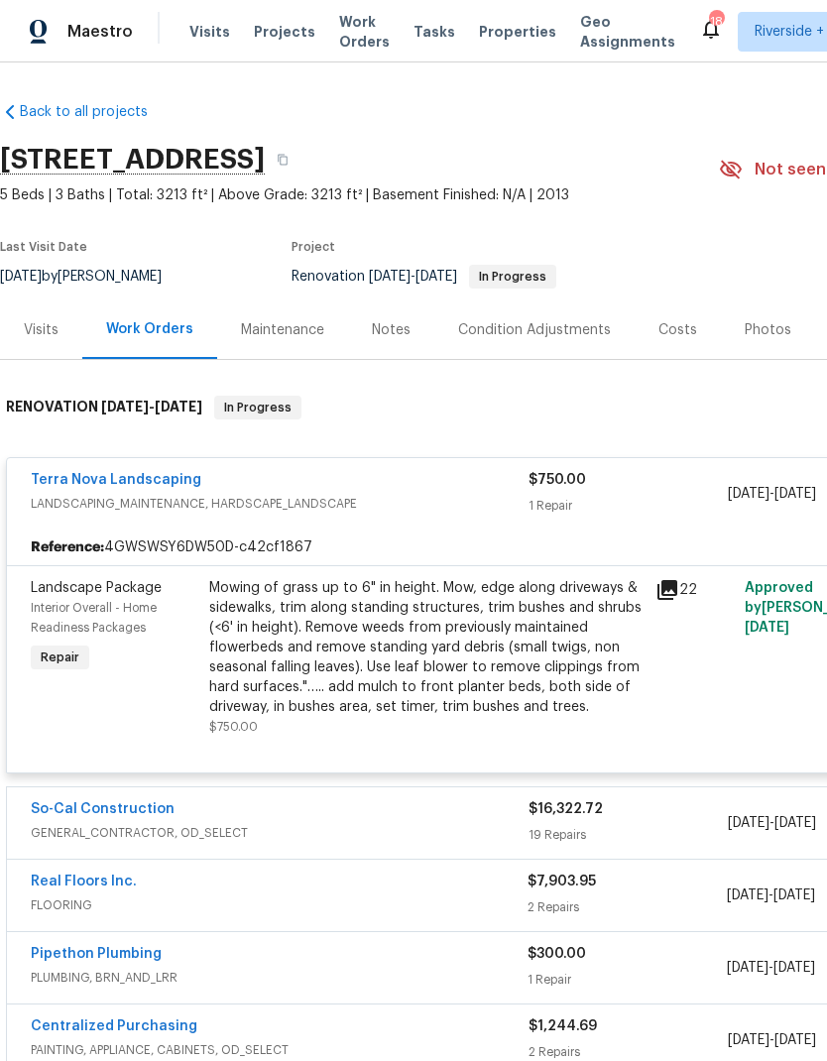
click at [279, 639] on div "Mowing of grass up to 6" in height. Mow, edge along driveways & sidewalks, trim…" at bounding box center [426, 647] width 434 height 139
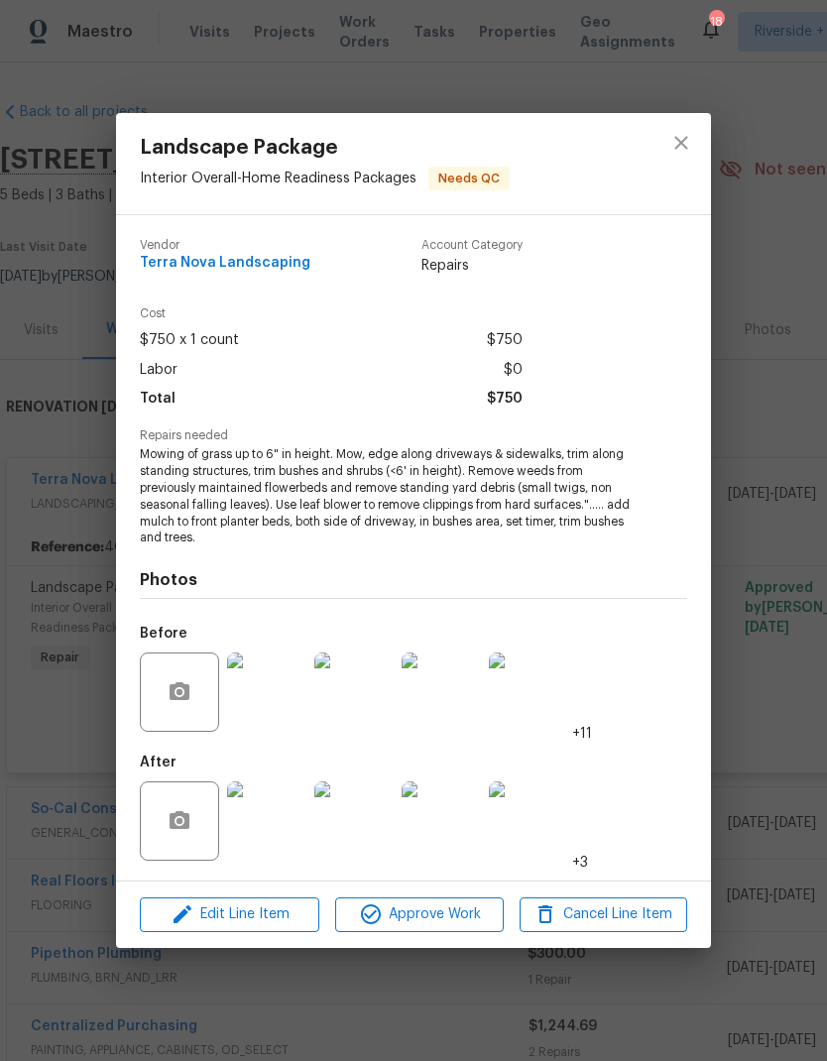
click at [270, 824] on img at bounding box center [266, 820] width 79 height 79
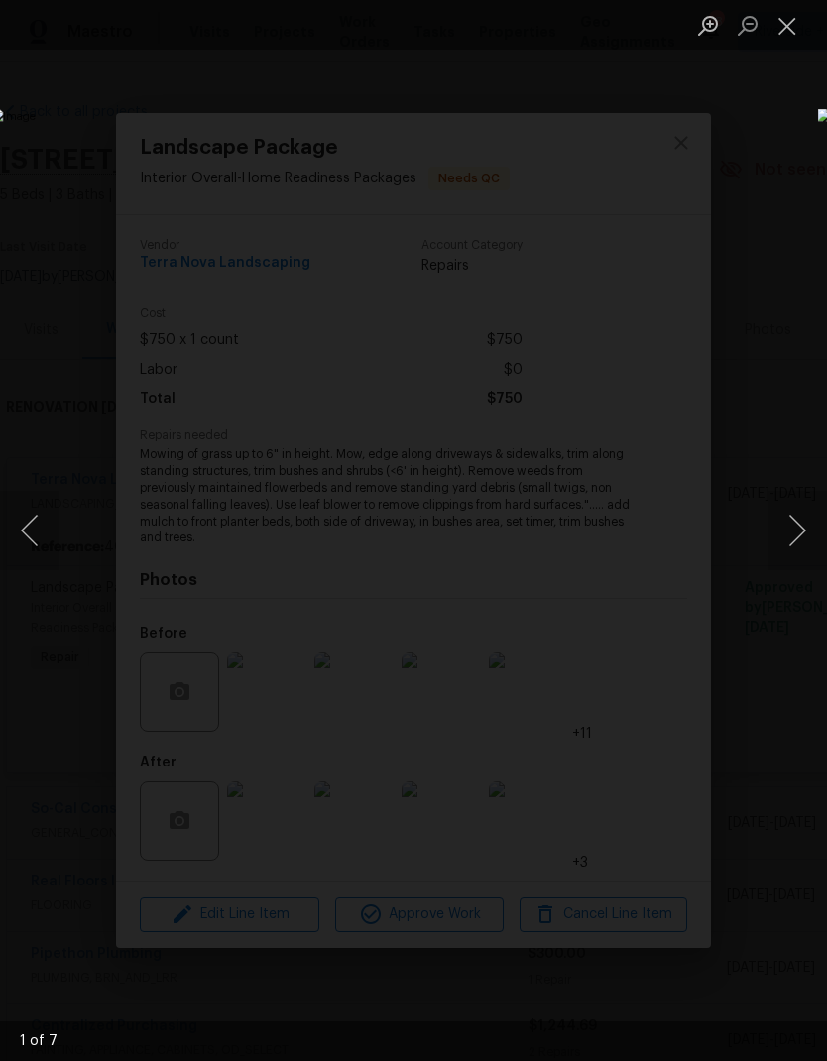
click at [792, 518] on button "Next image" at bounding box center [796, 530] width 59 height 79
click at [792, 539] on button "Next image" at bounding box center [796, 530] width 59 height 79
click at [797, 543] on button "Next image" at bounding box center [796, 530] width 59 height 79
click at [796, 537] on button "Next image" at bounding box center [796, 530] width 59 height 79
click at [791, 543] on button "Next image" at bounding box center [796, 530] width 59 height 79
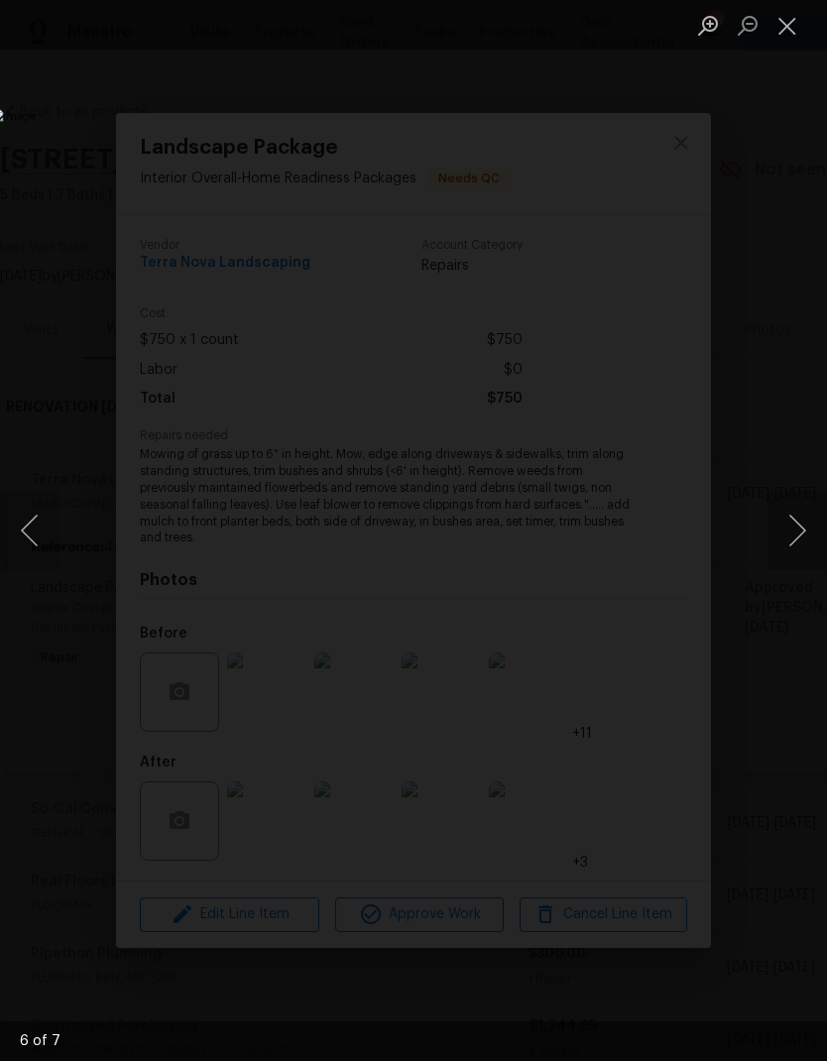
click at [800, 535] on button "Next image" at bounding box center [796, 530] width 59 height 79
click at [796, 535] on button "Next image" at bounding box center [796, 530] width 59 height 79
click at [793, 538] on button "Next image" at bounding box center [796, 530] width 59 height 79
click at [796, 536] on button "Next image" at bounding box center [796, 530] width 59 height 79
click at [795, 540] on button "Next image" at bounding box center [796, 530] width 59 height 79
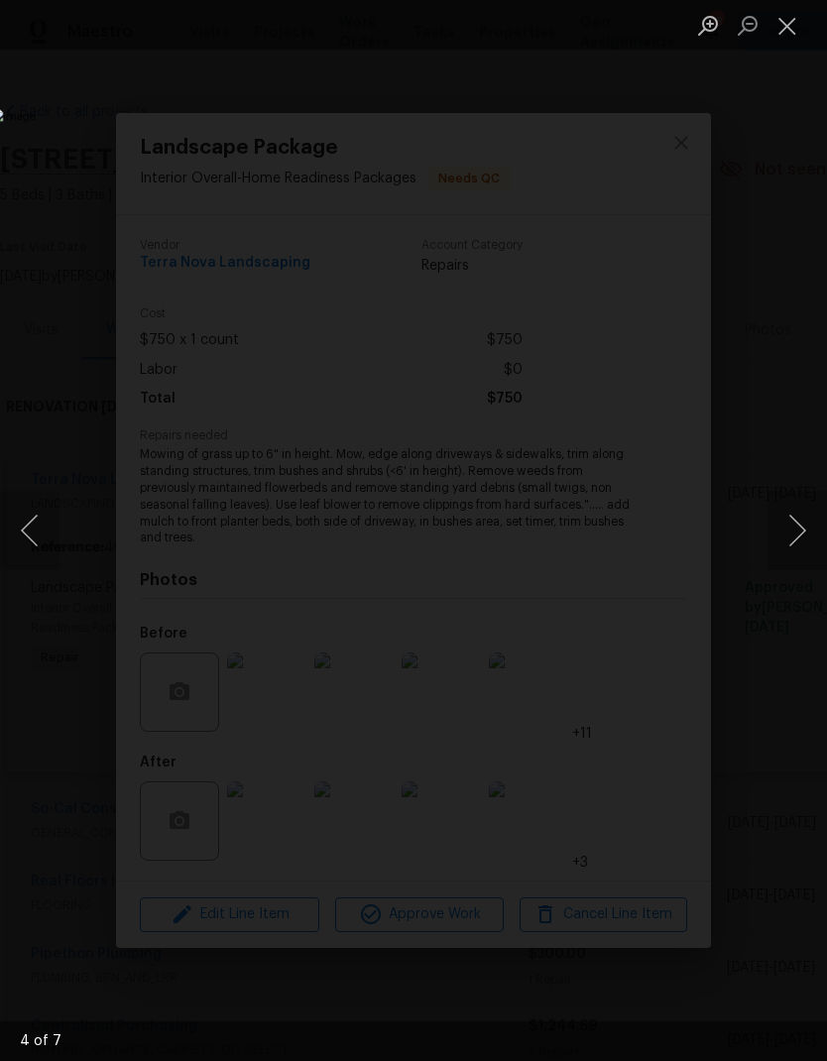
click at [798, 541] on button "Next image" at bounding box center [796, 530] width 59 height 79
click at [798, 544] on button "Next image" at bounding box center [796, 530] width 59 height 79
click at [797, 540] on button "Next image" at bounding box center [796, 530] width 59 height 79
click at [796, 542] on button "Next image" at bounding box center [796, 530] width 59 height 79
click at [798, 41] on button "Close lightbox" at bounding box center [787, 25] width 40 height 35
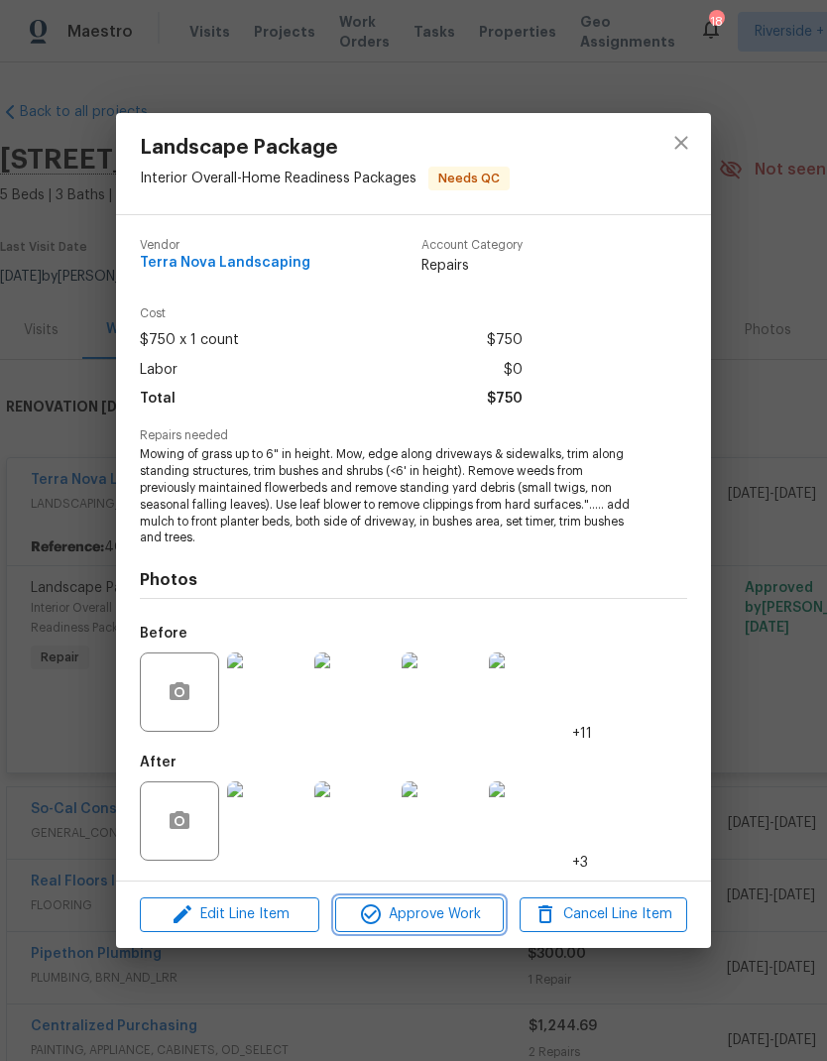
click at [450, 923] on span "Approve Work" at bounding box center [419, 914] width 156 height 25
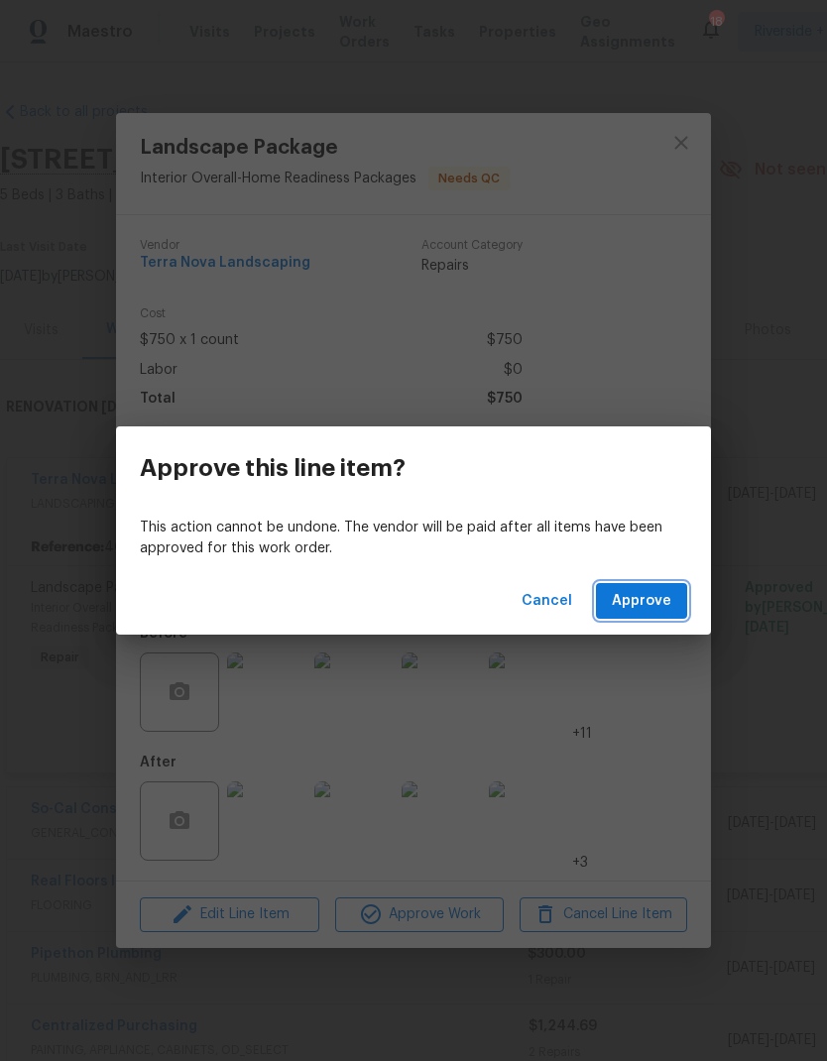
click at [646, 615] on button "Approve" at bounding box center [641, 601] width 91 height 37
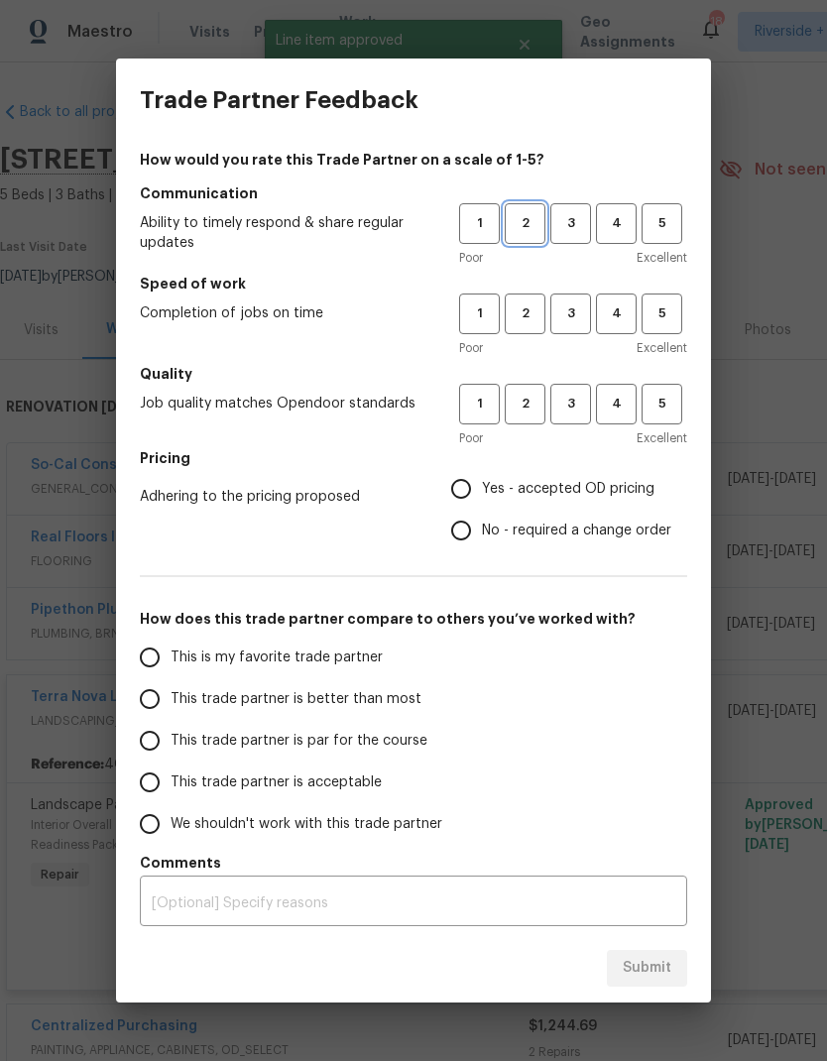
click at [532, 227] on span "2" at bounding box center [525, 223] width 37 height 23
click at [575, 316] on span "3" at bounding box center [570, 313] width 37 height 23
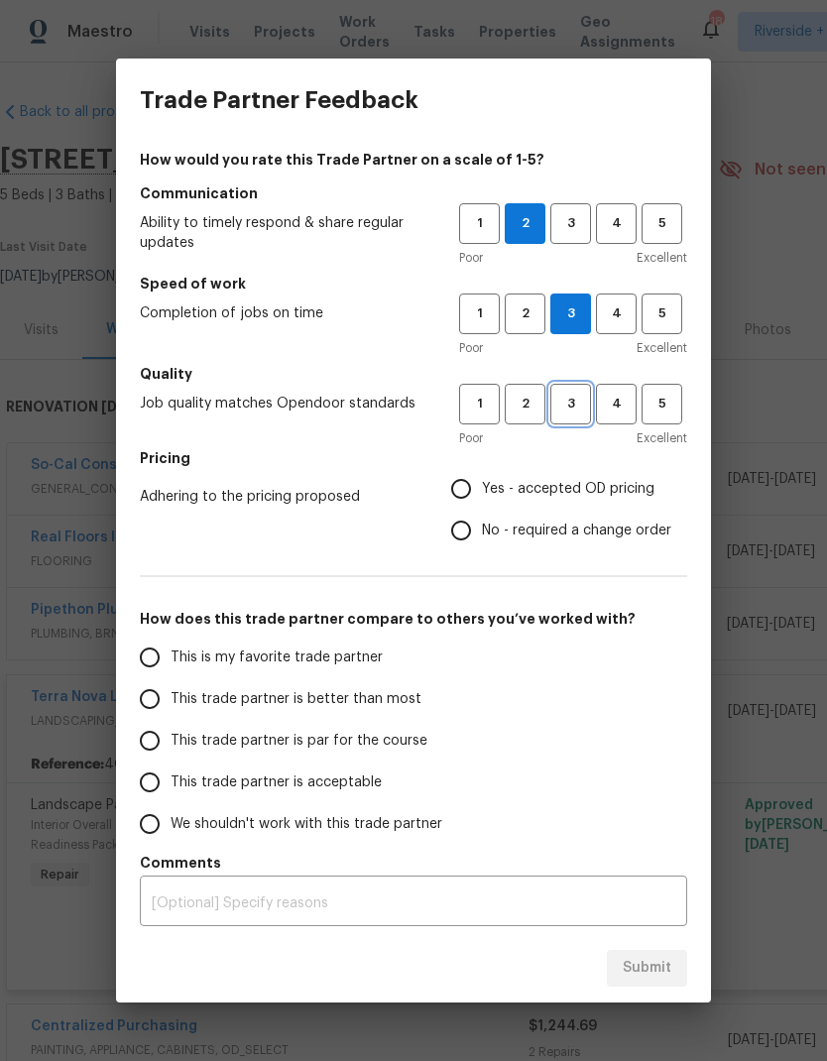
click at [572, 408] on span "3" at bounding box center [570, 404] width 37 height 23
click at [496, 486] on span "Yes - accepted OD pricing" at bounding box center [568, 489] width 173 height 21
click at [482, 486] on input "Yes - accepted OD pricing" at bounding box center [461, 489] width 42 height 42
radio input "true"
click at [168, 706] on input "This trade partner is better than most" at bounding box center [150, 699] width 42 height 42
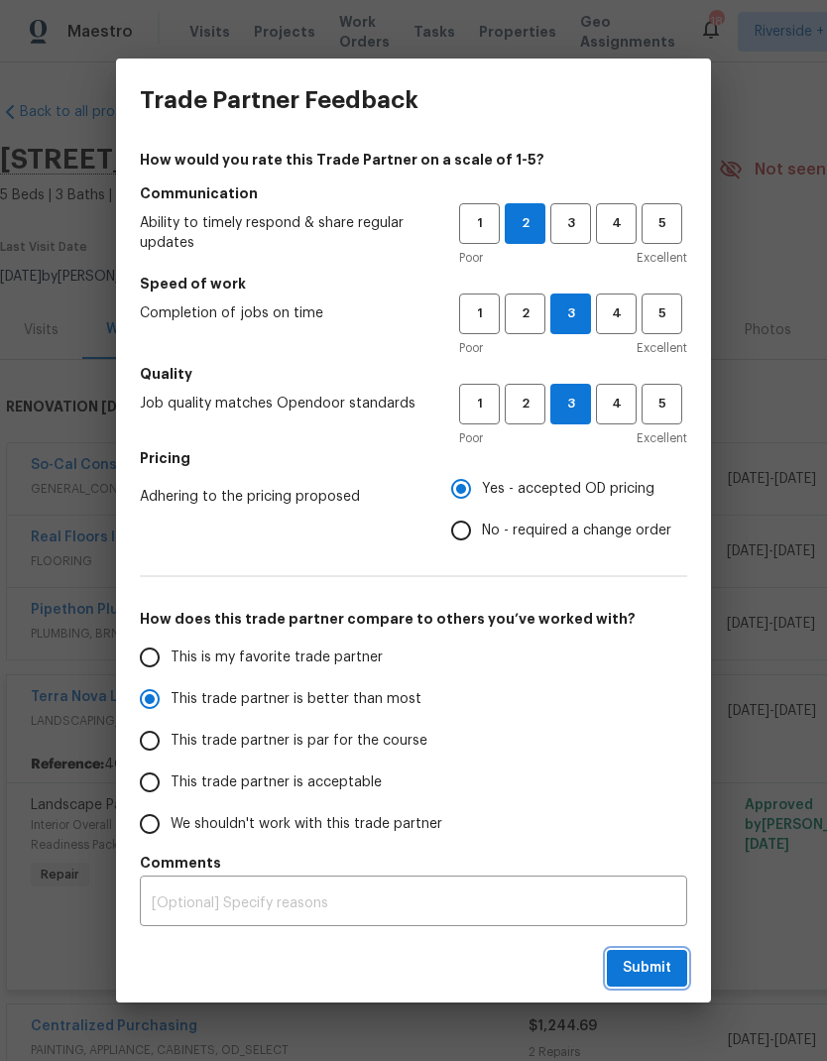
click at [660, 984] on button "Submit" at bounding box center [647, 968] width 80 height 37
radio input "true"
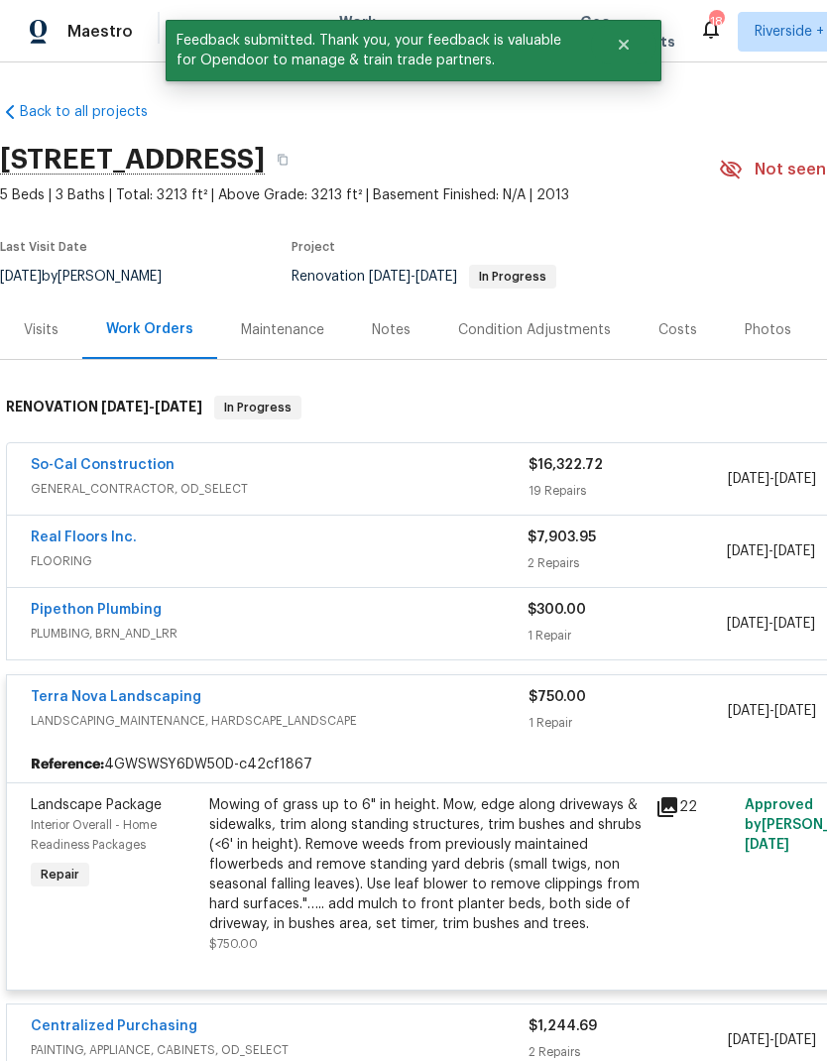
click at [353, 726] on span "LANDSCAPING_MAINTENANCE, HARDSCAPE_LANDSCAPE" at bounding box center [280, 721] width 498 height 20
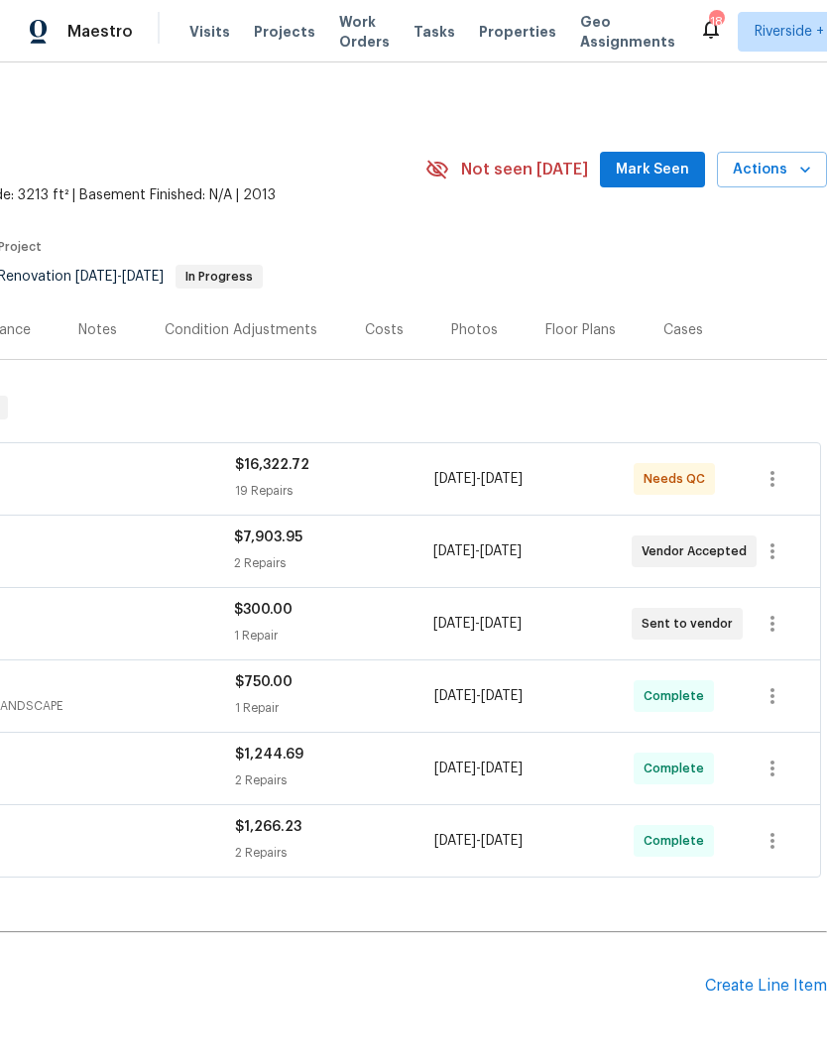
scroll to position [5, 178]
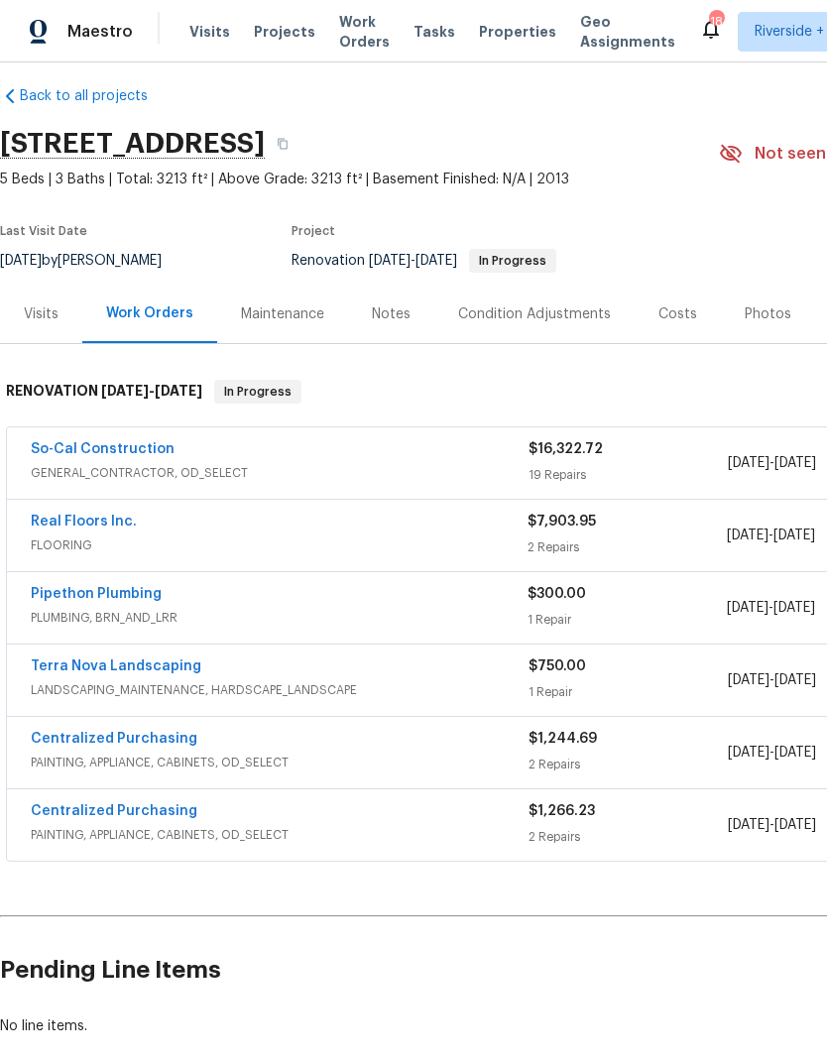
scroll to position [16, 0]
click at [81, 455] on link "So-Cal Construction" at bounding box center [103, 449] width 144 height 14
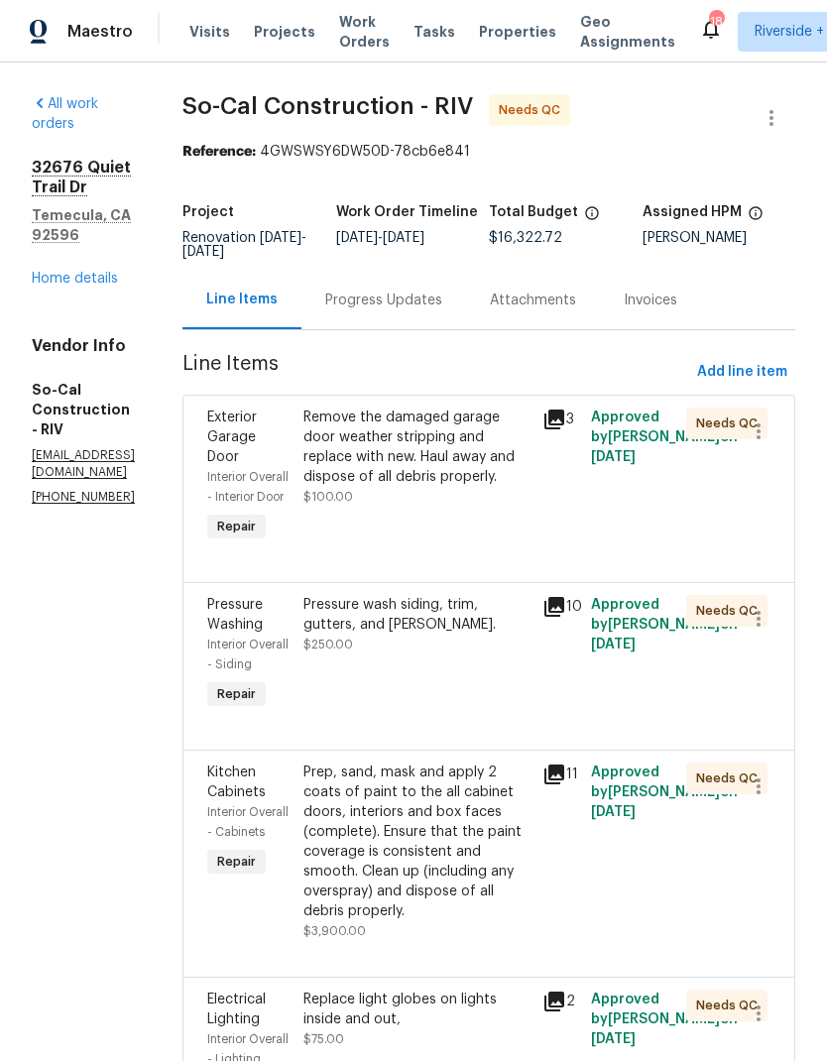
click at [502, 706] on div "Pressure wash siding, trim, gutters, and eaves. $250.00" at bounding box center [417, 654] width 240 height 131
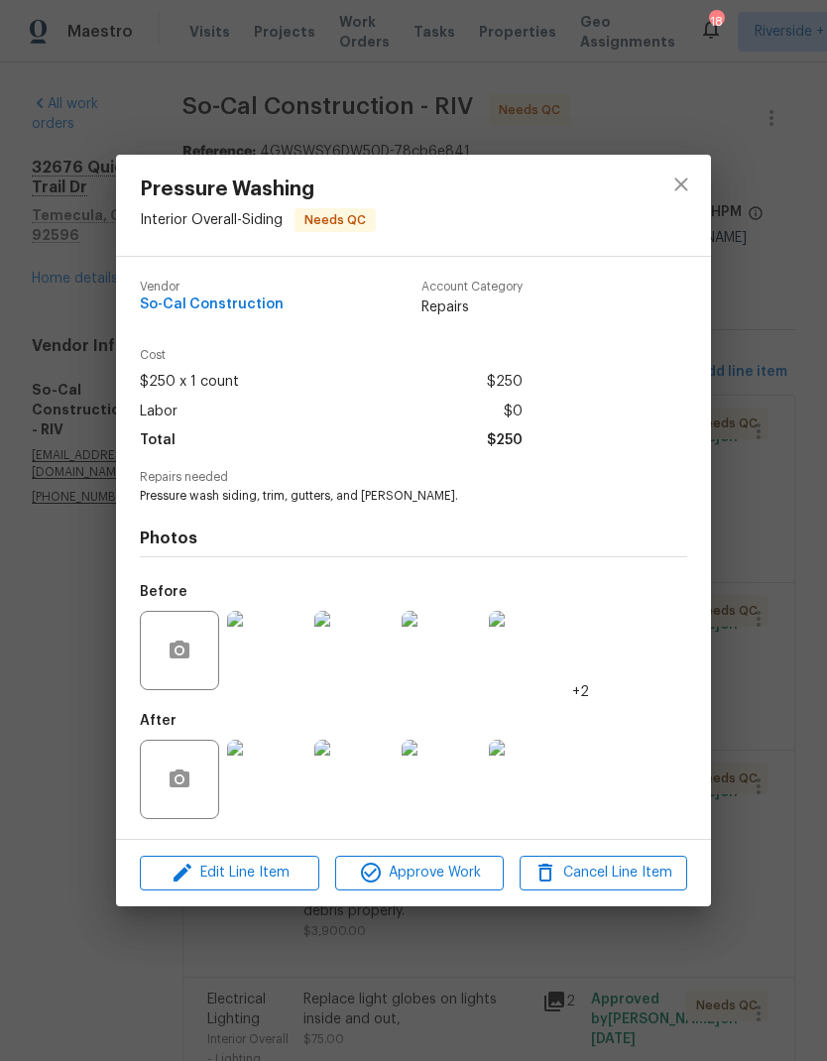
click at [762, 745] on div "Pressure Washing Interior Overall - Siding Needs QC Vendor So-Cal Construction …" at bounding box center [413, 530] width 827 height 1061
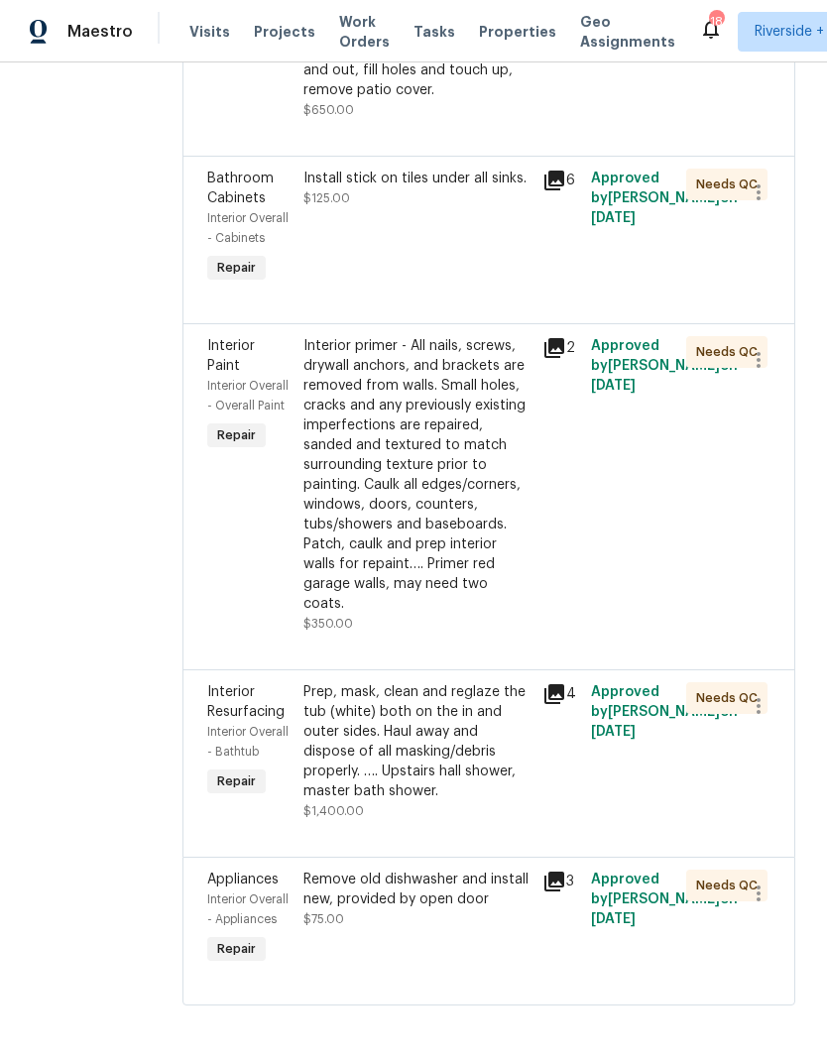
scroll to position [4548, 0]
click at [503, 293] on div "Install stick on tiles under all sinks. $125.00" at bounding box center [417, 228] width 240 height 131
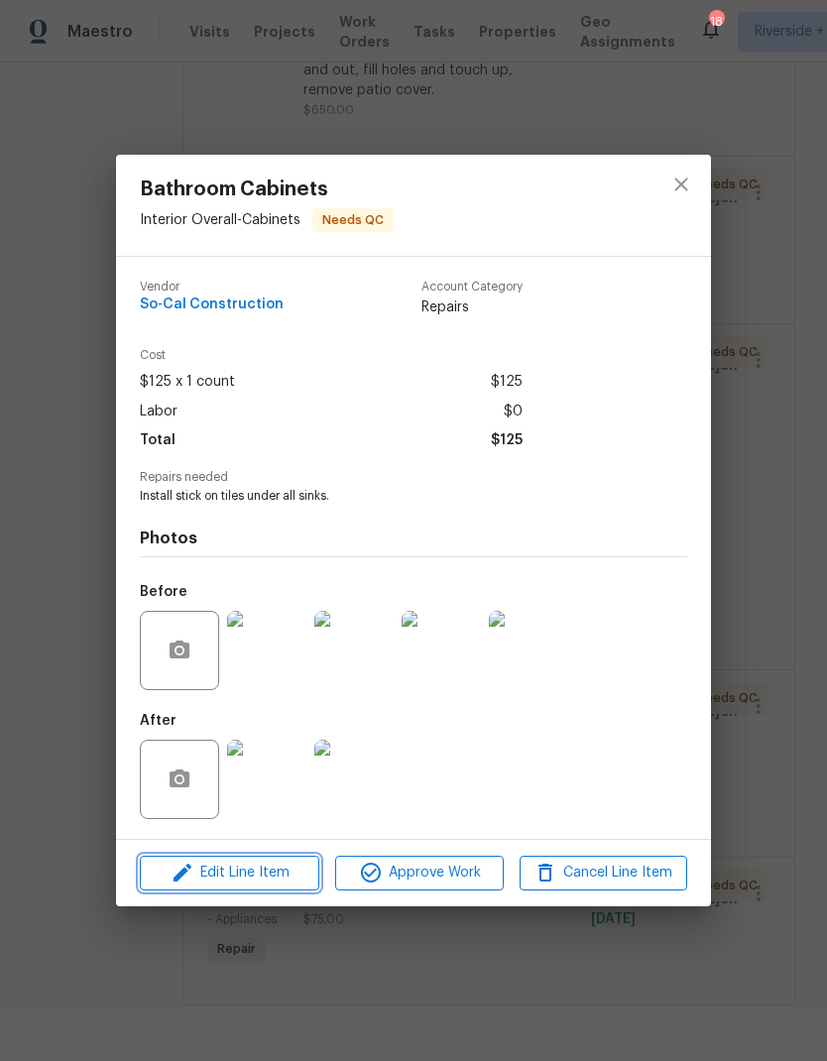
click at [230, 872] on span "Edit Line Item" at bounding box center [230, 873] width 168 height 25
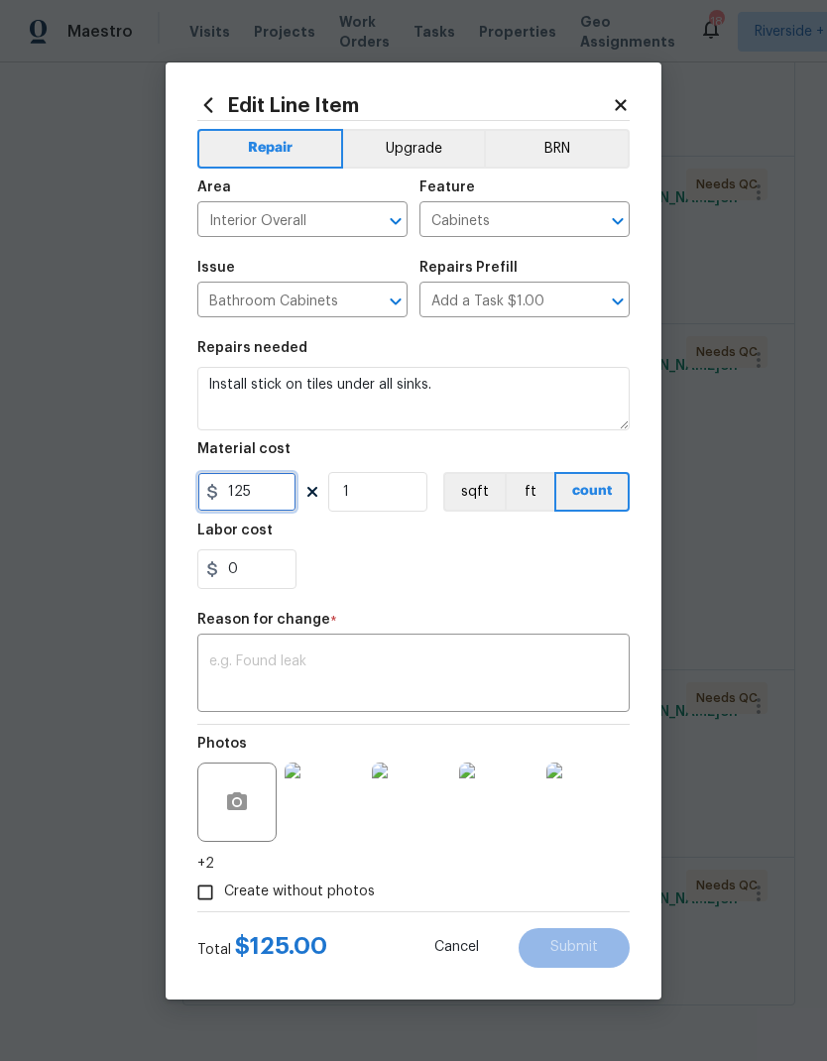
click at [268, 502] on input "125" at bounding box center [246, 492] width 99 height 40
type input "200"
click at [225, 640] on div "x ​" at bounding box center [413, 675] width 432 height 73
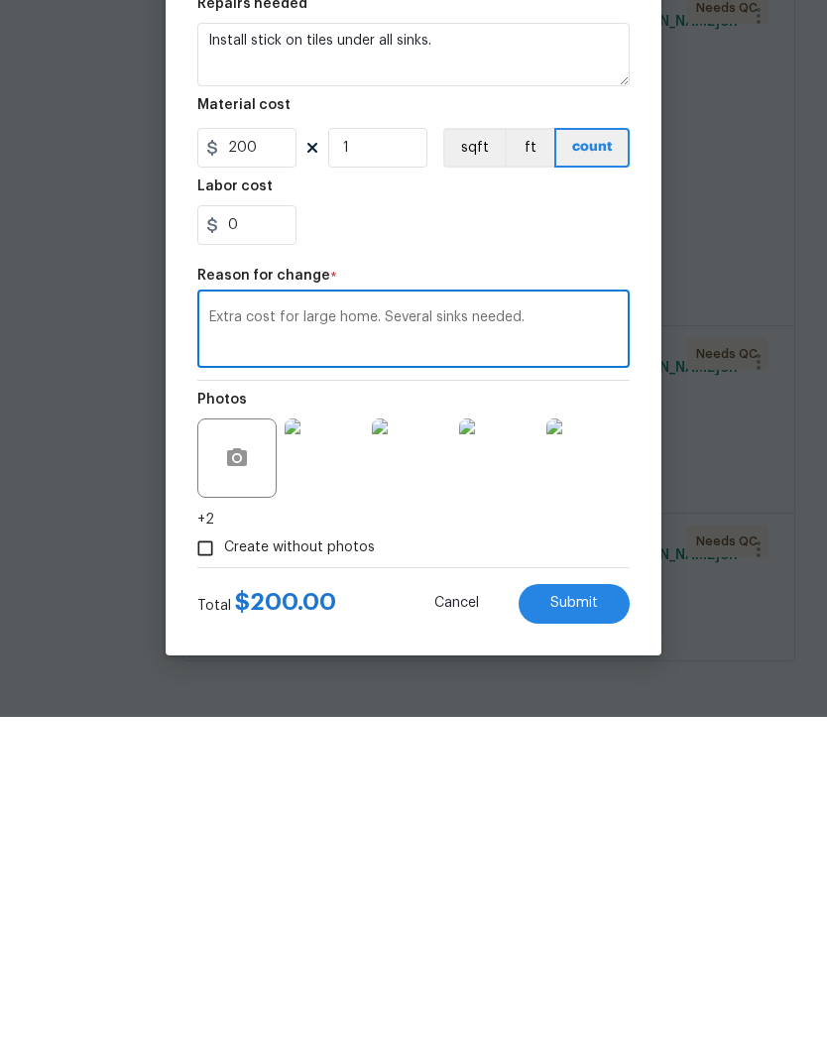
type textarea "Extra cost for large home. Several sinks needed."
click at [596, 940] on span "Submit" at bounding box center [574, 947] width 48 height 15
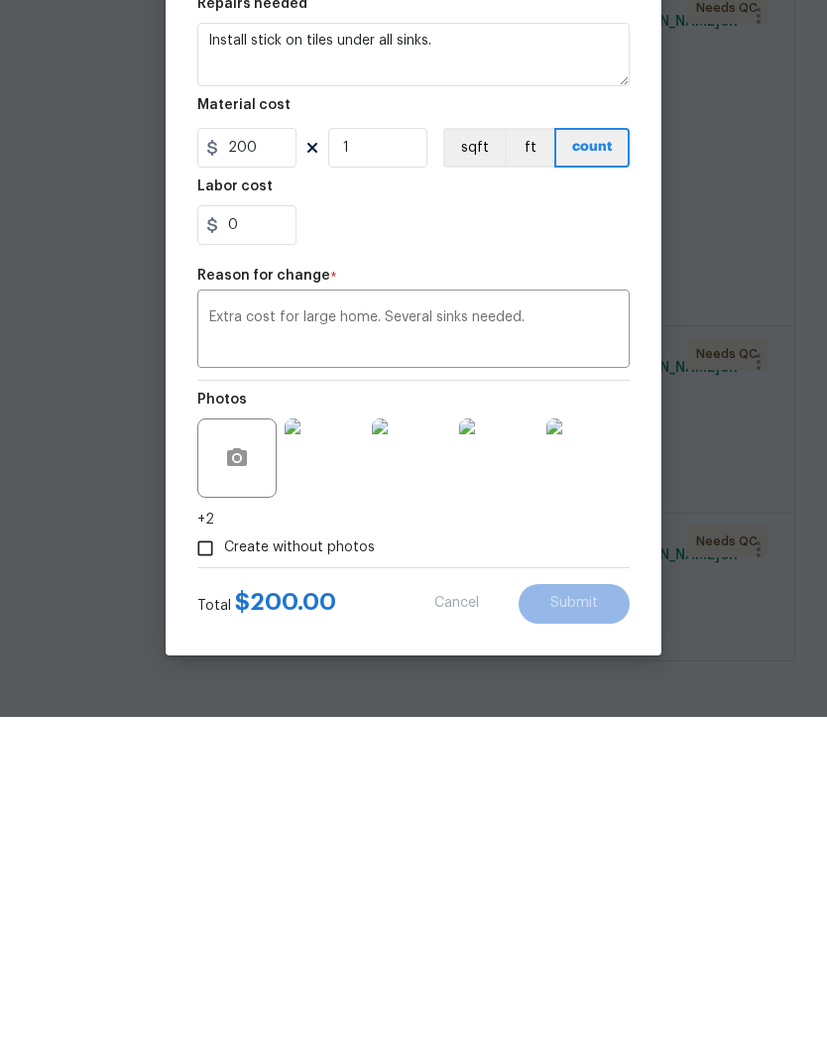
scroll to position [79, 0]
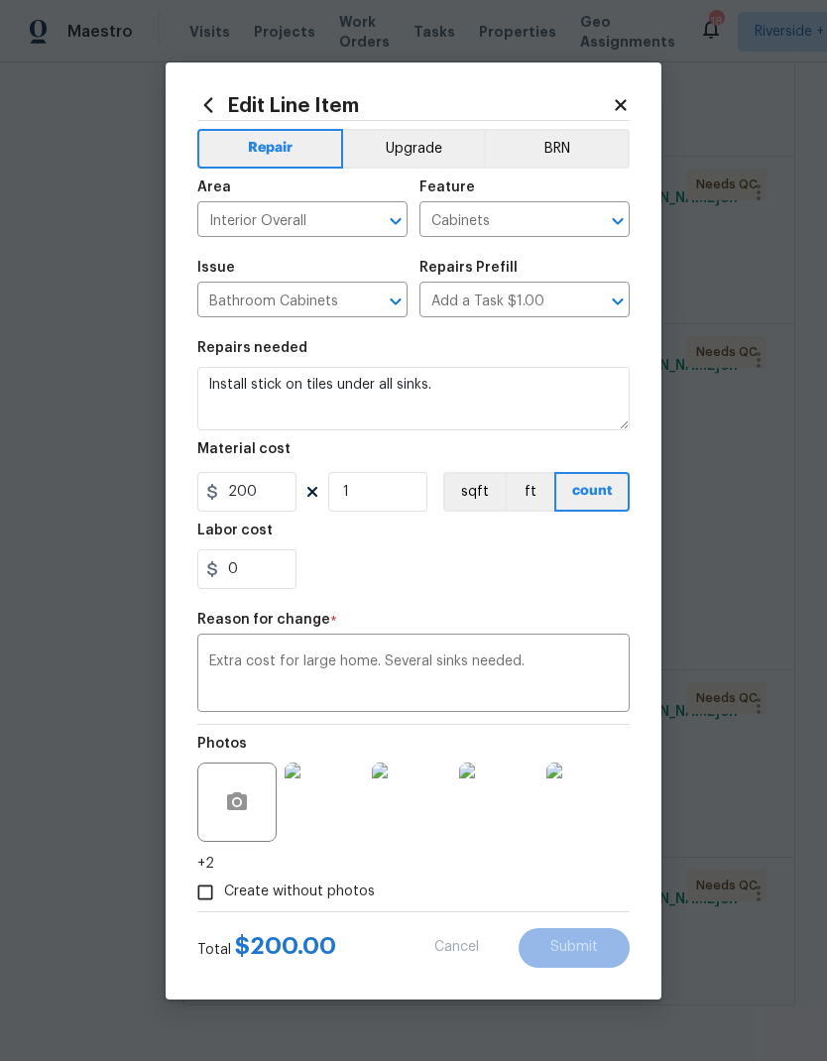
type input "125"
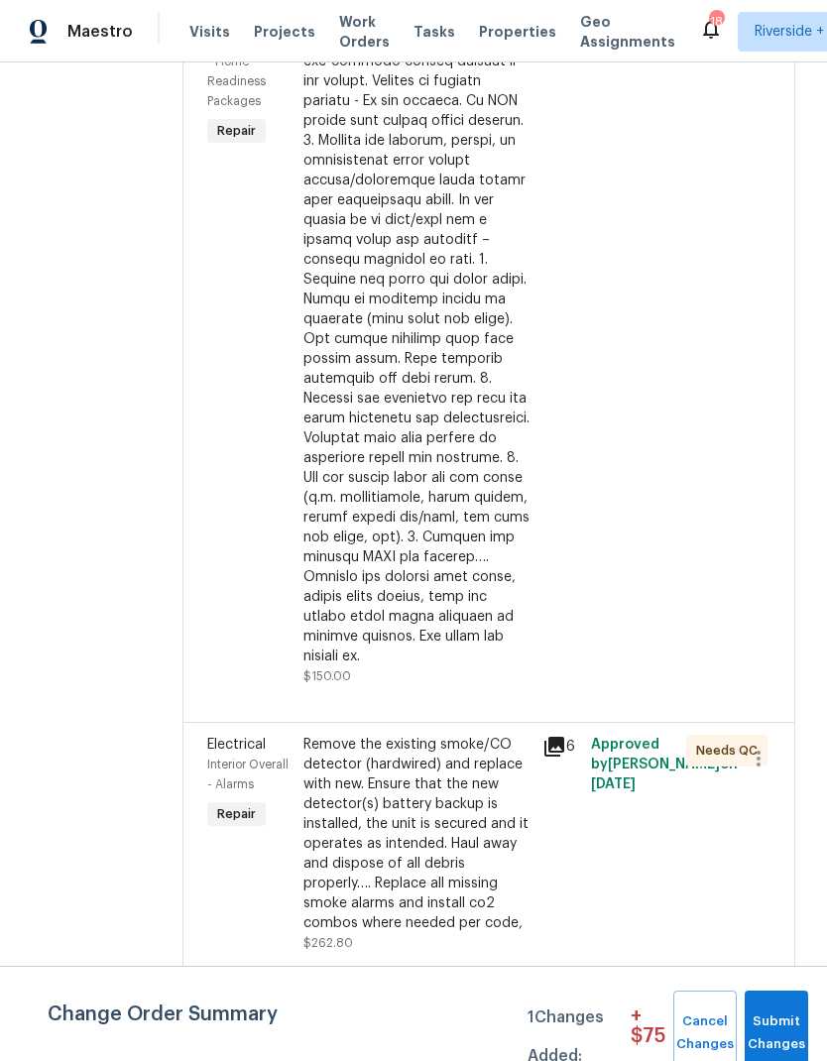
scroll to position [1598, 0]
click at [469, 667] on div at bounding box center [417, 320] width 228 height 694
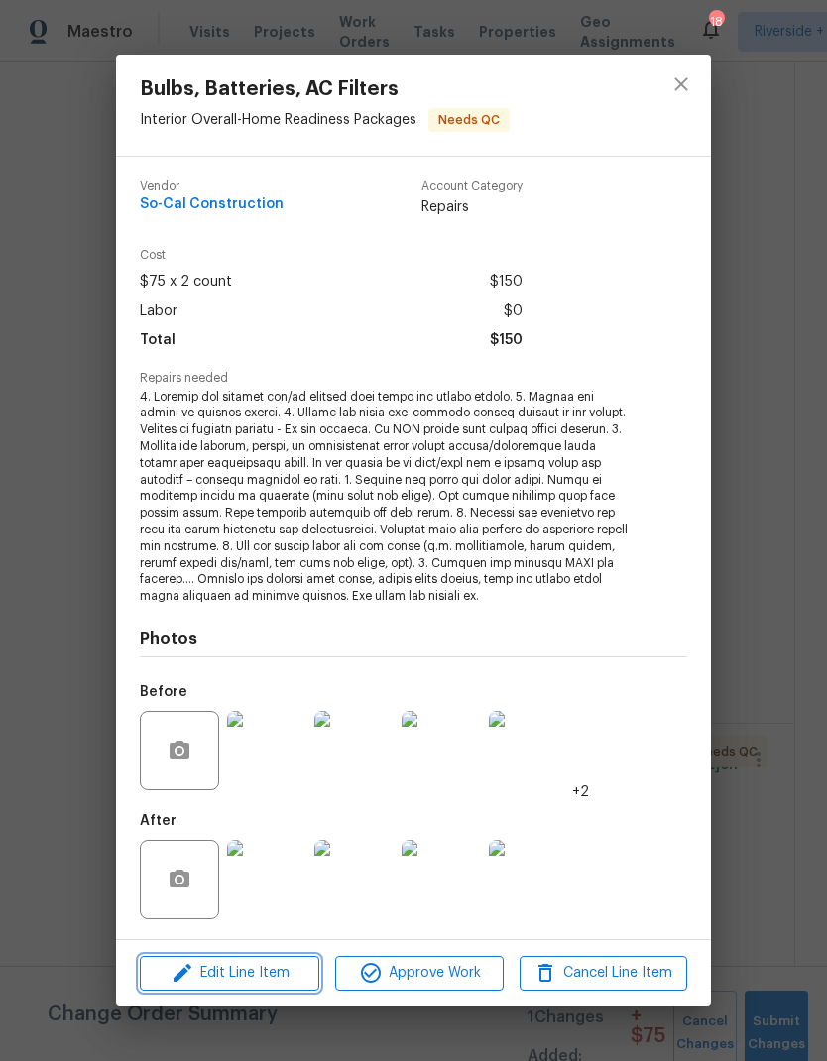
click at [225, 965] on span "Edit Line Item" at bounding box center [230, 973] width 168 height 25
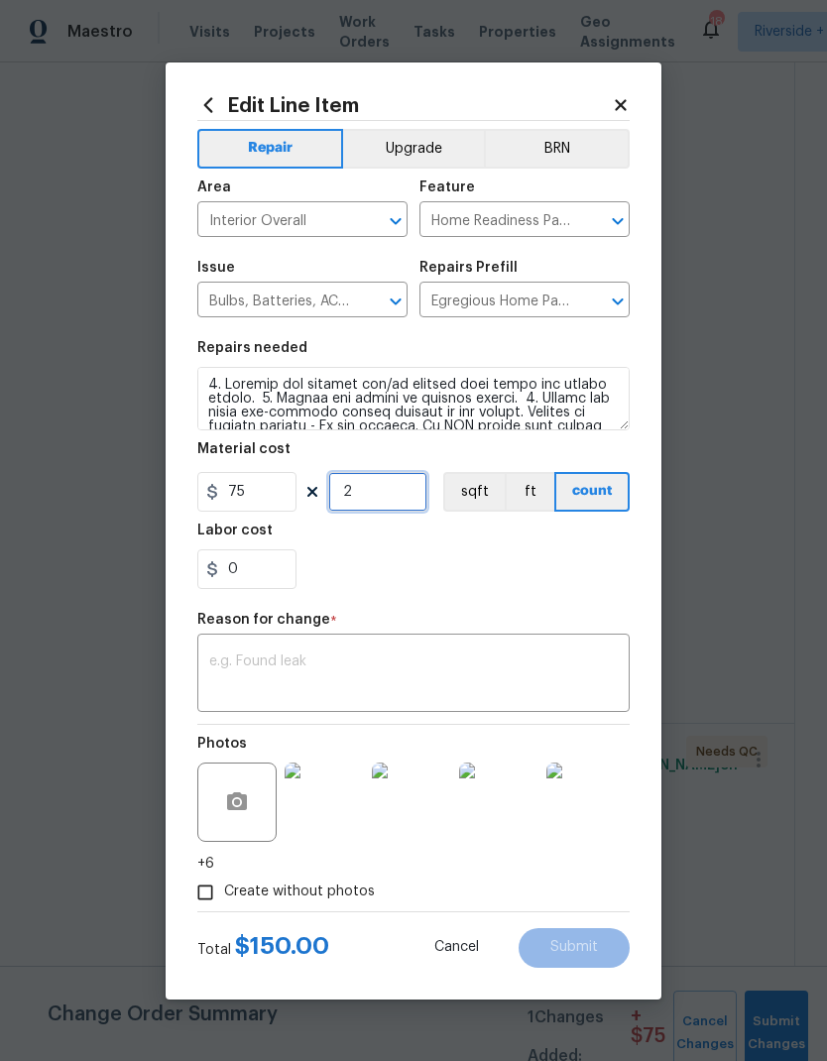
click at [386, 498] on input "2" at bounding box center [377, 492] width 99 height 40
type input "1"
click at [260, 501] on input "75" at bounding box center [246, 492] width 99 height 40
type input "300"
click at [229, 649] on div "x ​" at bounding box center [413, 675] width 432 height 73
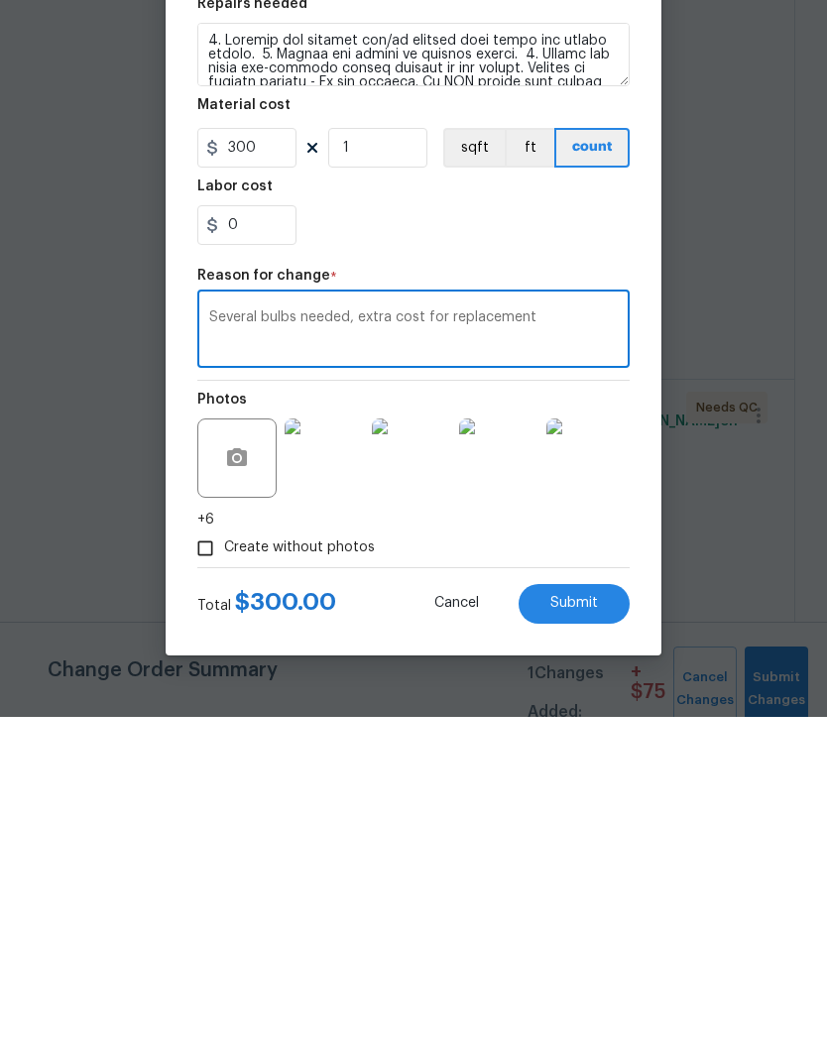
type textarea "Several bulbs needed, extra cost for replacement"
click at [595, 940] on span "Submit" at bounding box center [574, 947] width 48 height 15
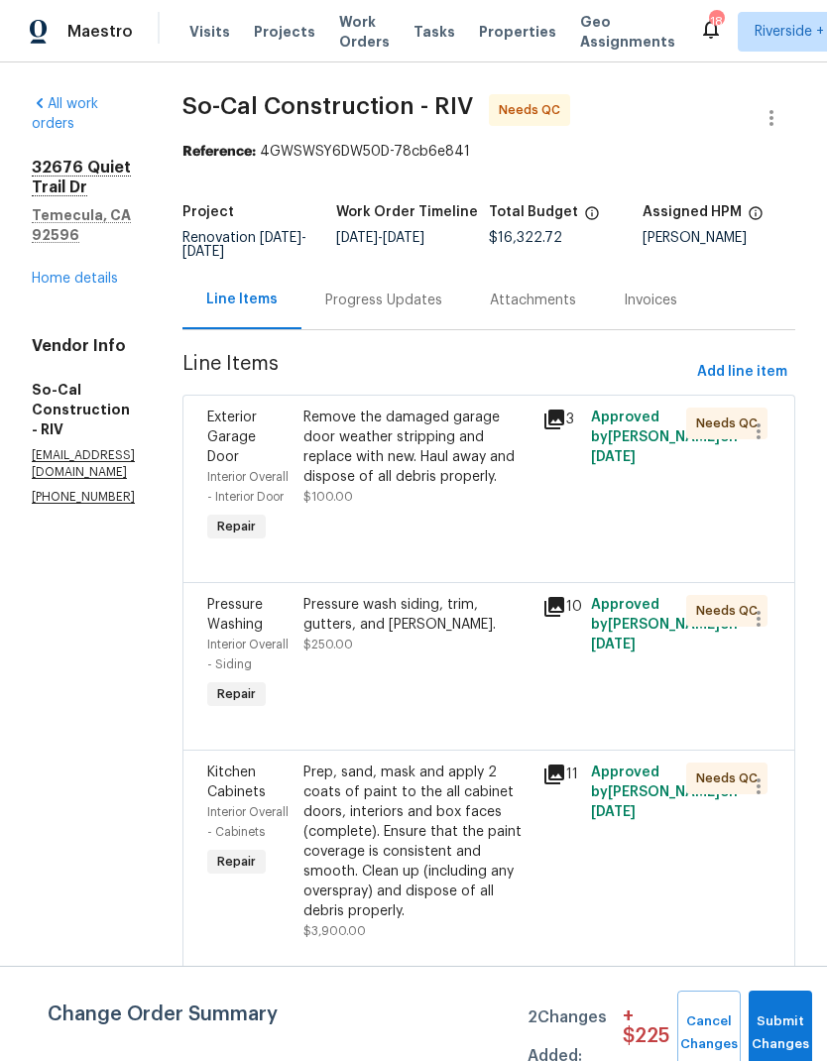
scroll to position [0, 0]
click at [761, 360] on span "Add line item" at bounding box center [742, 372] width 90 height 25
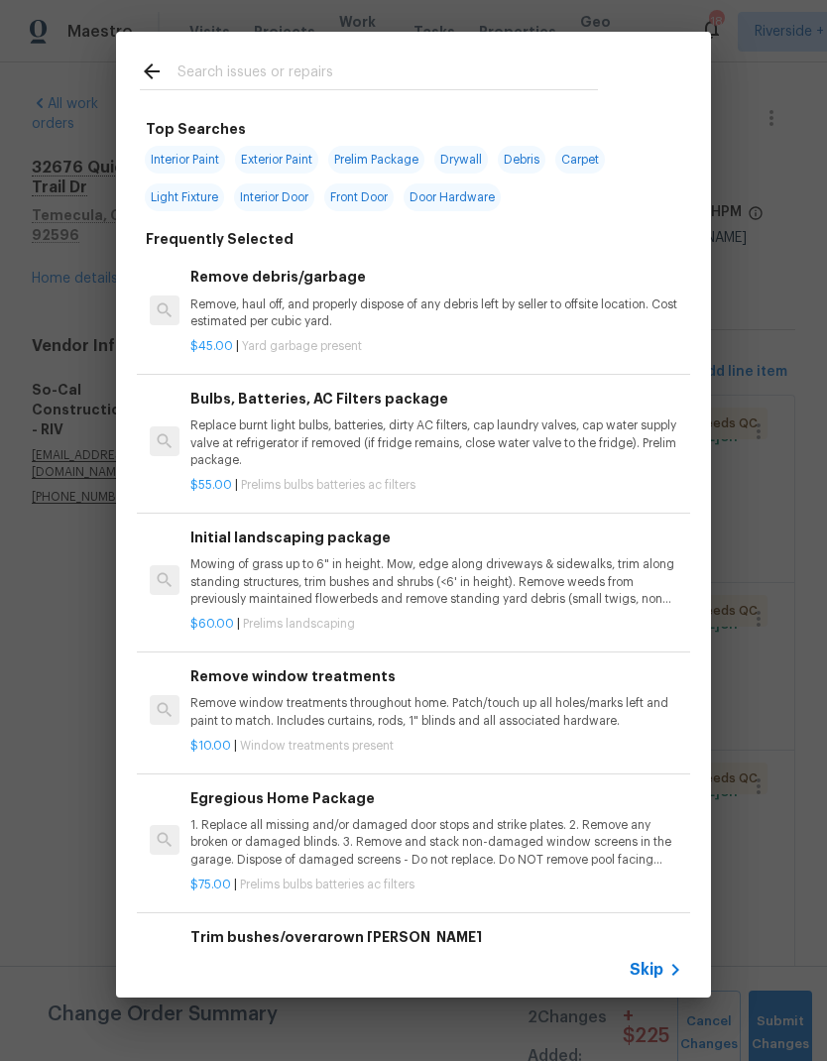
click at [252, 69] on input "text" at bounding box center [387, 74] width 420 height 30
type input "Facet"
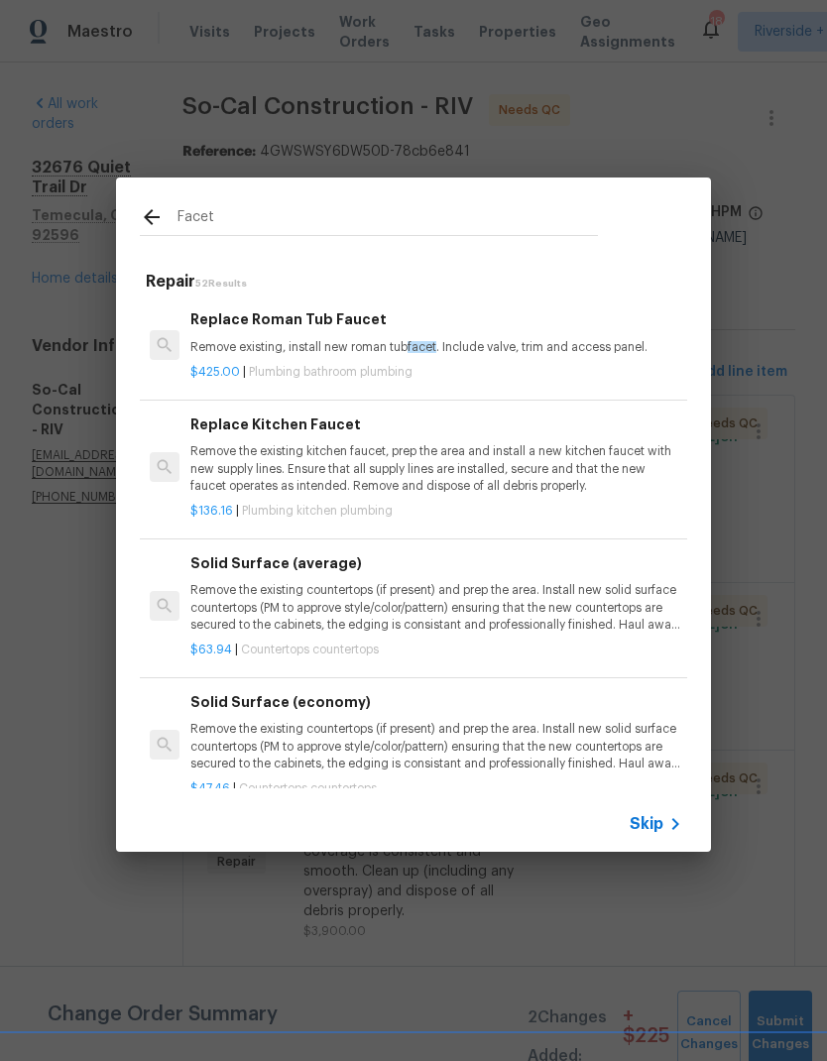
click at [329, 467] on p "Remove the existing kitchen faucet, prep the area and install a new kitchen fau…" at bounding box center [436, 468] width 492 height 51
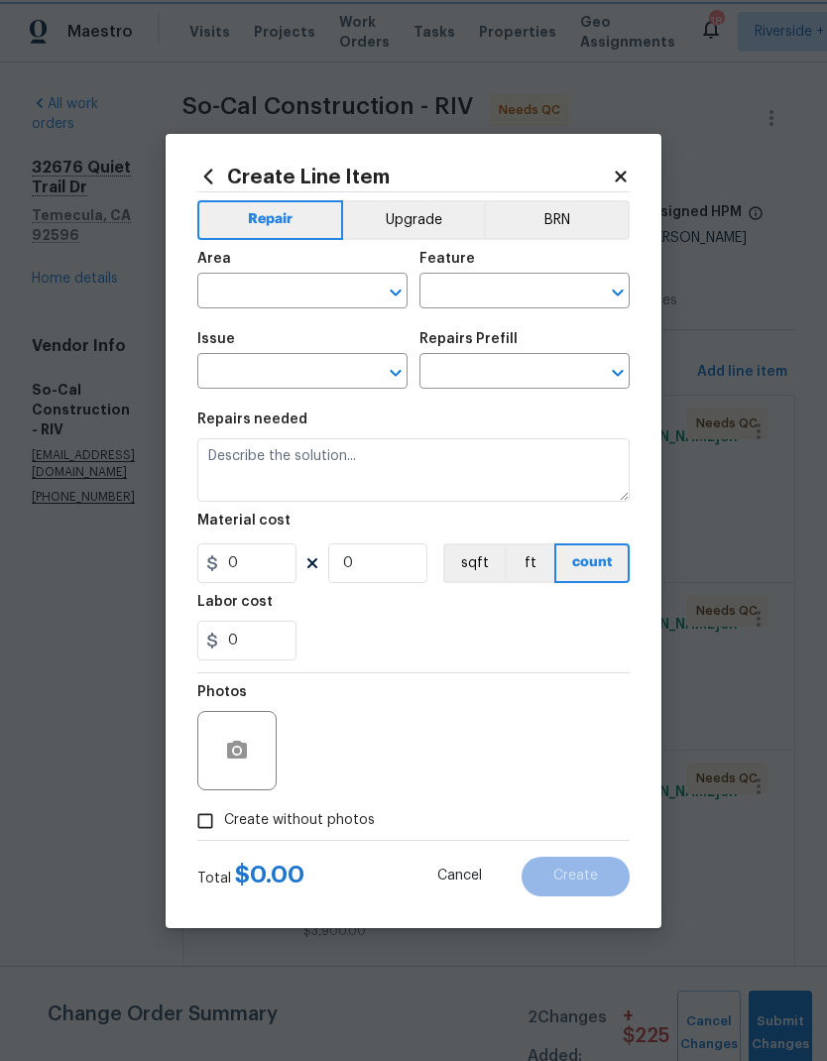
type input "Plumbing"
type input "Kitchen Plumbing"
type input "Replace Kitchen Faucet $136.16"
type textarea "Remove the existing kitchen faucet, prep the area and install a new kitchen fau…"
type input "136.16"
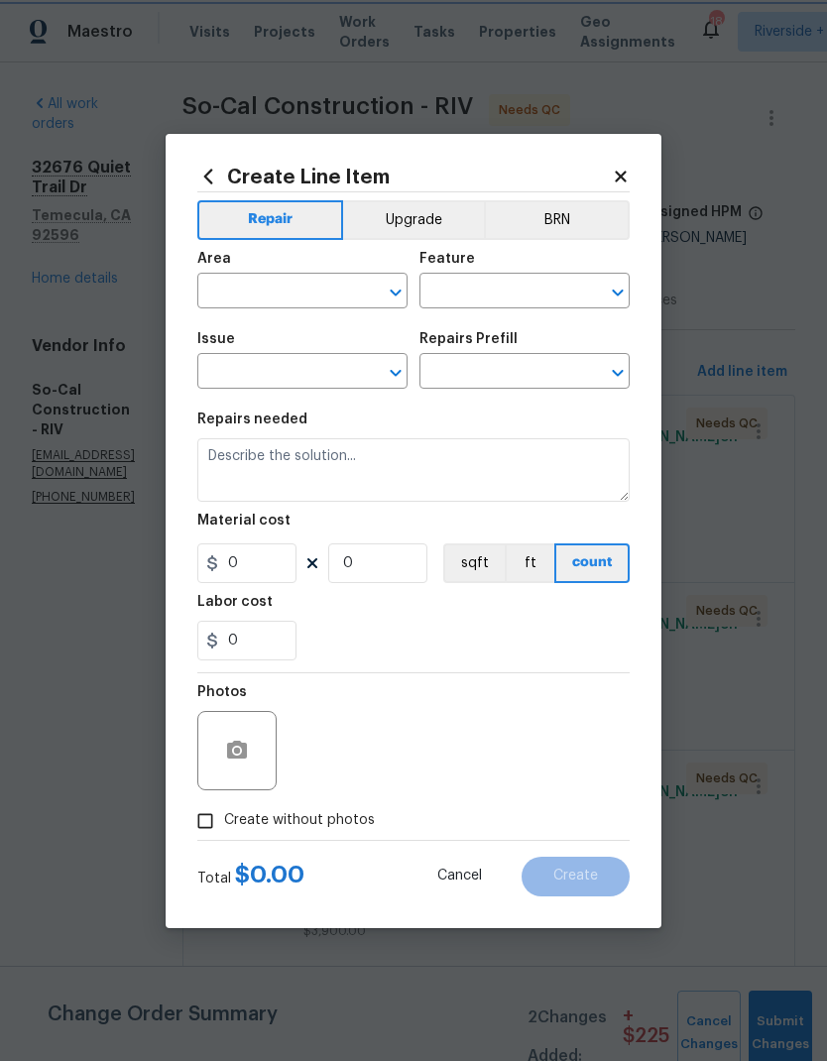
type input "1"
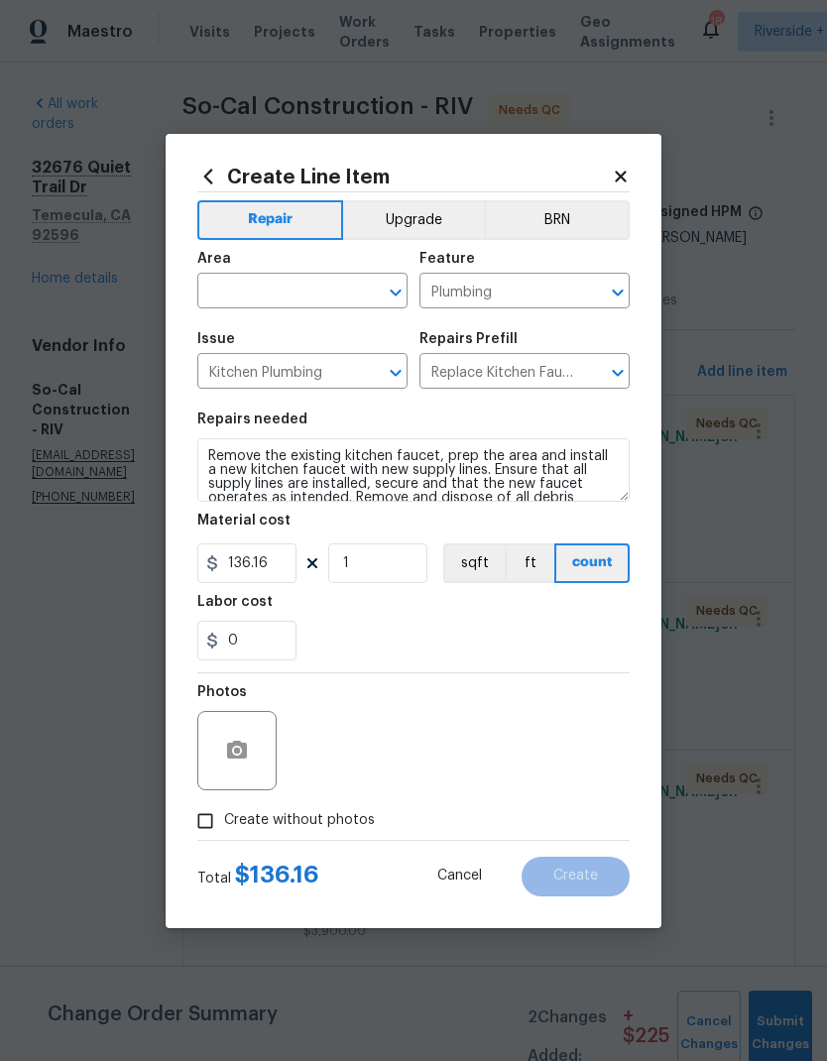
click at [253, 293] on input "text" at bounding box center [274, 293] width 155 height 31
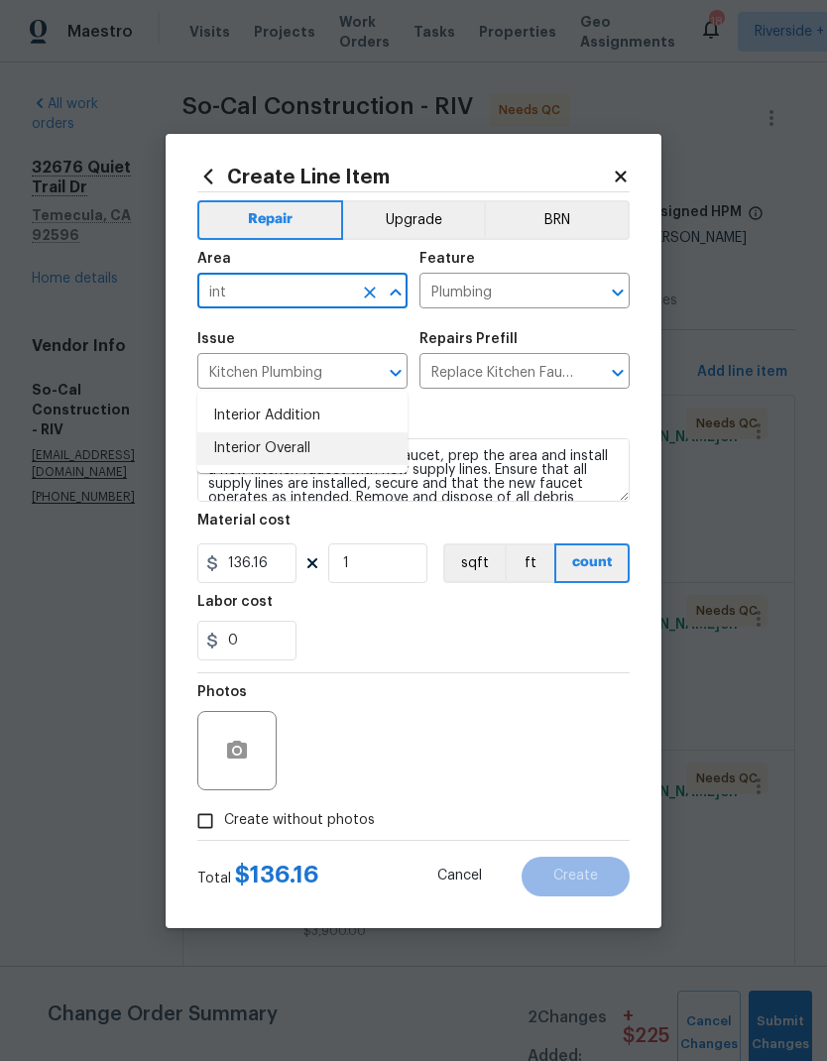
click at [251, 432] on li "Interior Overall" at bounding box center [302, 448] width 210 height 33
type input "Interior Overall"
click at [251, 355] on div "Issue" at bounding box center [302, 345] width 210 height 26
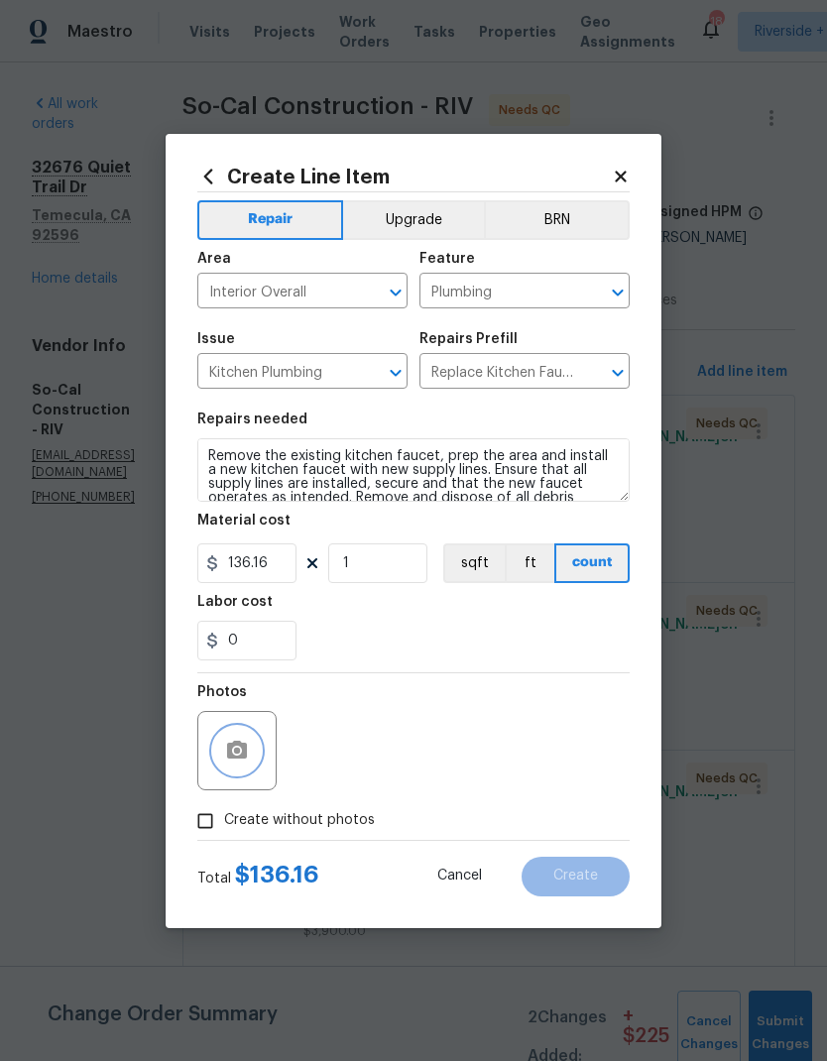
click at [251, 760] on button "button" at bounding box center [237, 751] width 48 height 48
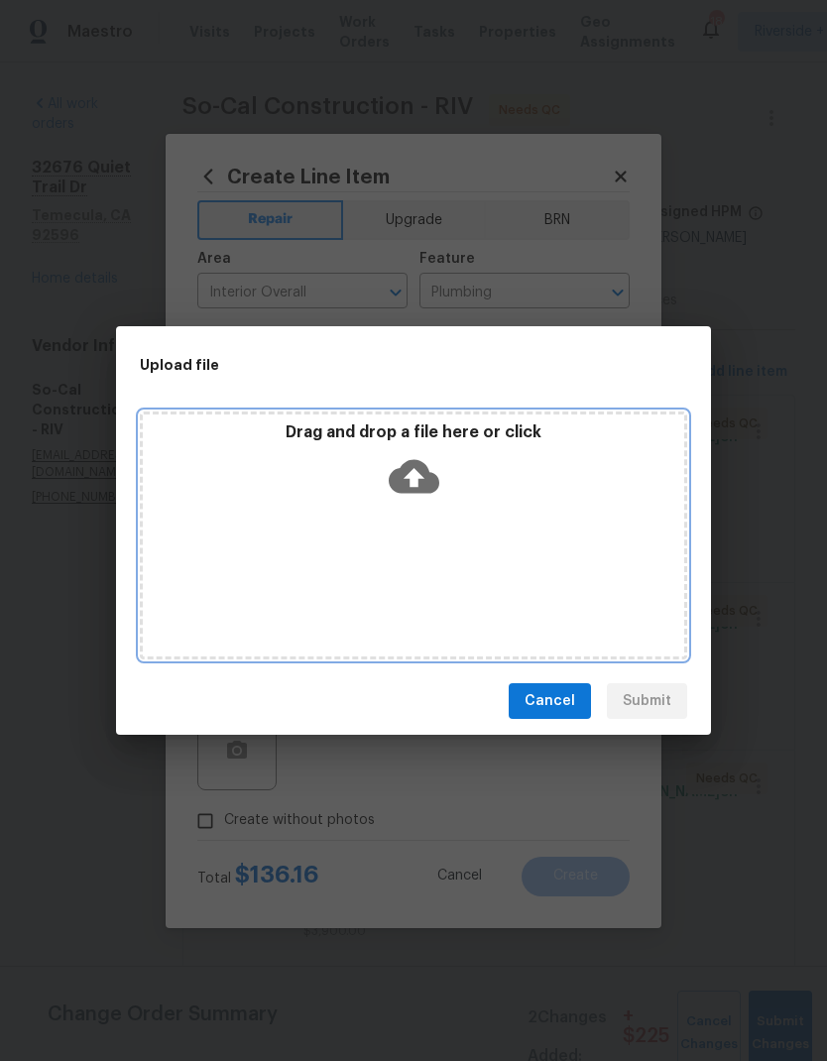
click at [407, 487] on icon at bounding box center [414, 477] width 51 height 34
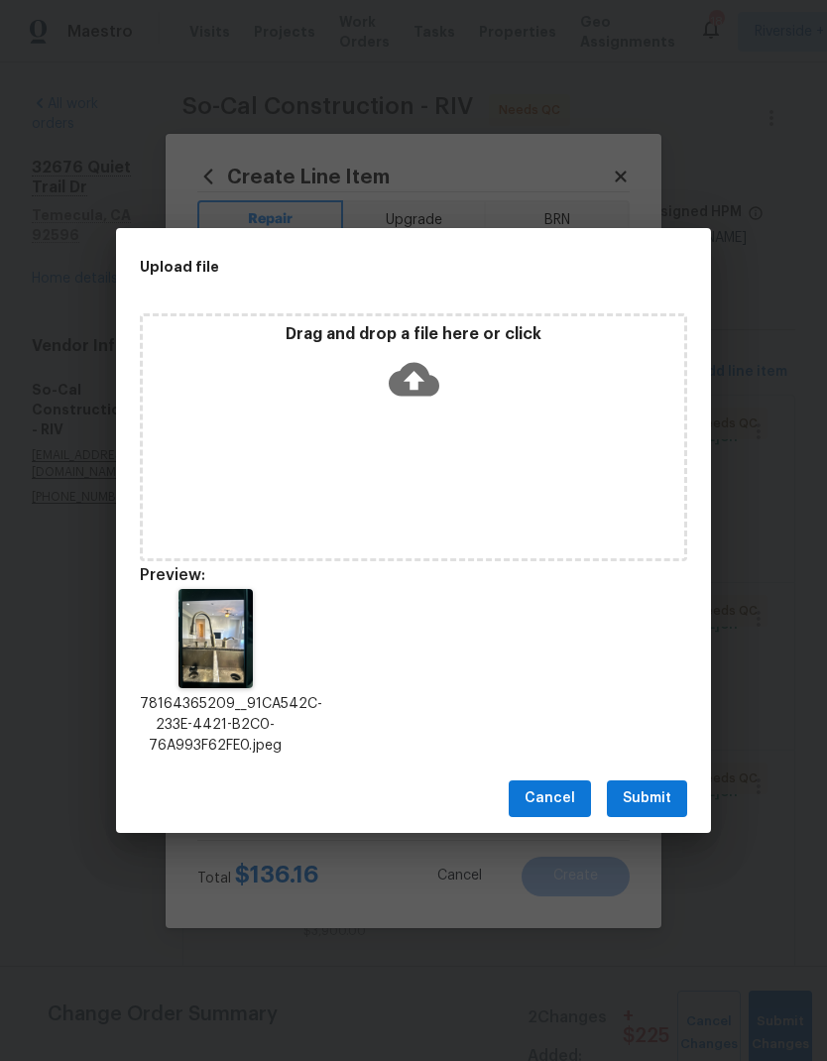
click at [654, 803] on span "Submit" at bounding box center [647, 798] width 49 height 25
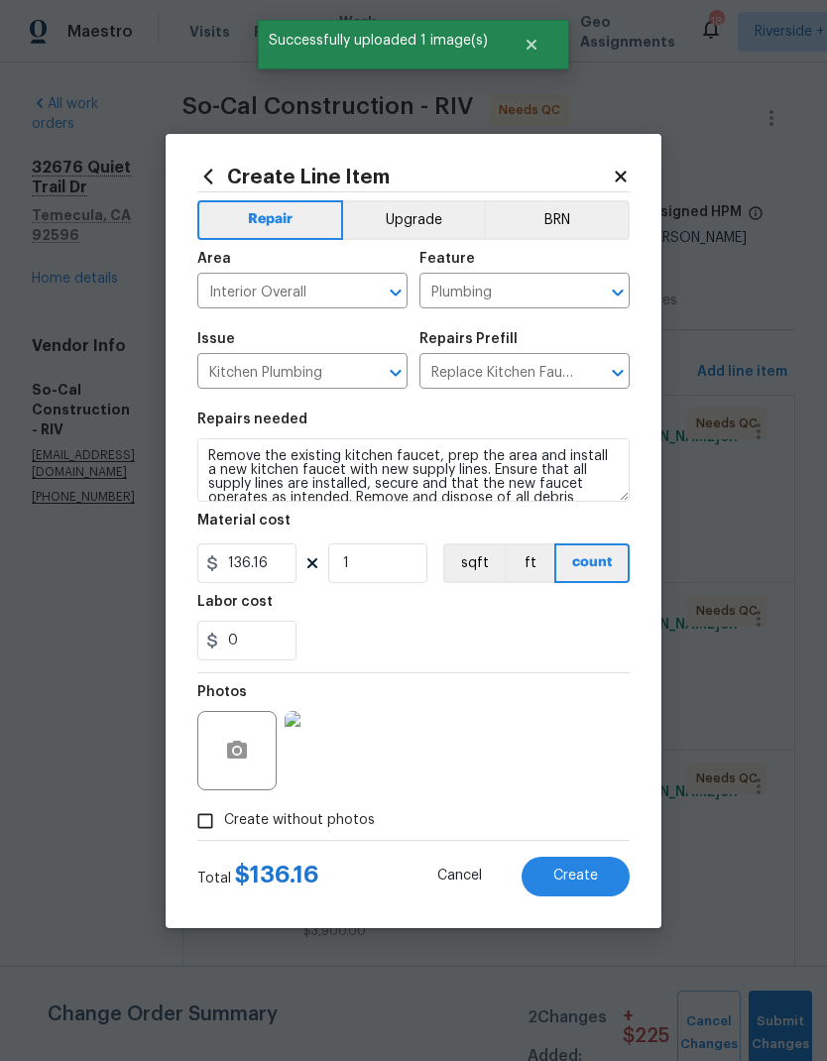
click at [587, 877] on span "Create" at bounding box center [575, 876] width 45 height 15
type input "0"
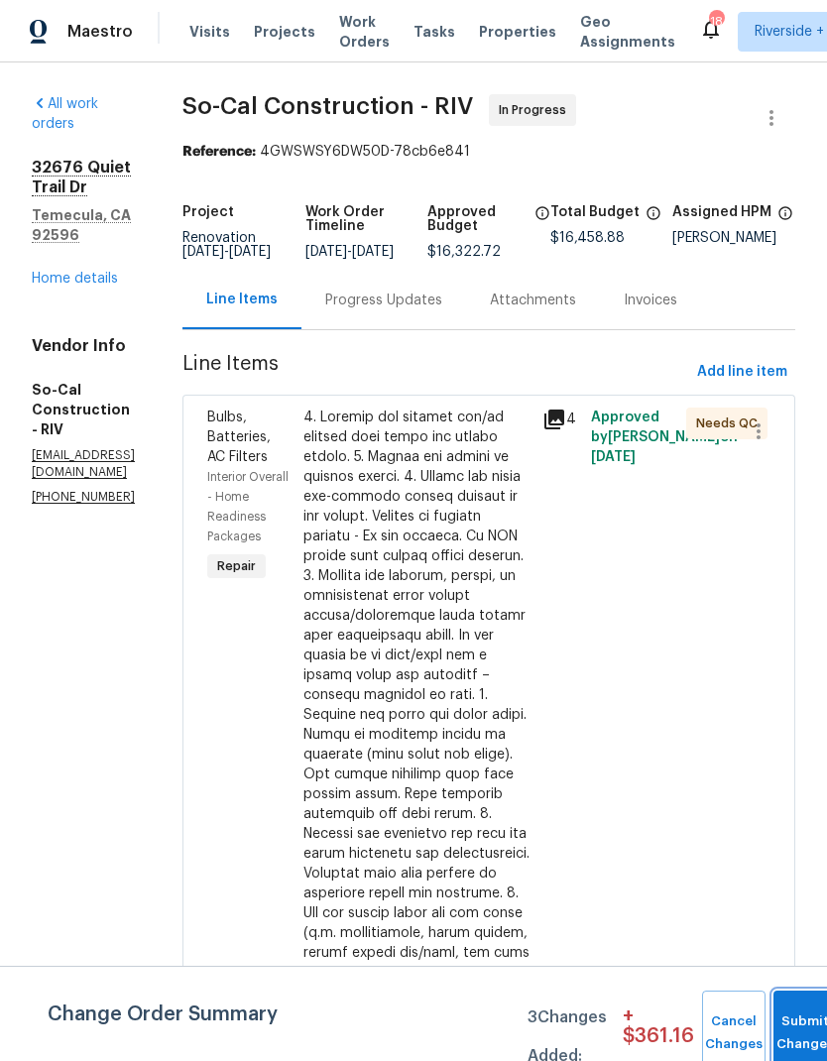
click at [787, 1020] on button "Submit Changes" at bounding box center [804, 1032] width 63 height 85
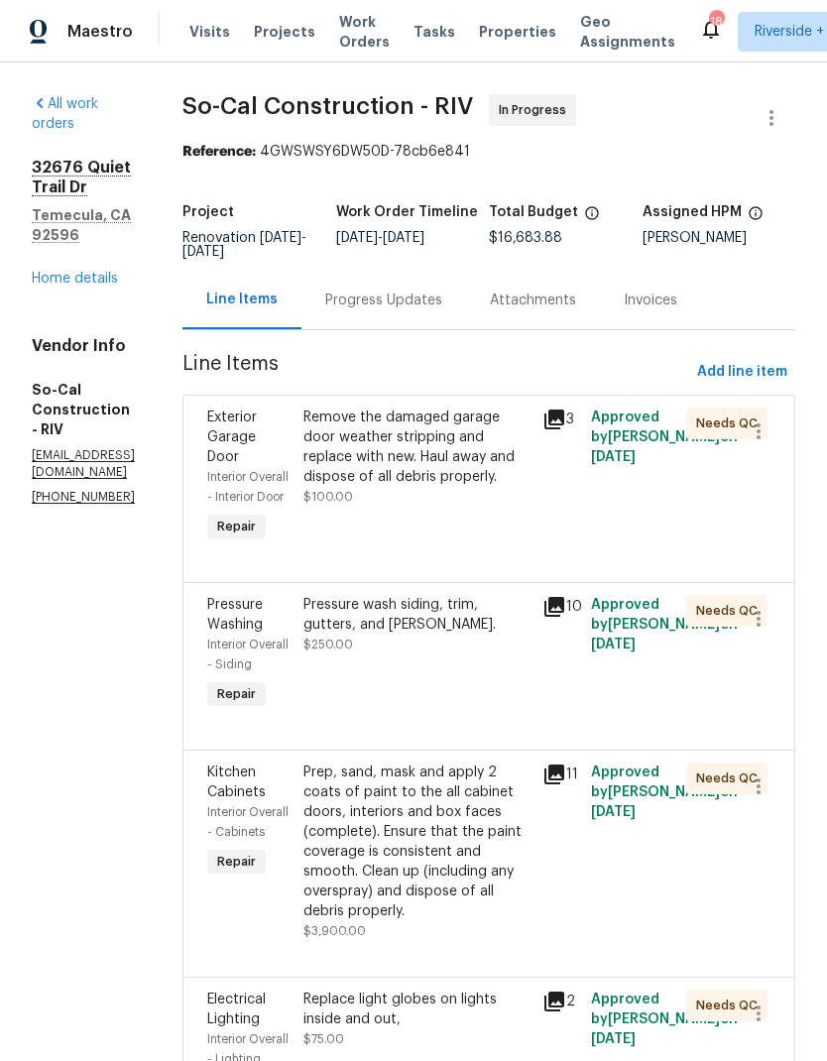
click at [81, 272] on link "Home details" at bounding box center [75, 279] width 86 height 14
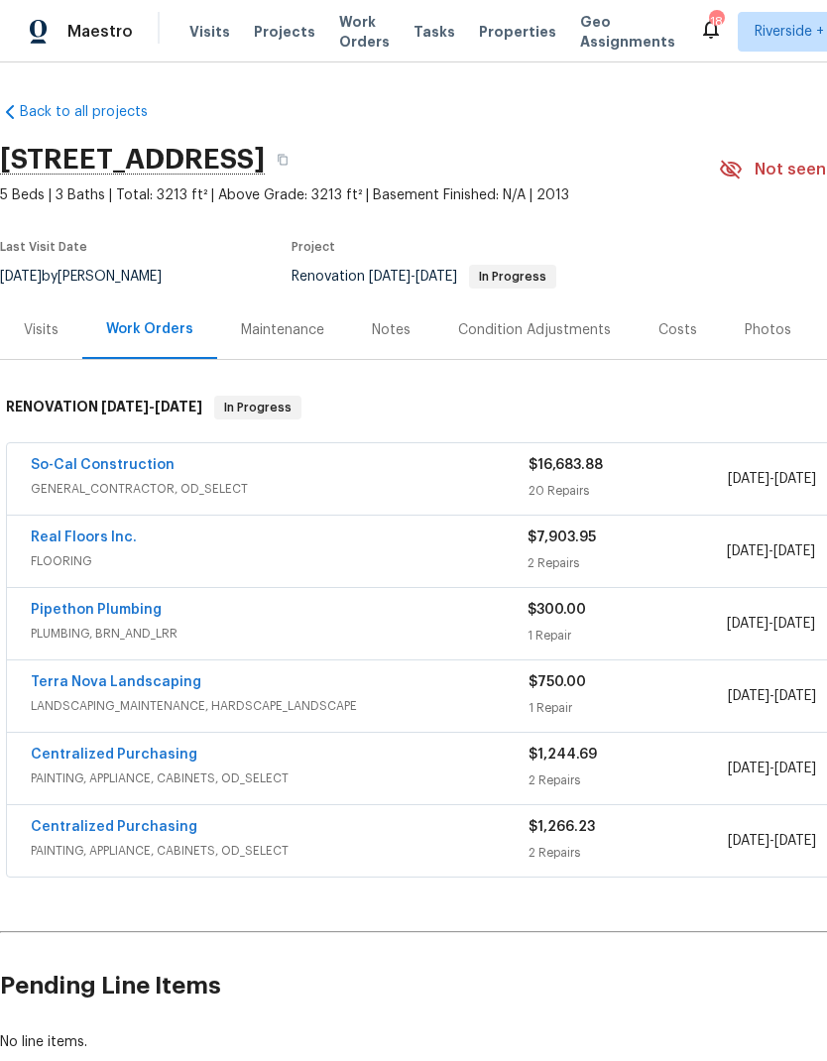
click at [542, 329] on div "Condition Adjustments" at bounding box center [534, 330] width 153 height 20
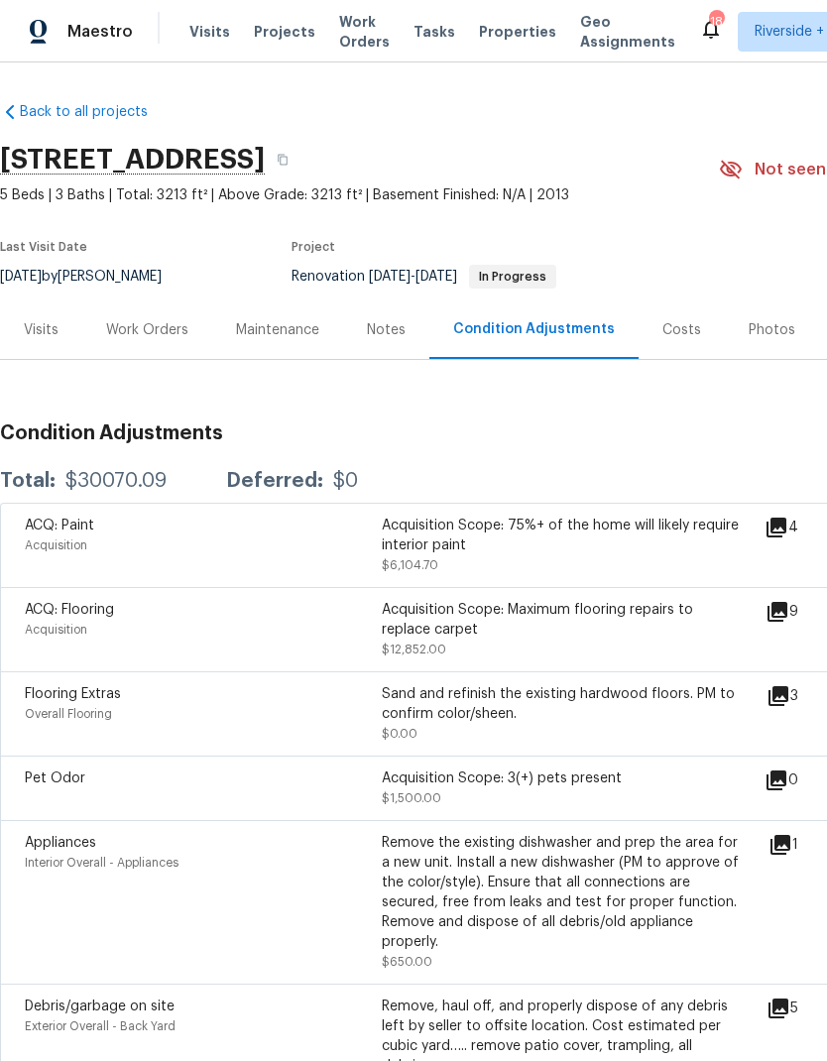
click at [680, 334] on div "Costs" at bounding box center [681, 330] width 39 height 20
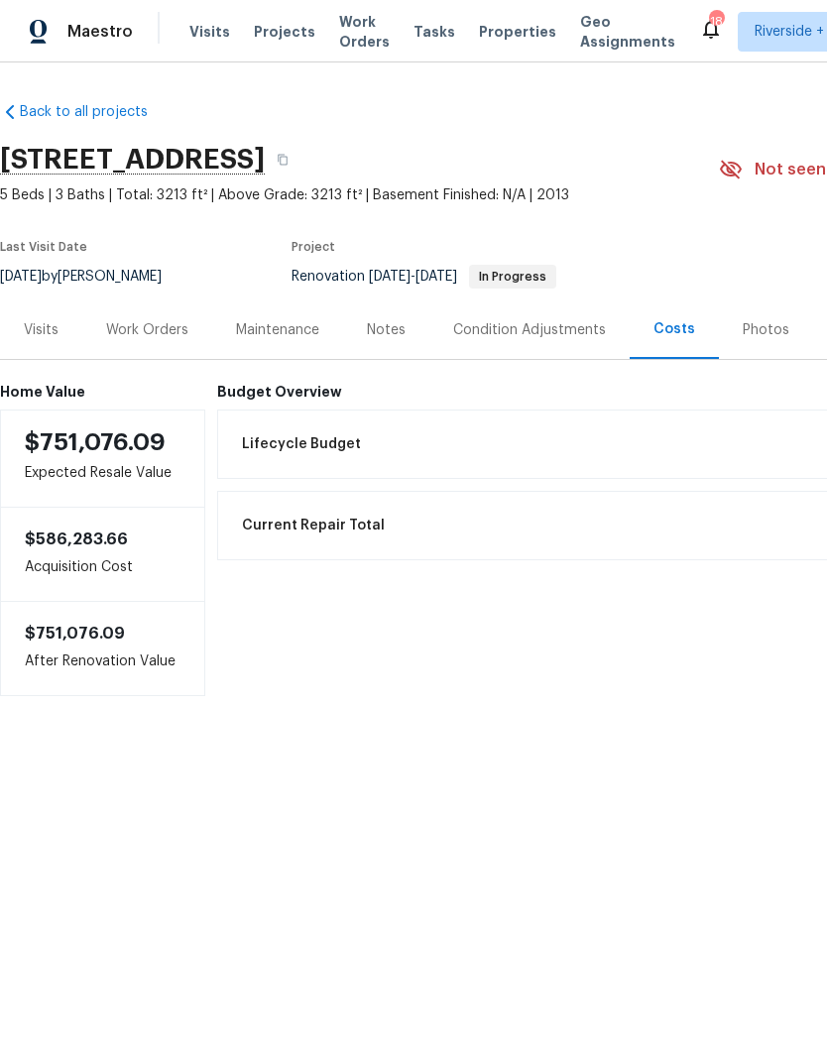
click at [394, 327] on div "Notes" at bounding box center [386, 330] width 39 height 20
